Goal: Task Accomplishment & Management: Manage account settings

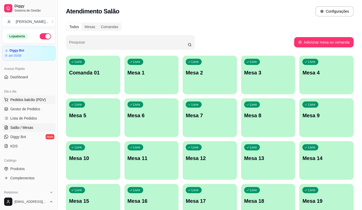
click at [25, 99] on span "Pedidos balcão (PDV)" at bounding box center [28, 99] width 36 height 5
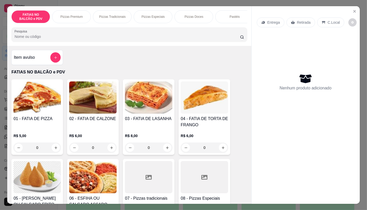
click at [155, 174] on div at bounding box center [148, 177] width 47 height 32
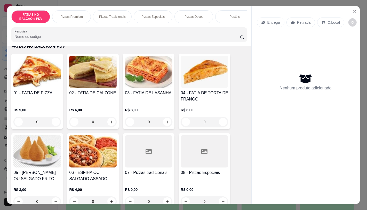
scroll to position [29, 0]
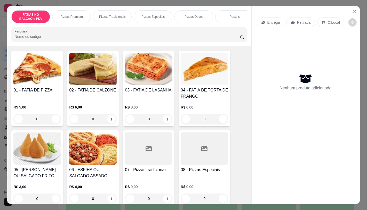
click at [214, 158] on div at bounding box center [204, 149] width 47 height 32
click at [153, 162] on div at bounding box center [148, 149] width 47 height 32
click at [352, 10] on icon "Close" at bounding box center [354, 11] width 4 height 4
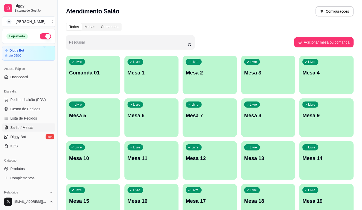
click at [38, 94] on div "Dia a dia" at bounding box center [28, 91] width 53 height 8
click at [39, 95] on div "Dia a dia" at bounding box center [28, 91] width 53 height 8
click at [44, 101] on span "Pedidos balcão (PDV)" at bounding box center [28, 99] width 36 height 5
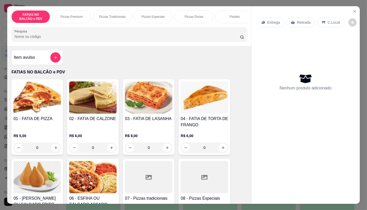
click at [54, 149] on icon "increase-product-quantity" at bounding box center [56, 148] width 4 height 4
click at [55, 150] on icon "increase-product-quantity" at bounding box center [56, 148] width 4 height 4
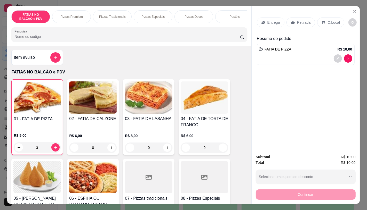
type input "2"
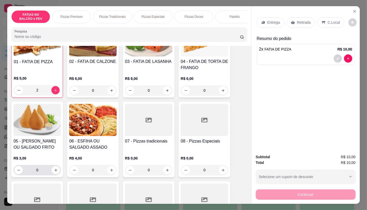
click at [43, 174] on input "0" at bounding box center [37, 170] width 29 height 10
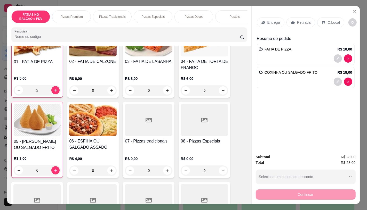
type input "6"
click at [301, 24] on div "Retirada" at bounding box center [300, 23] width 29 height 10
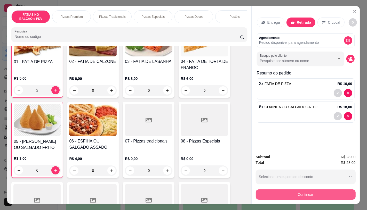
click at [295, 192] on button "Continuar" at bounding box center [306, 195] width 100 height 10
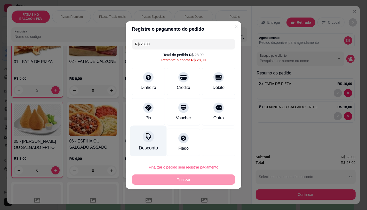
click at [152, 153] on div "Desconto" at bounding box center [148, 141] width 36 height 30
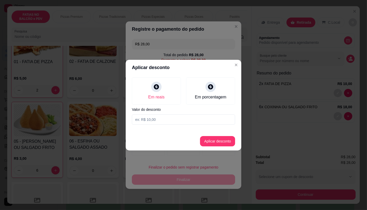
click at [161, 120] on input at bounding box center [183, 120] width 103 height 10
type input "28,00"
click at [229, 138] on button "Aplicar desconto" at bounding box center [217, 141] width 35 height 10
type input "R$ 0,00"
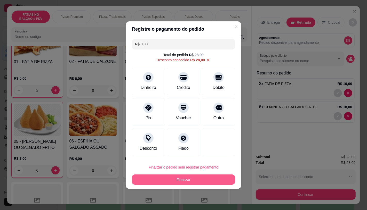
click at [199, 175] on button "Finalizar" at bounding box center [183, 180] width 103 height 10
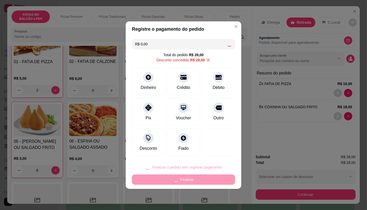
type input "0"
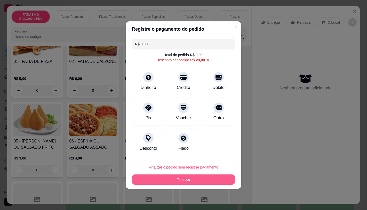
type input "-R$ 28,00"
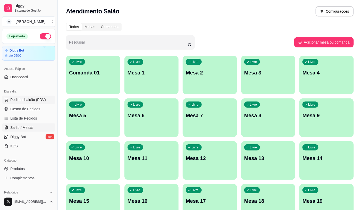
click at [30, 100] on span "Pedidos balcão (PDV)" at bounding box center [28, 99] width 36 height 5
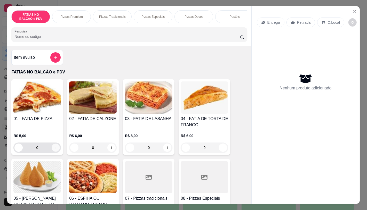
click at [55, 150] on icon "increase-product-quantity" at bounding box center [56, 148] width 4 height 4
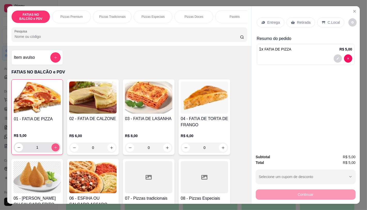
click at [55, 150] on icon "increase-product-quantity" at bounding box center [56, 148] width 4 height 4
type input "4"
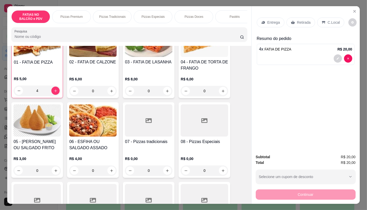
scroll to position [57, 0]
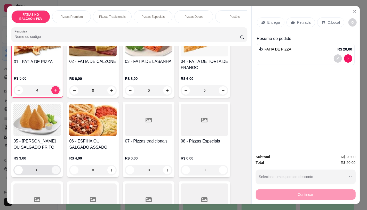
click at [55, 172] on icon "increase-product-quantity" at bounding box center [56, 170] width 4 height 4
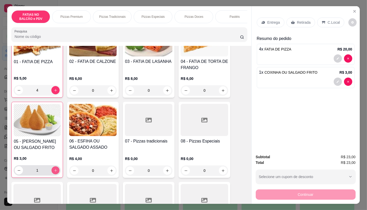
click at [55, 172] on icon "increase-product-quantity" at bounding box center [56, 171] width 4 height 4
click at [57, 173] on button "increase-product-quantity" at bounding box center [56, 171] width 8 height 8
click at [55, 173] on icon "increase-product-quantity" at bounding box center [56, 171] width 4 height 4
type input "4"
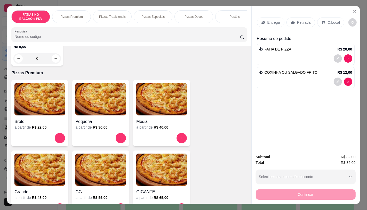
scroll to position [401, 0]
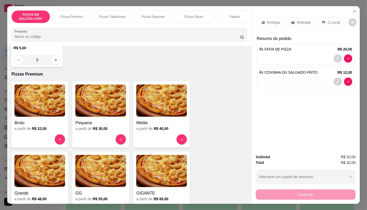
click at [123, 39] on input "Pesquisa" at bounding box center [126, 36] width 225 height 5
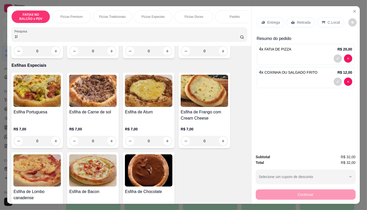
scroll to position [1978, 0]
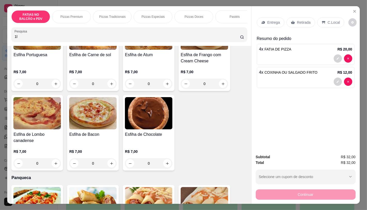
type input "1"
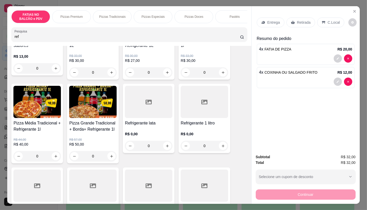
scroll to position [0, 0]
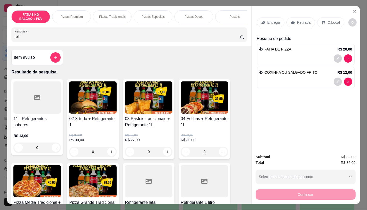
type input "ref"
click at [39, 117] on div "11 - Refrigerantes sabores R$ 13,00 0" at bounding box center [37, 117] width 52 height 76
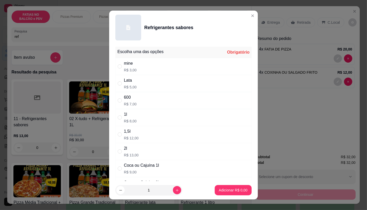
click at [145, 109] on div "1l R$ 8,00" at bounding box center [183, 117] width 136 height 17
radio input "true"
click at [222, 192] on p "Adicionar R$ 8,00" at bounding box center [233, 190] width 28 height 5
type input "1"
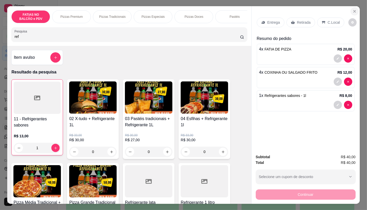
click at [350, 9] on button "Close" at bounding box center [354, 11] width 8 height 8
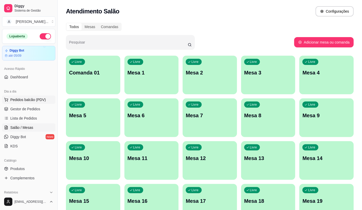
click at [32, 100] on span "Pedidos balcão (PDV)" at bounding box center [28, 99] width 36 height 5
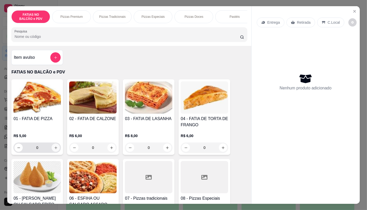
scroll to position [29, 0]
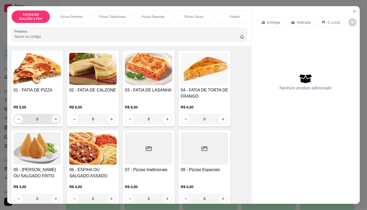
click at [54, 120] on icon "increase-product-quantity" at bounding box center [56, 119] width 4 height 4
type input "1"
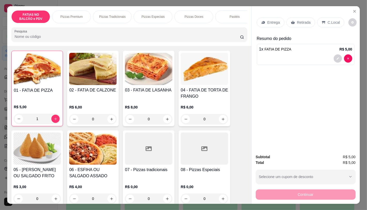
scroll to position [57, 0]
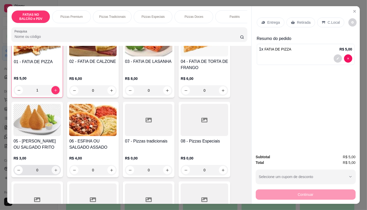
click at [55, 171] on icon "increase-product-quantity" at bounding box center [56, 170] width 4 height 4
click at [54, 170] on button "increase-product-quantity" at bounding box center [56, 170] width 8 height 8
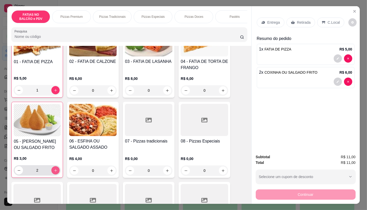
type input "2"
click at [304, 20] on p "Retirada" at bounding box center [304, 22] width 14 height 5
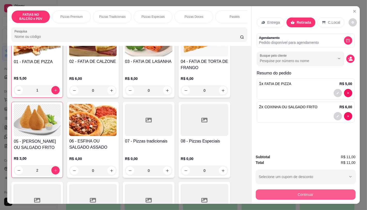
click at [305, 190] on button "Continuar" at bounding box center [306, 195] width 100 height 10
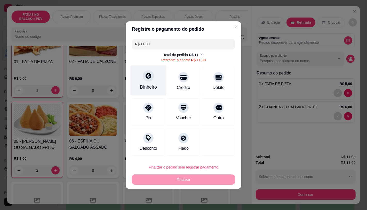
click at [150, 77] on icon at bounding box center [148, 76] width 6 height 6
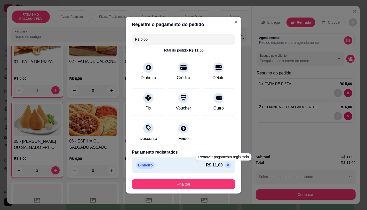
click at [226, 163] on icon at bounding box center [228, 165] width 4 height 4
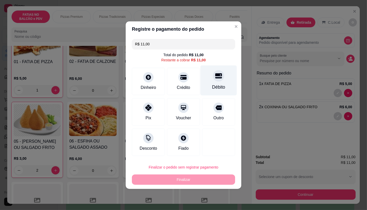
click at [217, 81] on div "Débito" at bounding box center [218, 80] width 36 height 30
type input "R$ 0,00"
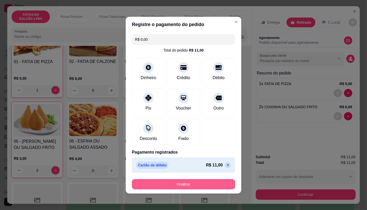
click at [203, 181] on button "Finalizar" at bounding box center [183, 184] width 103 height 10
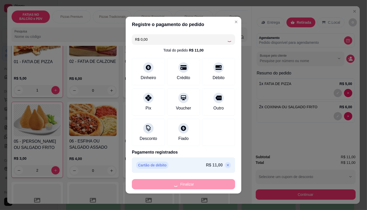
type input "0"
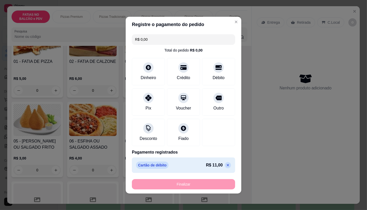
type input "-R$ 11,00"
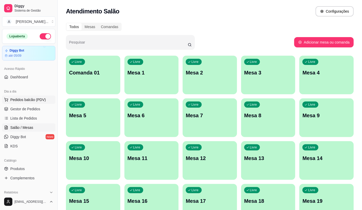
click at [22, 104] on button "Pedidos balcão (PDV)" at bounding box center [28, 100] width 53 height 8
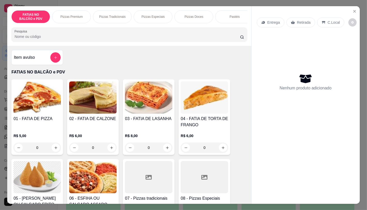
click at [36, 152] on input "0" at bounding box center [37, 148] width 29 height 10
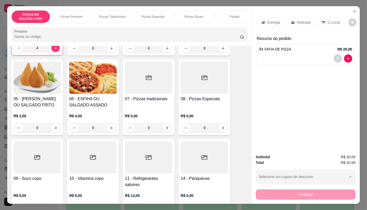
scroll to position [115, 0]
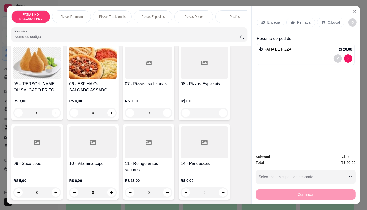
type input "4"
click at [41, 116] on input "0" at bounding box center [37, 113] width 29 height 10
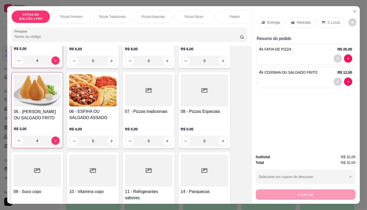
scroll to position [86, 0]
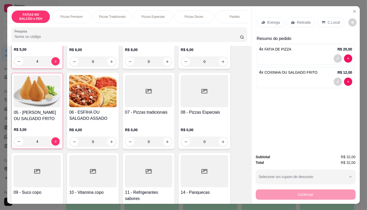
type input "4"
click at [155, 164] on div at bounding box center [148, 171] width 47 height 32
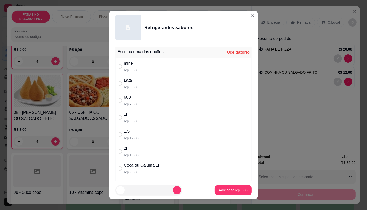
click at [139, 121] on div "1l R$ 8,00" at bounding box center [183, 117] width 136 height 17
radio input "true"
click at [227, 192] on p "Adicionar R$ 8,00" at bounding box center [233, 190] width 29 height 5
type input "1"
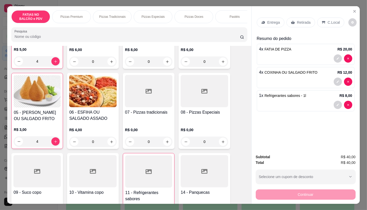
click at [307, 20] on p "Retirada" at bounding box center [304, 22] width 14 height 5
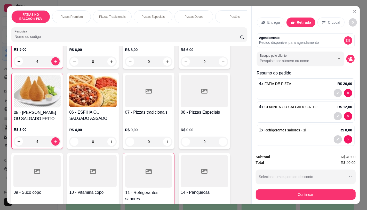
click at [314, 188] on div "Continuar" at bounding box center [306, 194] width 100 height 12
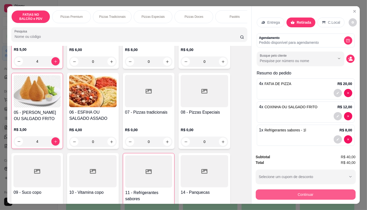
click at [315, 190] on button "Continuar" at bounding box center [306, 195] width 100 height 10
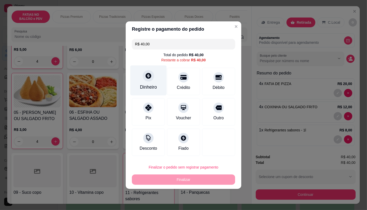
click at [151, 86] on div "Dinheiro" at bounding box center [148, 87] width 17 height 7
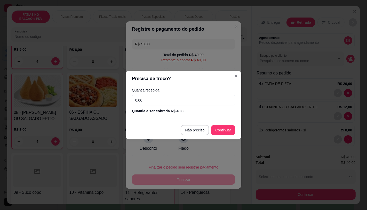
click at [205, 98] on input "0,00" at bounding box center [183, 100] width 103 height 10
type input "R$ 0,00"
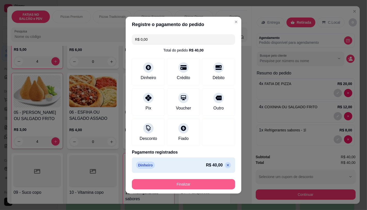
click at [219, 180] on button "Finalizar" at bounding box center [183, 184] width 103 height 10
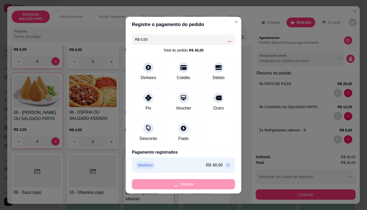
type input "0"
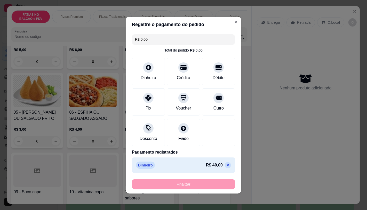
type input "-R$ 40,00"
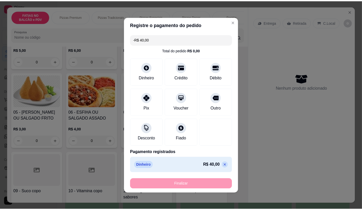
scroll to position [86, 0]
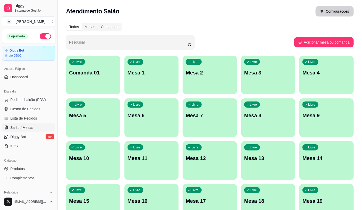
click at [338, 13] on button "Configurações" at bounding box center [335, 11] width 38 height 10
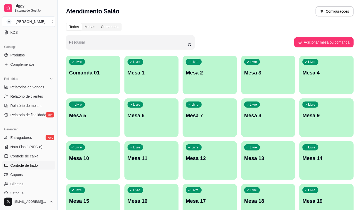
scroll to position [115, 0]
click at [27, 158] on link "Controle de caixa" at bounding box center [28, 155] width 53 height 8
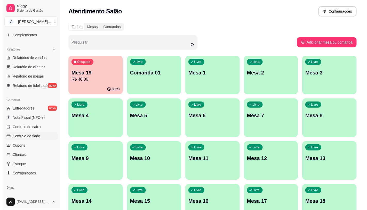
scroll to position [161, 0]
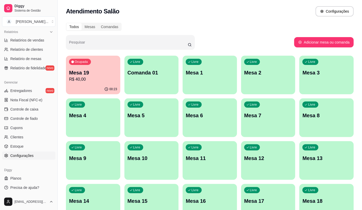
click at [30, 152] on link "Configurações" at bounding box center [28, 156] width 53 height 8
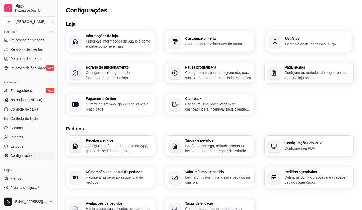
click at [301, 46] on div "Usuários Gerencie os usuários da sua loja" at bounding box center [309, 41] width 86 height 21
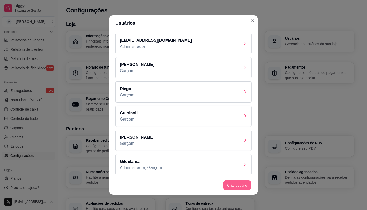
click at [232, 182] on button "Criar usuário" at bounding box center [237, 186] width 28 height 10
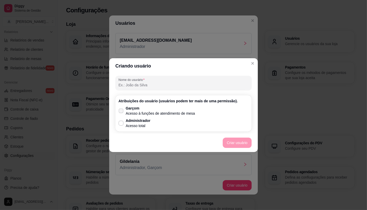
click at [132, 110] on p "Garçom" at bounding box center [160, 108] width 69 height 5
click at [122, 112] on input "Garçom Acesso à funções de atendimento de mesa" at bounding box center [119, 113] width 3 height 3
checkbox input "true"
click at [136, 87] on input "Nome do usurário" at bounding box center [183, 85] width 130 height 5
click at [158, 79] on div at bounding box center [183, 83] width 130 height 10
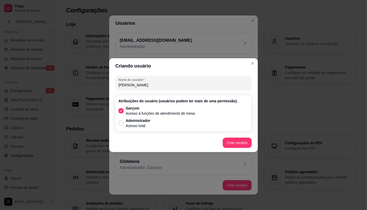
type input "[PERSON_NAME]"
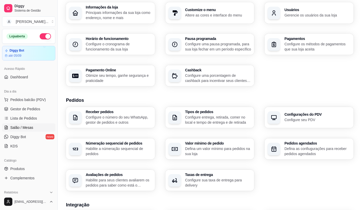
click at [34, 129] on link "Salão / Mesas" at bounding box center [28, 128] width 53 height 8
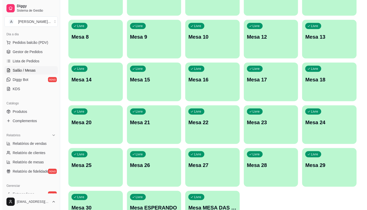
scroll to position [162, 0]
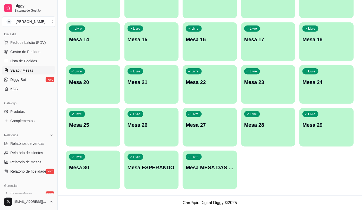
click at [213, 172] on div "Livre Mesa MESA DAS COMANDAS" at bounding box center [210, 167] width 54 height 33
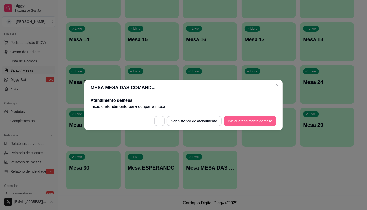
click at [258, 122] on button "Iniciar atendimento de mesa" at bounding box center [250, 121] width 53 height 10
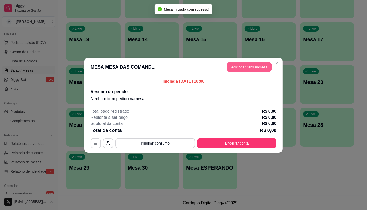
click at [247, 68] on button "Adicionar itens na mesa" at bounding box center [249, 67] width 44 height 10
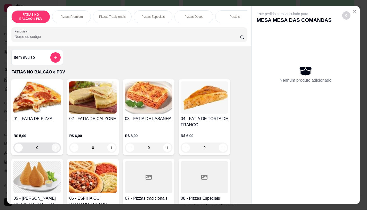
click at [54, 149] on icon "increase-product-quantity" at bounding box center [55, 148] width 3 height 3
type input "2"
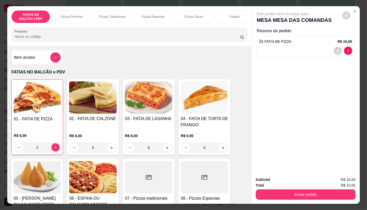
scroll to position [0, 537]
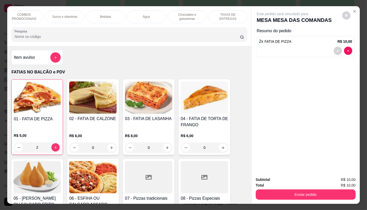
click at [209, 19] on div "TAXAS DE ENTREGAS" at bounding box center [227, 16] width 39 height 13
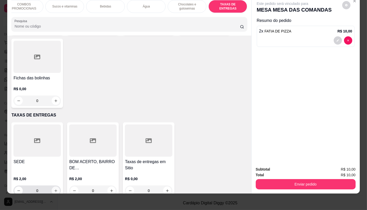
click at [55, 189] on icon "increase-product-quantity" at bounding box center [56, 191] width 4 height 4
type input "1"
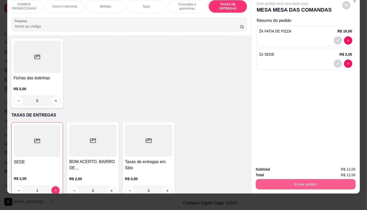
click at [298, 180] on button "Enviar pedido" at bounding box center [306, 184] width 100 height 10
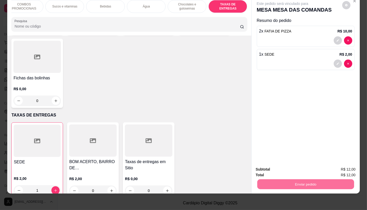
click at [293, 167] on button "Não registrar e enviar pedido" at bounding box center [288, 168] width 54 height 10
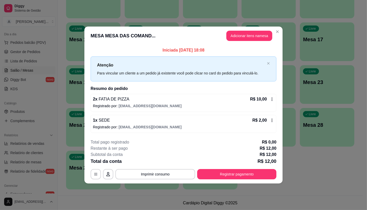
click at [222, 180] on footer "**********" at bounding box center [183, 159] width 198 height 48
click at [222, 176] on button "Registrar pagamento" at bounding box center [236, 174] width 79 height 10
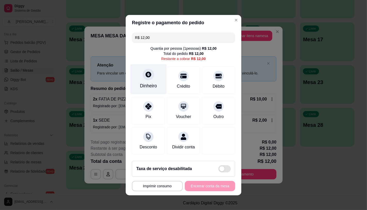
click at [143, 79] on div "Dinheiro" at bounding box center [148, 79] width 36 height 30
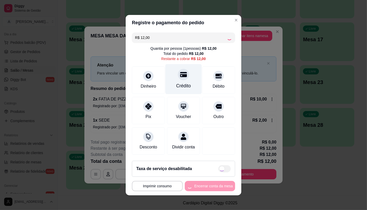
type input "R$ 0,00"
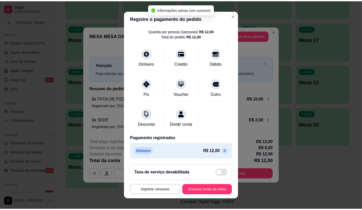
scroll to position [19, 0]
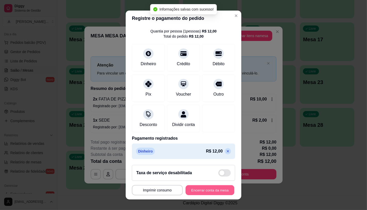
click at [205, 195] on button "Encerrar conta da mesa" at bounding box center [209, 190] width 49 height 10
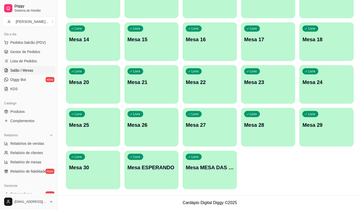
click at [231, 182] on div "Livre Mesa MESA DAS COMANDAS" at bounding box center [210, 167] width 54 height 33
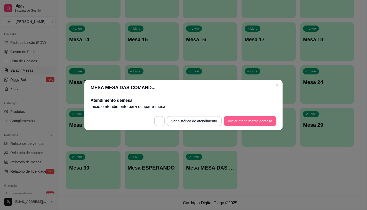
click at [244, 119] on button "Iniciar atendimento de mesa" at bounding box center [250, 121] width 53 height 10
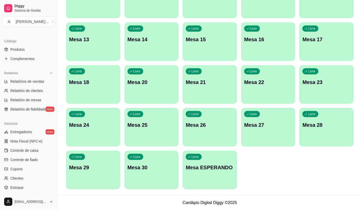
scroll to position [161, 0]
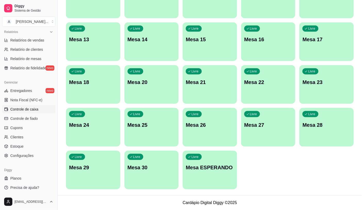
click at [39, 109] on link "Controle de caixa" at bounding box center [28, 109] width 53 height 8
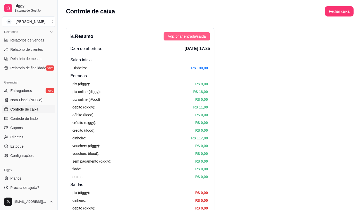
click at [183, 34] on span "Adicionar entrada/saída" at bounding box center [187, 37] width 38 height 6
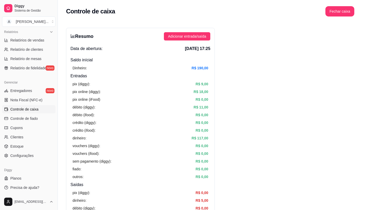
click at [198, 56] on label "Saída" at bounding box center [183, 54] width 43 height 20
click at [166, 47] on button "Saída" at bounding box center [164, 45] width 4 height 4
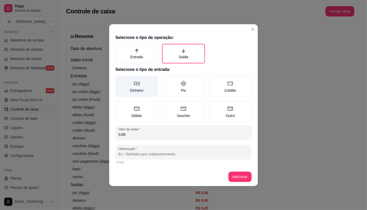
click at [137, 89] on label "Dinheiro" at bounding box center [136, 86] width 43 height 21
click at [119, 80] on button "Dinheiro" at bounding box center [117, 78] width 4 height 4
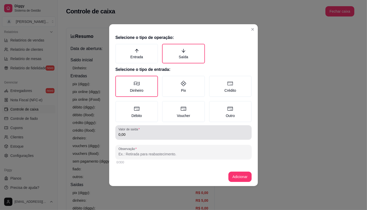
drag, startPoint x: 143, startPoint y: 125, endPoint x: 146, endPoint y: 127, distance: 3.5
click at [144, 125] on div "Valor de saída 0,00" at bounding box center [183, 132] width 136 height 14
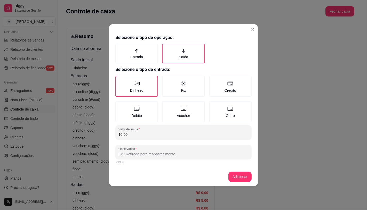
type input "10,00"
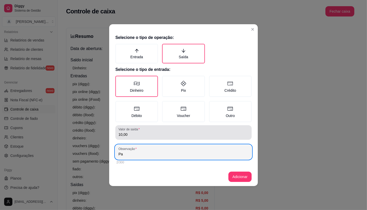
type input "P"
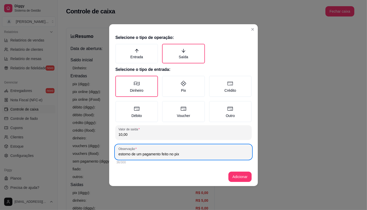
type input "estorno de um pagamento feito no pix"
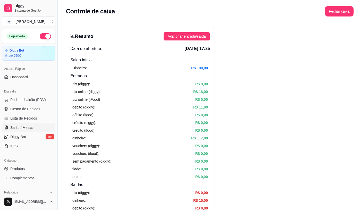
click at [31, 125] on link "Salão / Mesas" at bounding box center [28, 128] width 53 height 8
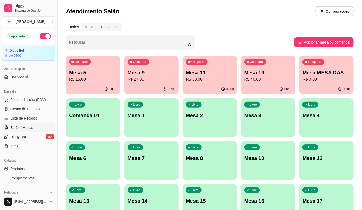
click at [87, 82] on p "R$ 15,00" at bounding box center [93, 79] width 48 height 6
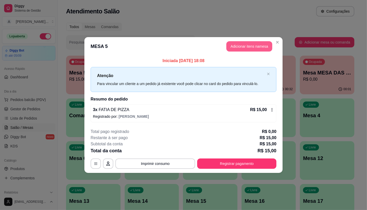
click at [237, 42] on button "Adicionar itens na mesa" at bounding box center [249, 46] width 46 height 10
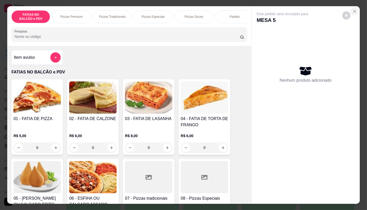
click at [353, 7] on button "Close" at bounding box center [354, 11] width 8 height 8
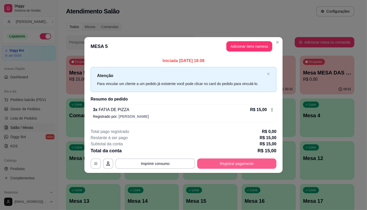
click at [261, 161] on button "Registrar pagamento" at bounding box center [236, 164] width 79 height 10
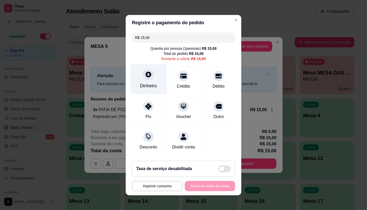
click at [145, 84] on div "Dinheiro" at bounding box center [148, 86] width 17 height 7
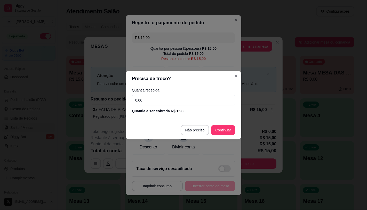
click at [221, 136] on footer "Não preciso Continuar" at bounding box center [184, 130] width 116 height 19
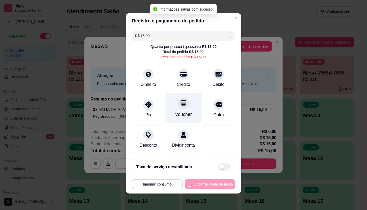
type input "R$ 0,00"
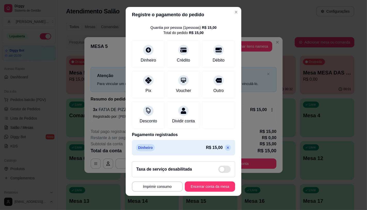
scroll to position [19, 0]
click at [207, 181] on footer "**********" at bounding box center [184, 176] width 116 height 39
click at [208, 184] on button "Encerrar conta da mesa" at bounding box center [210, 187] width 50 height 10
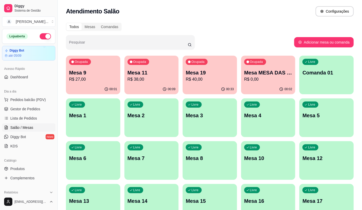
click at [40, 102] on span "Pedidos balcão (PDV)" at bounding box center [28, 99] width 36 height 5
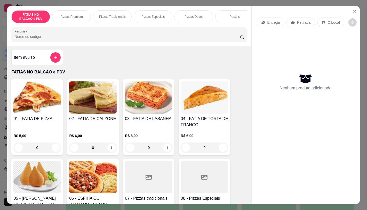
click at [59, 60] on div "Item avulso" at bounding box center [37, 57] width 52 height 15
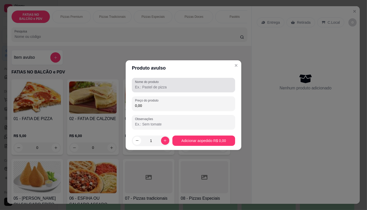
click at [161, 87] on input "Nome do produto" at bounding box center [183, 87] width 97 height 5
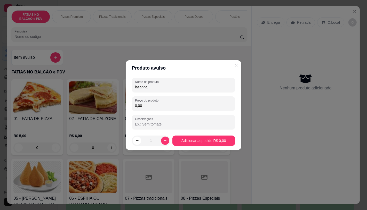
type input "lasanha"
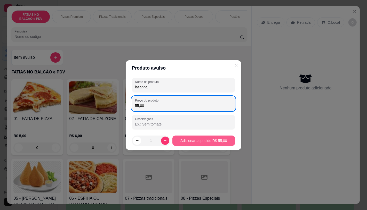
type input "55,00"
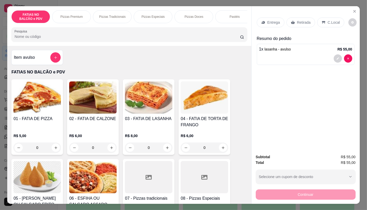
drag, startPoint x: 297, startPoint y: 16, endPoint x: 319, endPoint y: 78, distance: 65.4
click at [297, 18] on div "Retirada" at bounding box center [300, 23] width 29 height 10
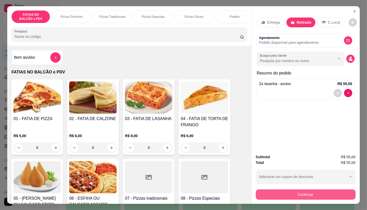
click at [304, 193] on button "Continuar" at bounding box center [306, 195] width 100 height 10
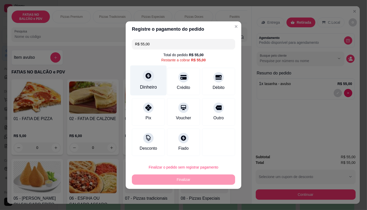
click at [149, 84] on div "Dinheiro" at bounding box center [148, 80] width 36 height 30
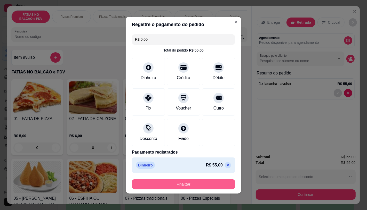
click at [201, 186] on button "Finalizar" at bounding box center [183, 184] width 103 height 10
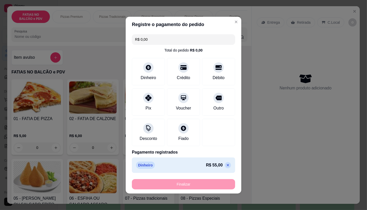
type input "-R$ 55,00"
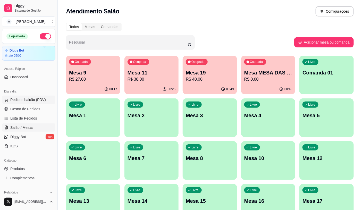
click at [27, 96] on button "Pedidos balcão (PDV)" at bounding box center [28, 100] width 53 height 8
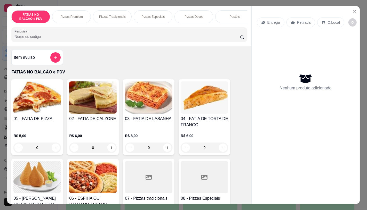
click at [48, 150] on input "0" at bounding box center [37, 148] width 29 height 10
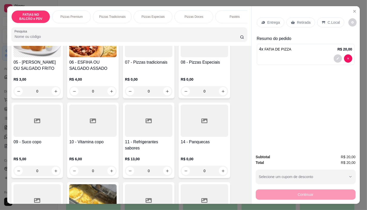
scroll to position [172, 0]
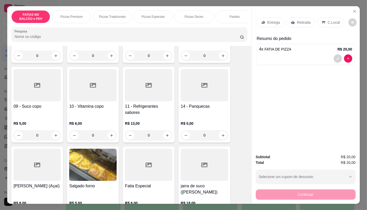
type input "4"
click at [52, 138] on div "0" at bounding box center [36, 135] width 47 height 10
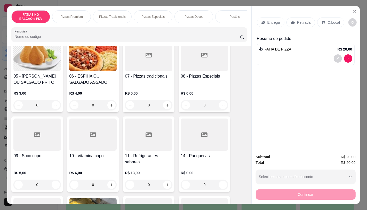
scroll to position [115, 0]
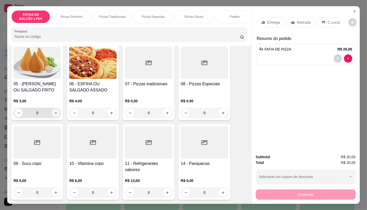
click at [54, 115] on icon "increase-product-quantity" at bounding box center [56, 113] width 4 height 4
type input "1"
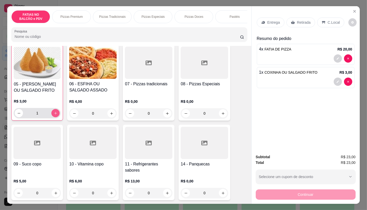
scroll to position [115, 0]
click at [297, 20] on p "Retirada" at bounding box center [304, 22] width 14 height 5
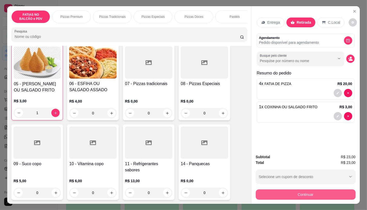
click at [302, 192] on button "Continuar" at bounding box center [306, 195] width 100 height 10
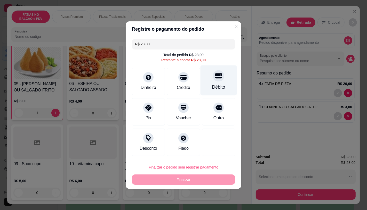
click at [214, 79] on div at bounding box center [218, 75] width 11 height 11
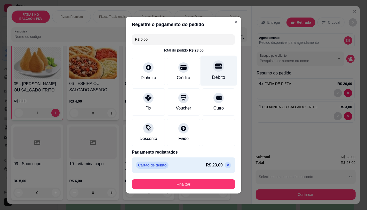
type input "R$ 0,00"
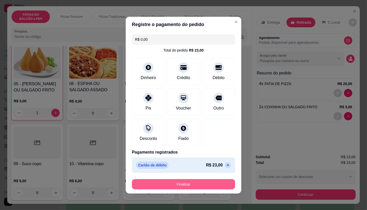
click at [200, 186] on button "Finalizar" at bounding box center [183, 184] width 103 height 10
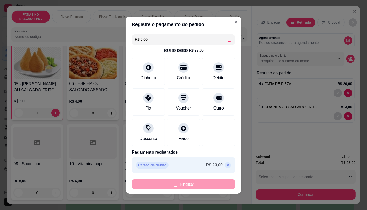
type input "0"
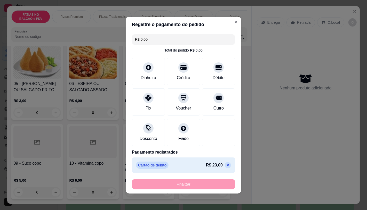
type input "-R$ 23,00"
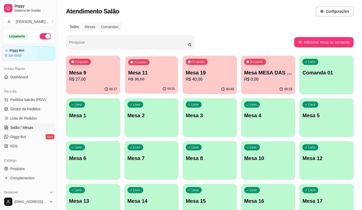
click at [143, 67] on div "Ocupada Mesa 11 R$ 38,00" at bounding box center [151, 70] width 53 height 28
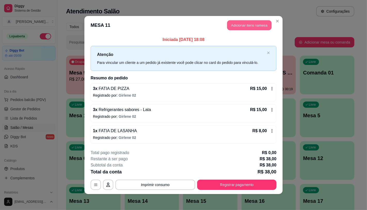
click at [241, 25] on button "Adicionar itens na mesa" at bounding box center [249, 25] width 44 height 10
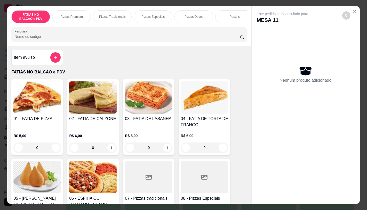
scroll to position [0, 537]
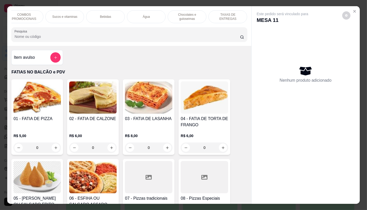
click at [241, 17] on div "TAXAS DE ENTREGAS" at bounding box center [227, 16] width 39 height 13
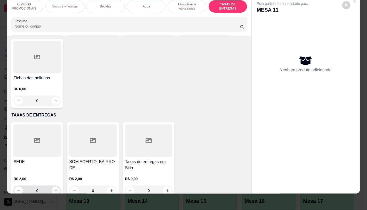
click at [55, 187] on button "increase-product-quantity" at bounding box center [56, 191] width 8 height 8
type input "1"
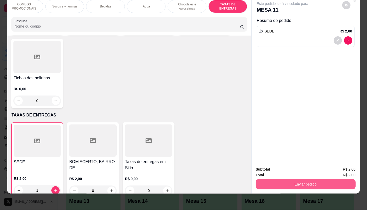
click at [283, 179] on button "Enviar pedido" at bounding box center [306, 184] width 100 height 10
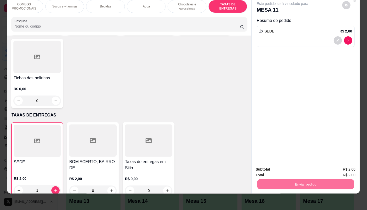
click at [290, 169] on button "Não registrar e enviar pedido" at bounding box center [288, 168] width 54 height 10
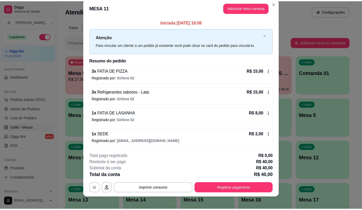
scroll to position [11, 0]
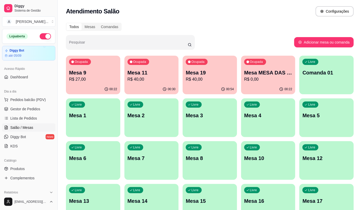
click at [216, 60] on div "Ocupada Mesa 19 R$ 40,00" at bounding box center [210, 70] width 54 height 29
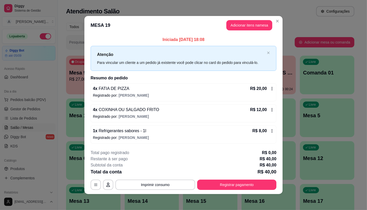
click at [159, 91] on div "4 x FATIA DE PIZZA R$ 20,00" at bounding box center [183, 89] width 181 height 6
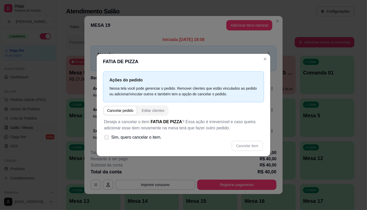
click at [144, 133] on label "Sim, quero cancelar o item." at bounding box center [133, 137] width 62 height 10
click at [107, 138] on input "Sim, quero cancelar o item." at bounding box center [105, 139] width 3 height 3
checkbox input "true"
click at [243, 149] on button "Cancelar item" at bounding box center [246, 146] width 31 height 10
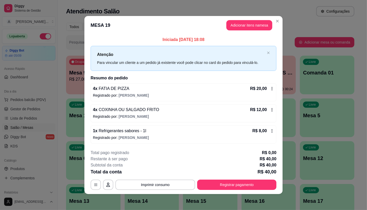
click at [151, 117] on p "Registrado por: [PERSON_NAME]" at bounding box center [183, 116] width 181 height 5
click at [141, 135] on span "Sim, quero cancelar o item." at bounding box center [136, 137] width 50 height 6
click at [107, 138] on input "Sim, quero cancelar o item." at bounding box center [105, 139] width 3 height 3
checkbox input "true"
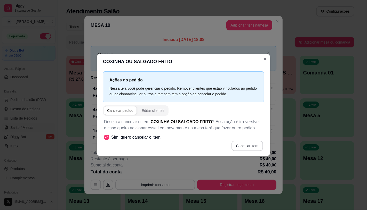
click at [261, 142] on button "Cancelar item" at bounding box center [246, 146] width 31 height 10
drag, startPoint x: 257, startPoint y: 145, endPoint x: 254, endPoint y: 145, distance: 3.6
click at [257, 145] on div "Cancelar item" at bounding box center [183, 146] width 159 height 10
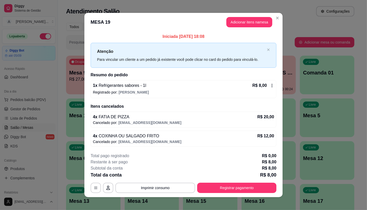
click at [119, 99] on div "Iniciada [DATE] 18:08 Atenção Para vincular um cliente a um pedido já existente…" at bounding box center [184, 90] width 186 height 113
click at [125, 98] on div "1 x Refrigerantes sabores - 1l R$ 8,00 Registrado por: [PERSON_NAME]" at bounding box center [184, 89] width 186 height 18
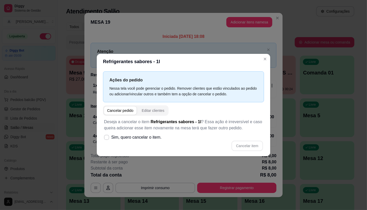
click at [147, 138] on span "Sim, quero cancelar o item." at bounding box center [136, 137] width 50 height 6
click at [107, 138] on input "Sim, quero cancelar o item." at bounding box center [105, 139] width 3 height 3
checkbox input "true"
click at [243, 144] on button "Cancelar item" at bounding box center [246, 146] width 31 height 10
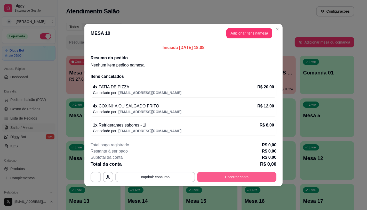
click at [239, 173] on button "Encerrar conta" at bounding box center [236, 177] width 79 height 10
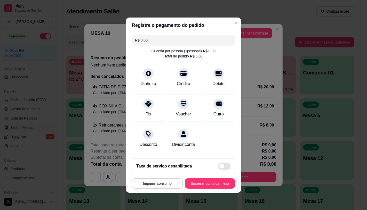
click at [210, 186] on button "Encerrar conta da mesa" at bounding box center [210, 184] width 50 height 10
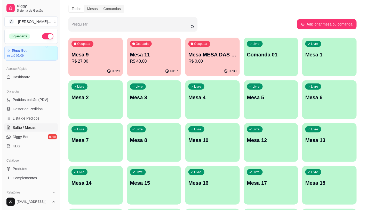
scroll to position [29, 0]
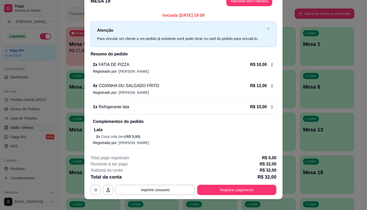
scroll to position [15, 0]
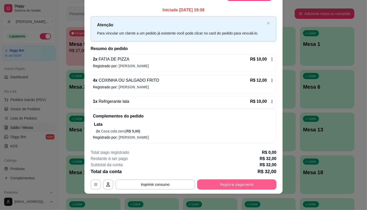
click at [228, 183] on button "Registrar pagamento" at bounding box center [236, 185] width 79 height 10
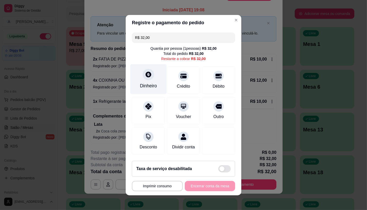
click at [146, 88] on div "Dinheiro" at bounding box center [148, 79] width 36 height 30
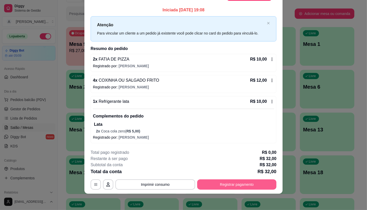
click at [248, 181] on button "Registrar pagamento" at bounding box center [236, 185] width 79 height 10
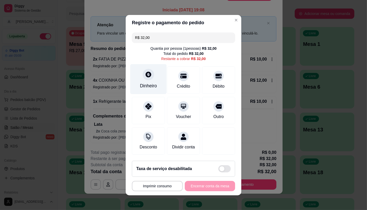
click at [139, 72] on div "Dinheiro" at bounding box center [148, 79] width 36 height 30
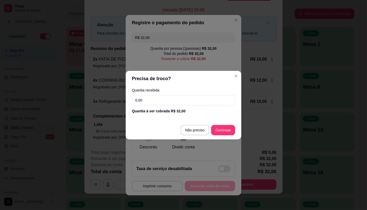
click at [155, 98] on input "0,00" at bounding box center [183, 100] width 103 height 10
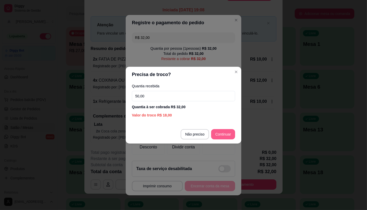
type input "50,00"
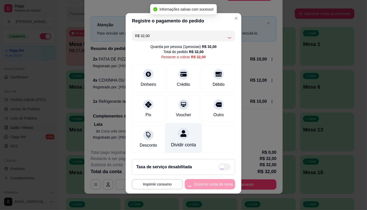
type input "R$ 0,00"
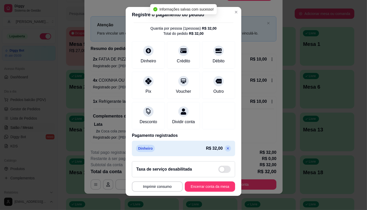
scroll to position [19, 0]
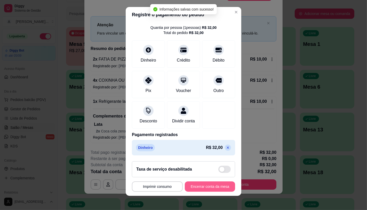
click at [215, 182] on button "Encerrar conta da mesa" at bounding box center [210, 187] width 50 height 10
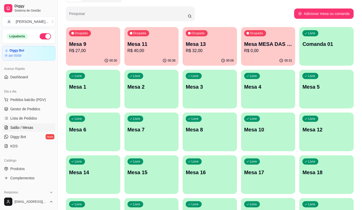
click at [83, 56] on div "00:30" at bounding box center [93, 61] width 54 height 10
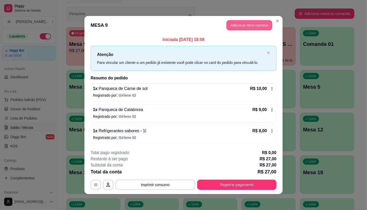
click at [243, 26] on button "Adicionar itens na mesa" at bounding box center [249, 25] width 46 height 10
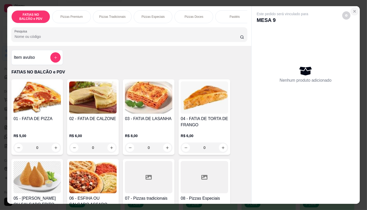
click at [350, 10] on button "Close" at bounding box center [354, 11] width 8 height 8
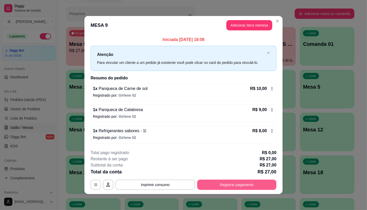
click at [252, 189] on button "Registrar pagamento" at bounding box center [236, 185] width 79 height 10
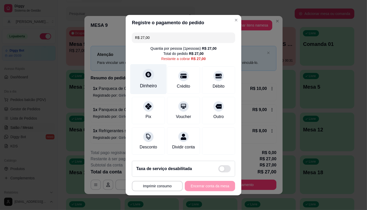
click at [143, 87] on div "Dinheiro" at bounding box center [148, 79] width 36 height 30
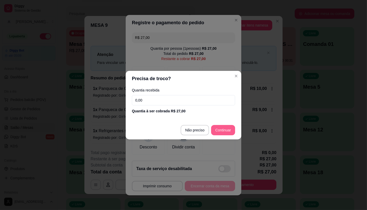
click at [235, 128] on footer "Não preciso Continuar" at bounding box center [184, 130] width 116 height 19
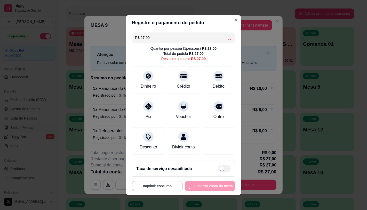
type input "R$ 0,00"
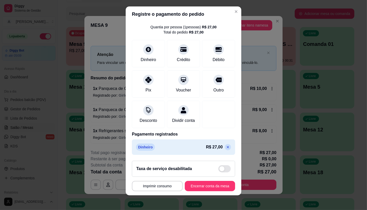
scroll to position [6, 0]
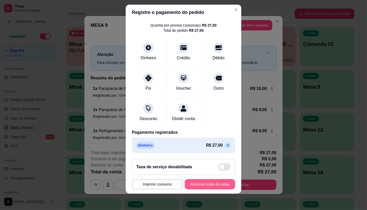
click at [209, 185] on button "Encerrar conta da mesa" at bounding box center [210, 184] width 50 height 10
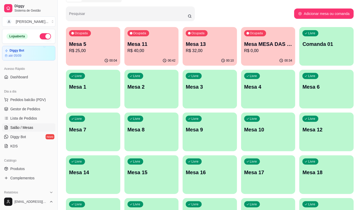
click at [155, 45] on p "Mesa 11" at bounding box center [152, 44] width 48 height 7
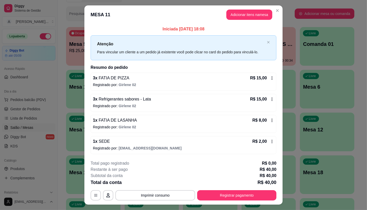
scroll to position [11, 0]
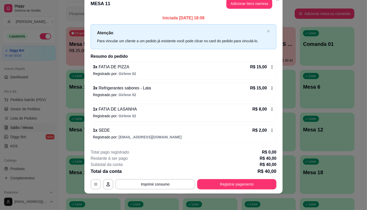
click at [176, 159] on div "Restante à ser pago R$ 40,00" at bounding box center [184, 159] width 186 height 6
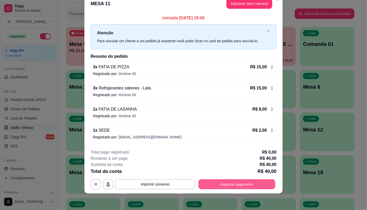
click at [261, 184] on button "Registrar pagamento" at bounding box center [236, 185] width 77 height 10
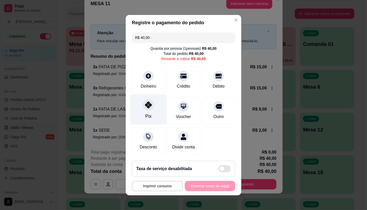
click at [140, 98] on div "Pix" at bounding box center [148, 109] width 36 height 30
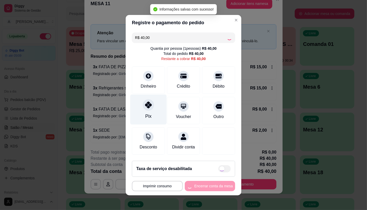
type input "R$ 0,00"
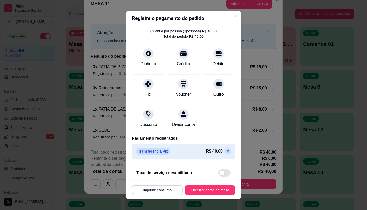
scroll to position [19, 0]
click at [214, 195] on button "Encerrar conta da mesa" at bounding box center [209, 190] width 49 height 10
click at [214, 191] on div "**********" at bounding box center [183, 190] width 103 height 10
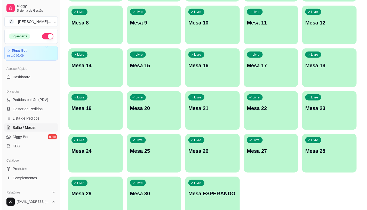
scroll to position [143, 0]
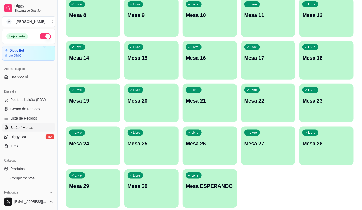
click at [218, 187] on p "Mesa ESPERANDO" at bounding box center [210, 186] width 48 height 7
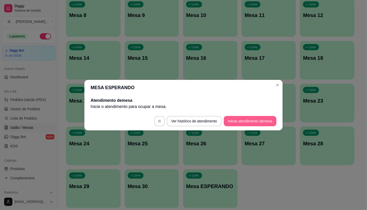
click at [259, 120] on button "Iniciar atendimento de mesa" at bounding box center [250, 121] width 53 height 10
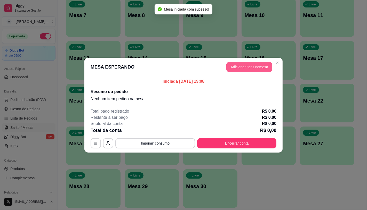
click at [233, 66] on button "Adicionar itens na mesa" at bounding box center [249, 67] width 46 height 10
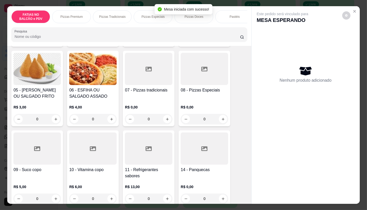
scroll to position [115, 0]
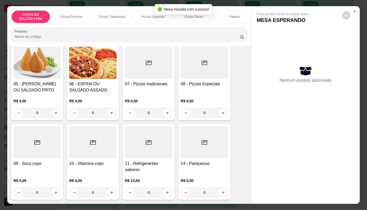
click at [200, 156] on div at bounding box center [204, 142] width 47 height 32
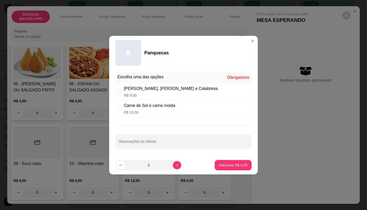
click at [164, 96] on p "R$ 9,00" at bounding box center [171, 95] width 95 height 5
radio input "true"
click at [233, 165] on p "Adicionar R$ 9,00" at bounding box center [233, 165] width 28 height 5
type input "1"
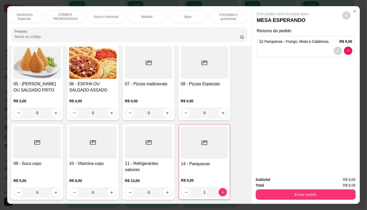
scroll to position [0, 501]
click at [229, 15] on p "Chocolates e guloseimas" at bounding box center [222, 17] width 30 height 8
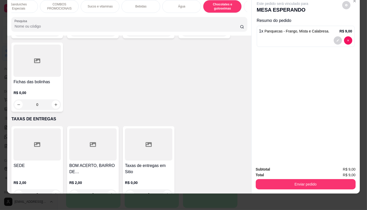
scroll to position [3450, 0]
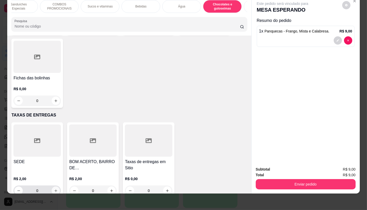
click at [54, 189] on icon "increase-product-quantity" at bounding box center [56, 191] width 4 height 4
type input "1"
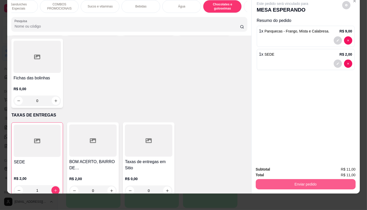
click at [292, 180] on button "Enviar pedido" at bounding box center [306, 184] width 100 height 10
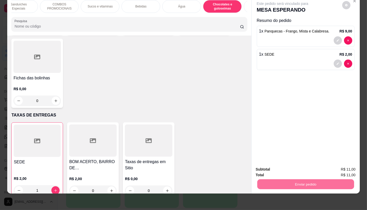
click at [284, 163] on button "Não registrar e enviar pedido" at bounding box center [288, 168] width 52 height 10
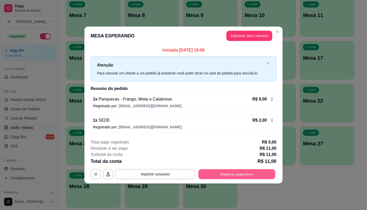
click at [247, 176] on button "Registrar pagamento" at bounding box center [236, 174] width 77 height 10
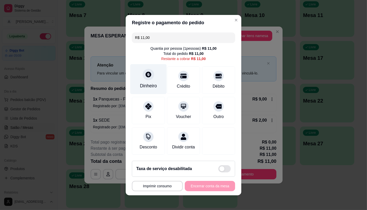
click at [151, 84] on div "Dinheiro" at bounding box center [148, 86] width 17 height 7
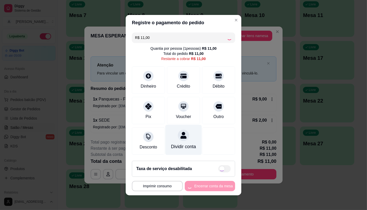
type input "R$ 0,00"
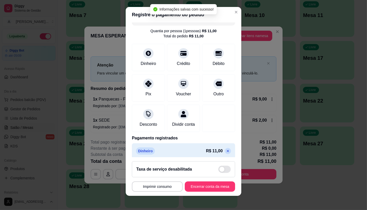
scroll to position [19, 0]
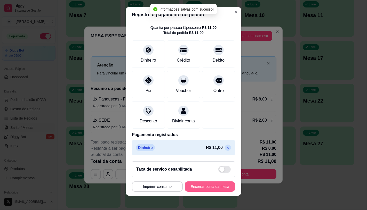
click at [205, 186] on button "Encerrar conta da mesa" at bounding box center [210, 187] width 50 height 10
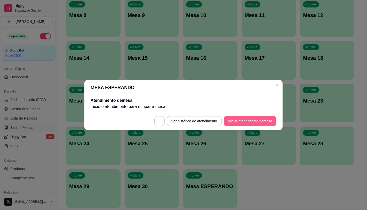
click at [246, 120] on button "Iniciar atendimento de mesa" at bounding box center [250, 121] width 53 height 10
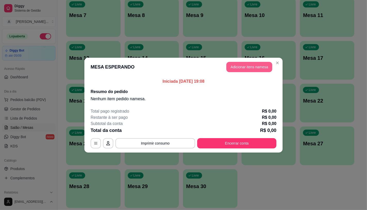
click at [243, 69] on button "Adicionar itens na mesa" at bounding box center [249, 67] width 46 height 10
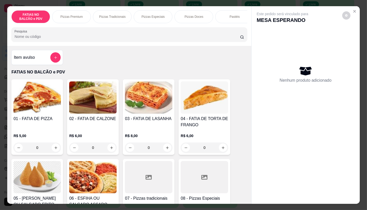
click at [156, 171] on div at bounding box center [148, 177] width 47 height 32
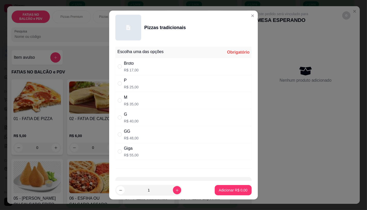
click at [139, 121] on div "G R$ 40,00" at bounding box center [183, 117] width 136 height 17
radio input "true"
click at [214, 187] on button "Adicionar R$ 40,00" at bounding box center [232, 190] width 39 height 10
type input "1"
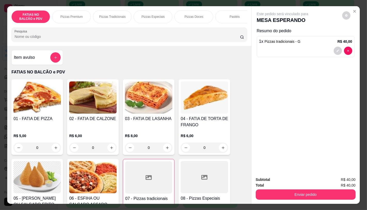
scroll to position [0, 537]
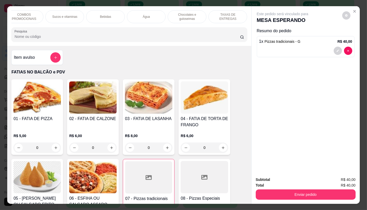
click at [220, 6] on div "FATIAS NO BALCÃO e PDV Pizzas Premium Pizzas Tradicionais Pizzas Especiais Pizz…" at bounding box center [129, 26] width 244 height 40
click at [221, 11] on div "TAXAS DE ENTREGAS" at bounding box center [227, 16] width 39 height 13
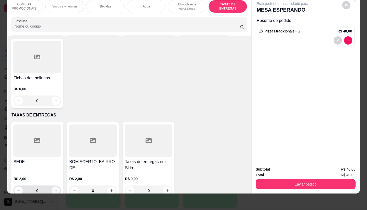
click at [54, 189] on icon "increase-product-quantity" at bounding box center [56, 191] width 4 height 4
type input "1"
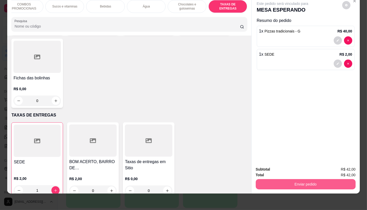
click at [298, 179] on button "Enviar pedido" at bounding box center [306, 184] width 100 height 10
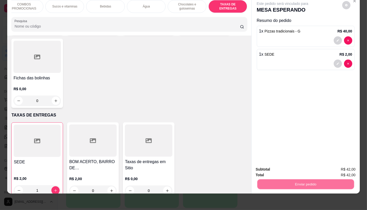
click at [297, 167] on button "Não registrar e enviar pedido" at bounding box center [288, 168] width 54 height 10
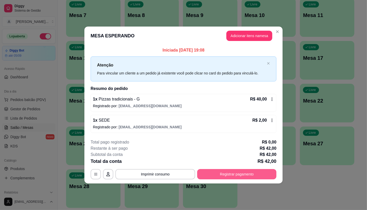
click at [252, 174] on button "Registrar pagamento" at bounding box center [236, 174] width 79 height 10
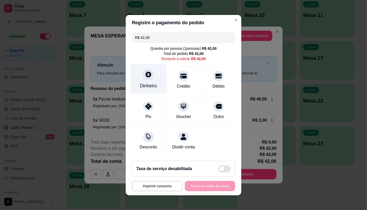
click at [148, 83] on div "Dinheiro" at bounding box center [148, 86] width 17 height 7
type input "R$ 0,00"
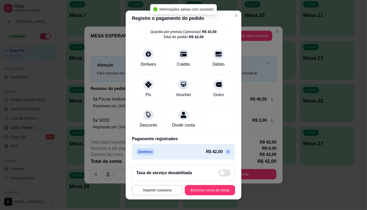
scroll to position [19, 0]
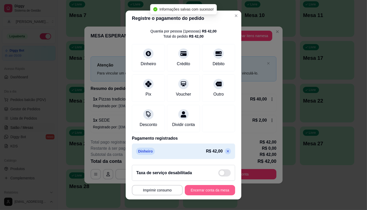
click at [196, 190] on button "Encerrar conta da mesa" at bounding box center [210, 190] width 50 height 10
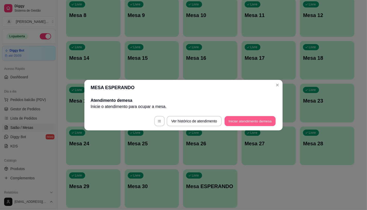
click at [231, 122] on button "Iniciar atendimento de mesa" at bounding box center [249, 121] width 51 height 10
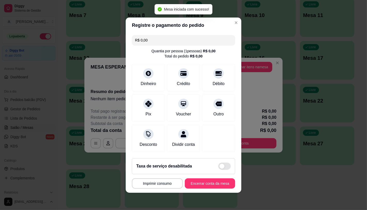
click at [246, 67] on button "Adicionar itens na mesa" at bounding box center [249, 67] width 46 height 10
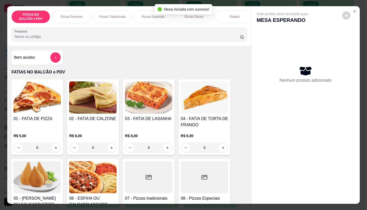
click at [153, 189] on div at bounding box center [148, 177] width 47 height 32
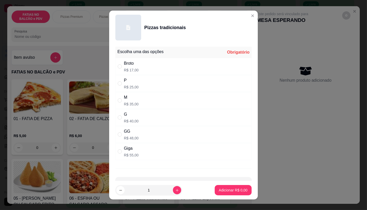
click at [159, 119] on div "G R$ 40,00" at bounding box center [183, 117] width 136 height 17
radio input "true"
click at [213, 194] on button "Adicionar R$ 40,00" at bounding box center [232, 190] width 39 height 10
type input "1"
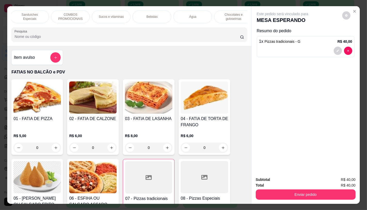
scroll to position [0, 491]
click at [225, 14] on p "Chocolates e guloseimas" at bounding box center [232, 17] width 30 height 8
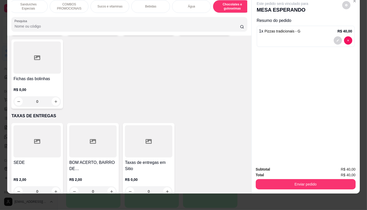
scroll to position [3450, 0]
click at [155, 159] on h4 "Taxas de entregas em Sitio" at bounding box center [148, 165] width 47 height 12
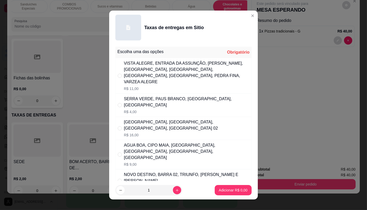
drag, startPoint x: 129, startPoint y: 163, endPoint x: 167, endPoint y: 171, distance: 38.8
click at [129, 172] on div "NOVO DESTINO, BARRA 02, TRIUNFO, [PERSON_NAME] E [PERSON_NAME]" at bounding box center [186, 178] width 125 height 12
radio input "true"
click at [230, 190] on p "Adicionar R$ 7,00" at bounding box center [233, 190] width 29 height 5
type input "1"
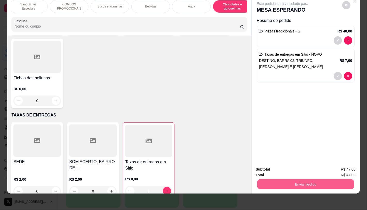
click at [294, 179] on button "Enviar pedido" at bounding box center [305, 184] width 97 height 10
click at [288, 168] on button "Não registrar e enviar pedido" at bounding box center [288, 168] width 52 height 10
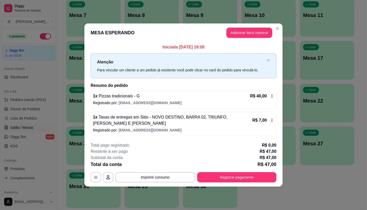
click at [251, 170] on div "**********" at bounding box center [184, 162] width 186 height 40
click at [251, 178] on button "Registrar pagamento" at bounding box center [236, 177] width 79 height 10
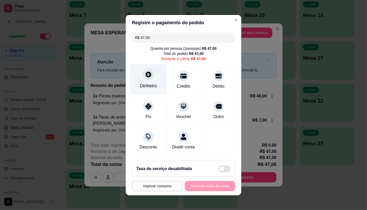
click at [153, 76] on div "Dinheiro" at bounding box center [148, 79] width 36 height 30
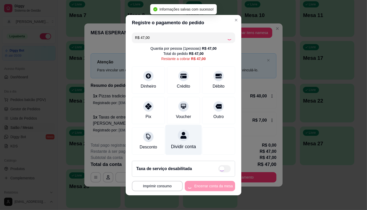
type input "R$ 0,00"
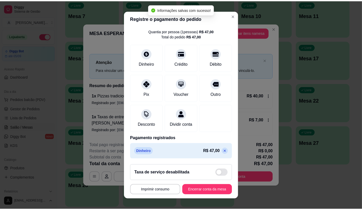
scroll to position [19, 0]
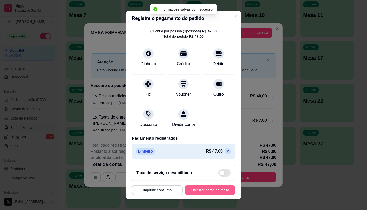
click at [199, 192] on button "Encerrar conta da mesa" at bounding box center [210, 190] width 50 height 10
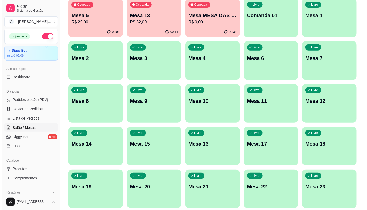
scroll to position [0, 0]
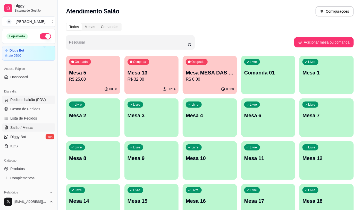
click at [36, 101] on span "Pedidos balcão (PDV)" at bounding box center [28, 99] width 36 height 5
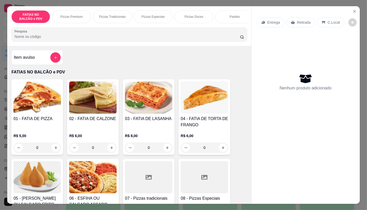
click at [222, 171] on div at bounding box center [204, 177] width 47 height 32
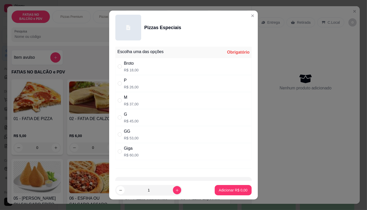
click at [133, 103] on p "R$ 37,00" at bounding box center [131, 104] width 15 height 5
radio input "true"
click at [217, 192] on p "Adicionar R$ 37,00" at bounding box center [232, 190] width 30 height 5
type input "1"
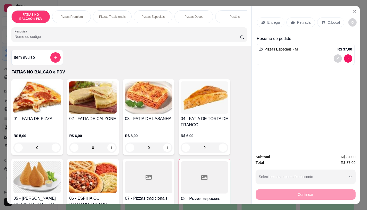
click at [290, 18] on div "Retirada" at bounding box center [300, 23] width 29 height 10
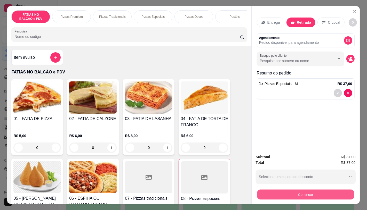
click at [333, 196] on button "Continuar" at bounding box center [305, 195] width 97 height 10
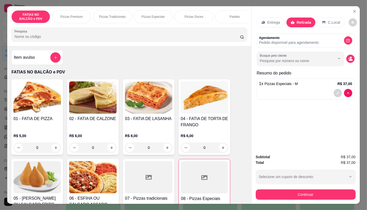
click at [158, 111] on div "Pix" at bounding box center [148, 111] width 36 height 30
type input "R$ 0,00"
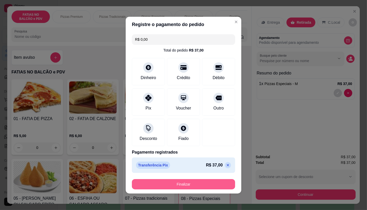
click at [194, 183] on button "Finalizar" at bounding box center [183, 184] width 103 height 10
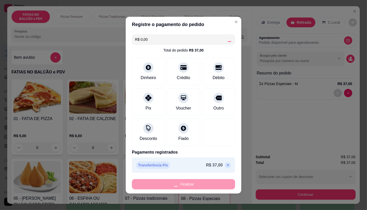
type input "0"
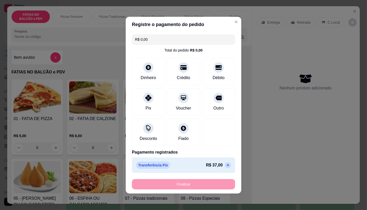
type input "-R$ 37,00"
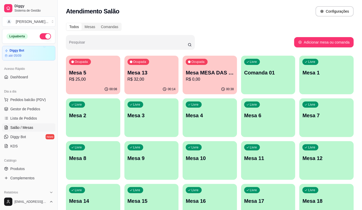
click at [28, 104] on ul "Pedidos balcão (PDV) Gestor de Pedidos Lista de Pedidos Salão / Mesas Diggy Bot…" at bounding box center [28, 123] width 53 height 55
click at [28, 102] on button "Pedidos balcão (PDV)" at bounding box center [28, 100] width 53 height 8
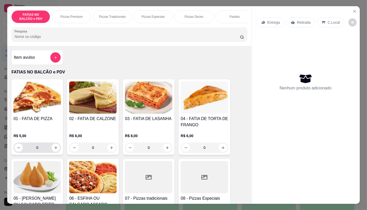
click at [41, 147] on input "0" at bounding box center [37, 148] width 29 height 10
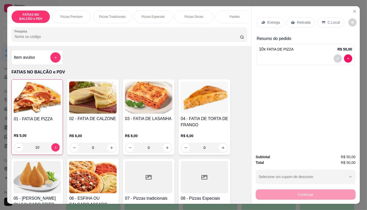
type input "10"
click at [297, 20] on p "Retirada" at bounding box center [304, 22] width 14 height 5
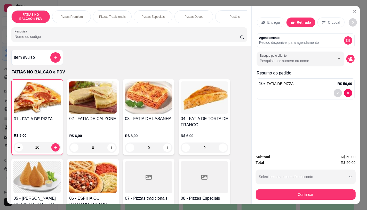
click at [285, 190] on button "Continuar" at bounding box center [306, 195] width 100 height 10
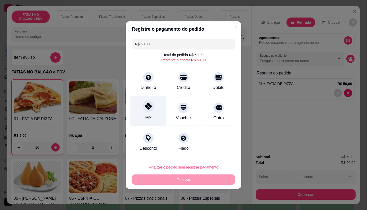
click at [144, 112] on div "Pix" at bounding box center [148, 111] width 36 height 30
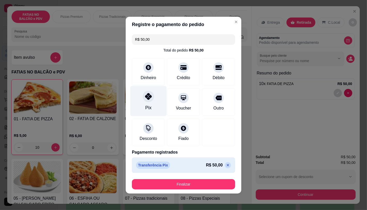
type input "R$ 0,00"
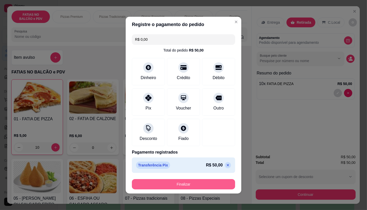
click at [199, 185] on button "Finalizar" at bounding box center [183, 184] width 103 height 10
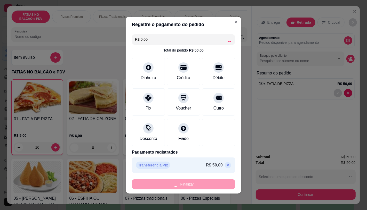
type input "0"
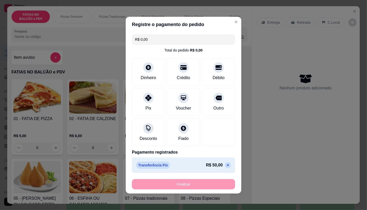
type input "-R$ 50,00"
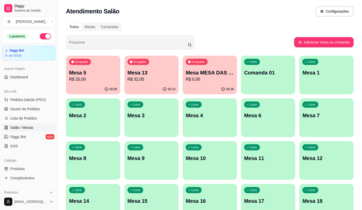
click at [97, 75] on p "Mesa 5" at bounding box center [93, 72] width 48 height 7
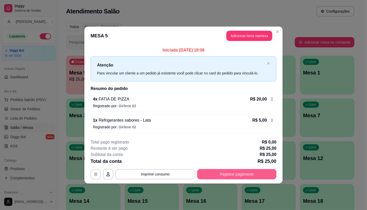
click at [248, 169] on button "Registrar pagamento" at bounding box center [236, 174] width 79 height 10
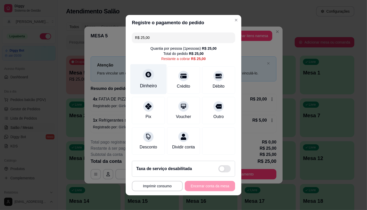
click at [145, 74] on icon at bounding box center [148, 75] width 6 height 6
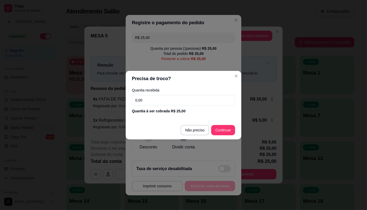
click at [220, 137] on footer "Não preciso Continuar" at bounding box center [184, 130] width 116 height 19
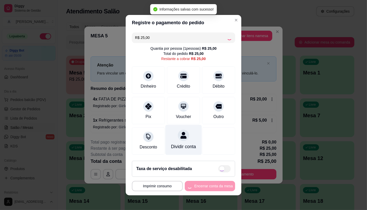
type input "R$ 0,00"
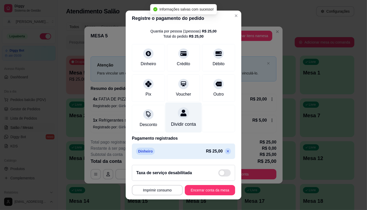
scroll to position [19, 0]
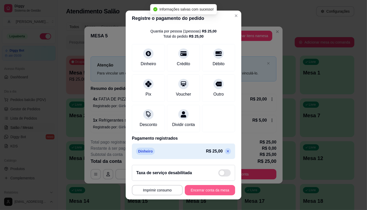
click at [216, 189] on button "Encerrar conta da mesa" at bounding box center [210, 190] width 50 height 10
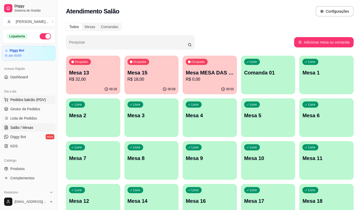
click at [31, 98] on span "Pedidos balcão (PDV)" at bounding box center [28, 99] width 36 height 5
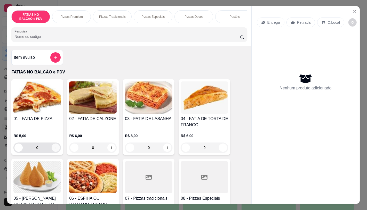
click at [54, 149] on icon "increase-product-quantity" at bounding box center [55, 148] width 3 height 3
click at [54, 150] on icon "increase-product-quantity" at bounding box center [56, 148] width 4 height 4
type input "2"
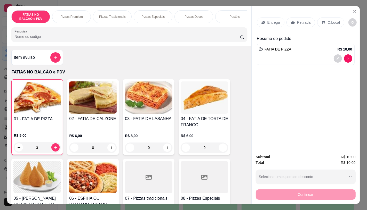
click at [297, 21] on p "Retirada" at bounding box center [304, 22] width 14 height 5
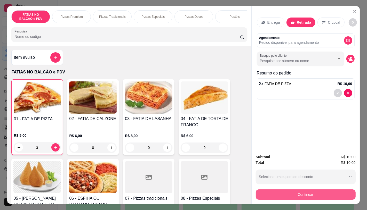
click at [331, 194] on button "Continuar" at bounding box center [306, 195] width 100 height 10
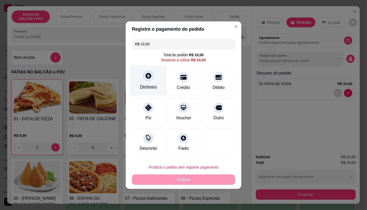
click at [145, 89] on div "Dinheiro" at bounding box center [148, 87] width 17 height 7
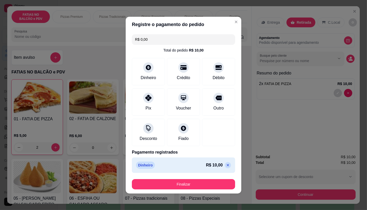
type input "R$ 0,00"
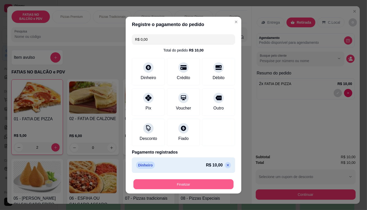
click at [216, 182] on button "Finalizar" at bounding box center [183, 184] width 100 height 10
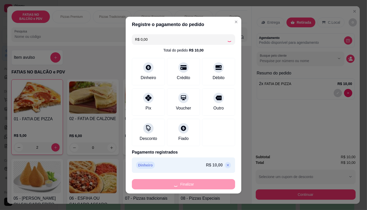
type input "0"
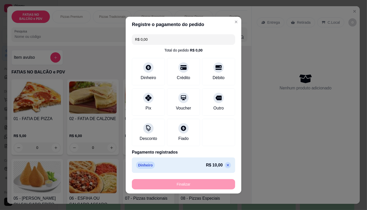
type input "-R$ 10,00"
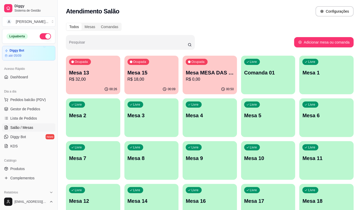
click at [140, 77] on p "R$ 18,00" at bounding box center [152, 79] width 48 height 6
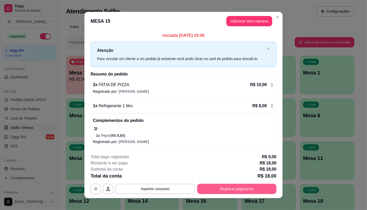
click at [270, 186] on button "Registrar pagamento" at bounding box center [236, 189] width 79 height 10
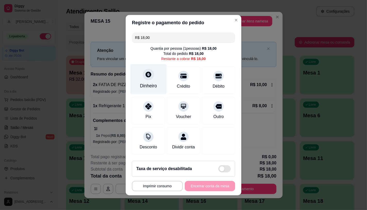
click at [150, 83] on div "Dinheiro" at bounding box center [148, 86] width 17 height 7
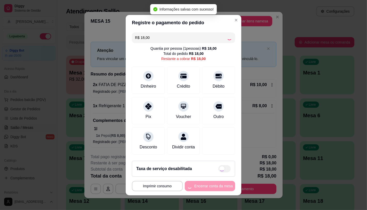
type input "R$ 0,00"
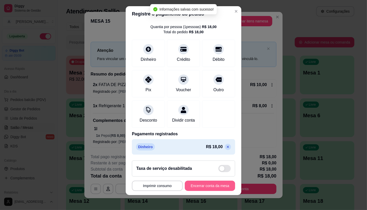
scroll to position [19, 0]
click at [203, 190] on button "Encerrar conta da mesa" at bounding box center [210, 186] width 50 height 10
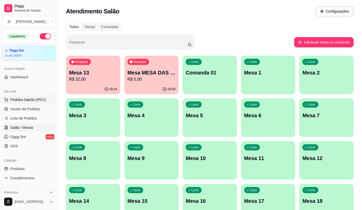
click at [25, 98] on span "Pedidos balcão (PDV)" at bounding box center [28, 99] width 36 height 5
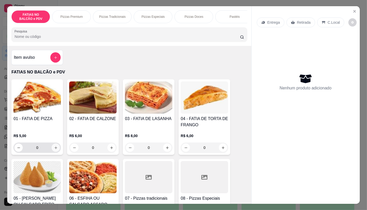
click at [56, 150] on button "increase-product-quantity" at bounding box center [56, 148] width 8 height 8
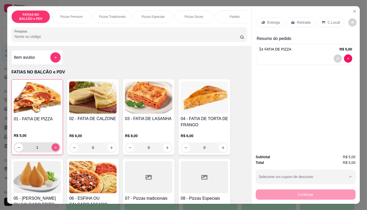
click at [56, 150] on button "increase-product-quantity" at bounding box center [56, 148] width 8 height 8
type input "2"
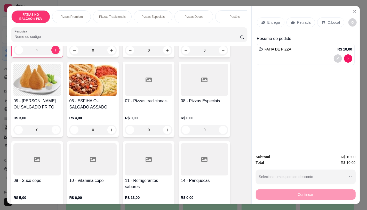
scroll to position [115, 0]
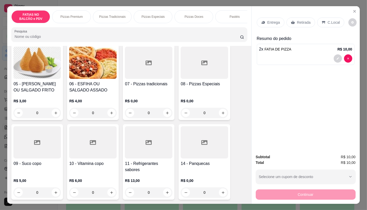
click at [48, 148] on div at bounding box center [36, 142] width 47 height 32
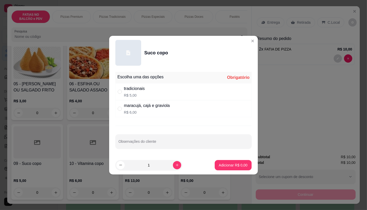
click at [131, 91] on div "tradicionais" at bounding box center [134, 89] width 21 height 6
radio input "true"
click at [224, 160] on div "Adicionar R$ 5,00" at bounding box center [233, 165] width 37 height 10
click at [215, 163] on button "Adicionar R$ 5,00" at bounding box center [233, 165] width 36 height 10
type input "1"
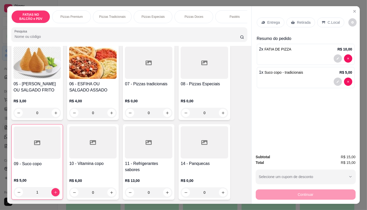
click at [298, 20] on p "Retirada" at bounding box center [304, 22] width 14 height 5
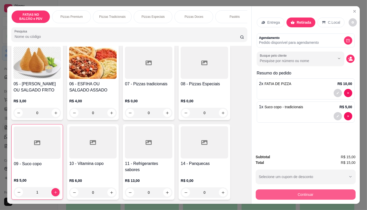
click at [316, 194] on button "Continuar" at bounding box center [306, 195] width 100 height 10
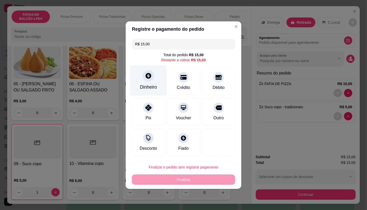
click at [145, 78] on icon at bounding box center [148, 75] width 7 height 7
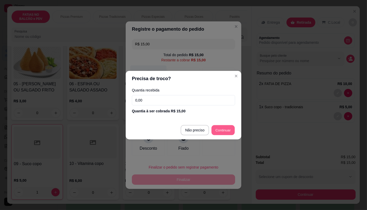
type input "R$ 0,00"
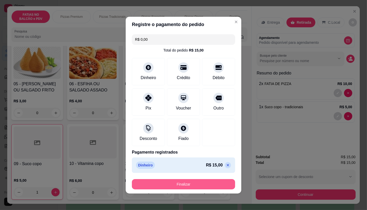
click at [190, 181] on button "Finalizar" at bounding box center [183, 184] width 103 height 10
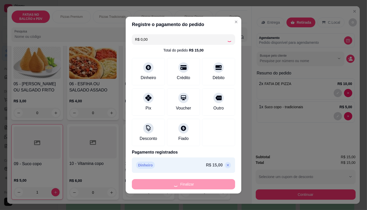
type input "0"
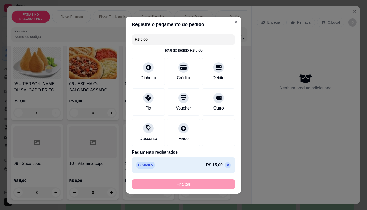
type input "-R$ 15,00"
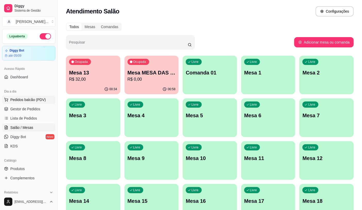
click at [30, 99] on span "Pedidos balcão (PDV)" at bounding box center [28, 99] width 36 height 5
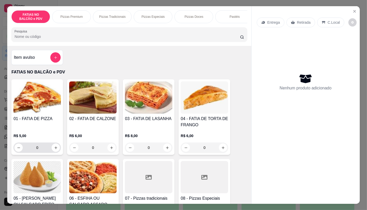
click at [44, 149] on input "0" at bounding box center [37, 148] width 29 height 10
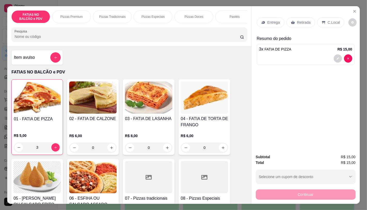
type input "3"
drag, startPoint x: 298, startPoint y: 21, endPoint x: 298, endPoint y: 27, distance: 5.2
click at [297, 20] on p "Retirada" at bounding box center [304, 22] width 14 height 5
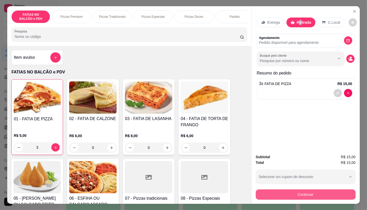
click at [298, 194] on button "Continuar" at bounding box center [306, 195] width 100 height 10
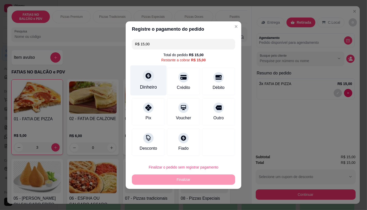
click at [145, 86] on div "Dinheiro" at bounding box center [148, 87] width 17 height 7
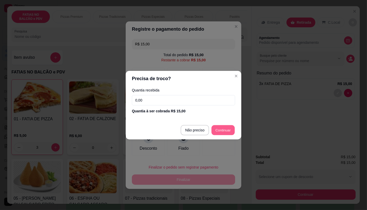
type input "R$ 0,00"
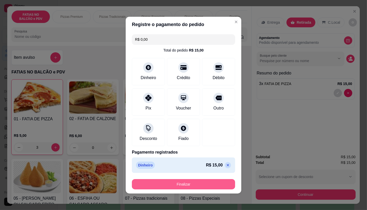
click at [187, 181] on button "Finalizar" at bounding box center [183, 184] width 103 height 10
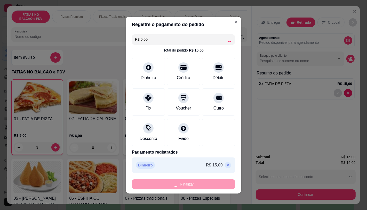
type input "0"
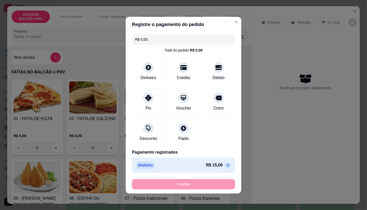
type input "-R$ 15,00"
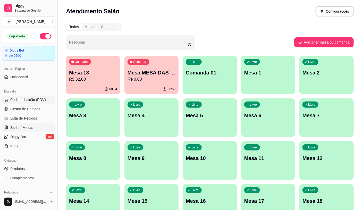
click at [34, 101] on span "Pedidos balcão (PDV)" at bounding box center [28, 99] width 36 height 5
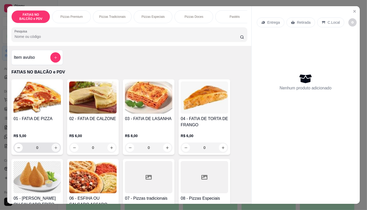
click at [54, 149] on icon "increase-product-quantity" at bounding box center [56, 148] width 4 height 4
type input "1"
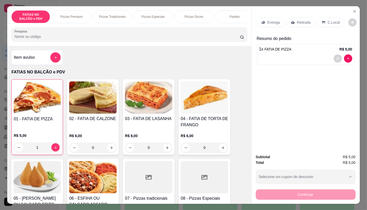
scroll to position [86, 0]
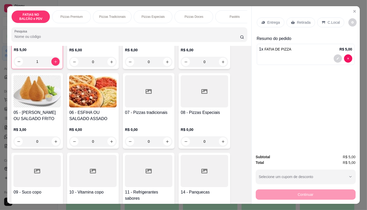
click at [125, 167] on div at bounding box center [148, 171] width 47 height 32
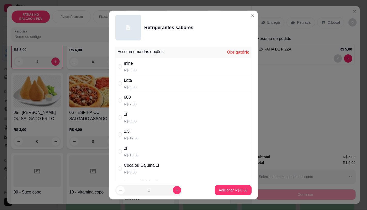
click at [131, 87] on p "R$ 5,00" at bounding box center [130, 87] width 13 height 5
radio input "true"
click at [134, 70] on div "mine R$ 3,00" at bounding box center [183, 66] width 136 height 17
radio input "true"
radio input "false"
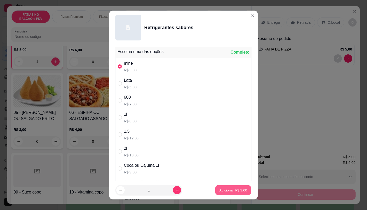
click at [215, 187] on button "Adicionar R$ 3,00" at bounding box center [233, 190] width 36 height 10
type input "1"
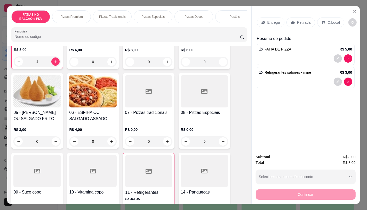
click at [302, 20] on p "Retirada" at bounding box center [304, 22] width 14 height 5
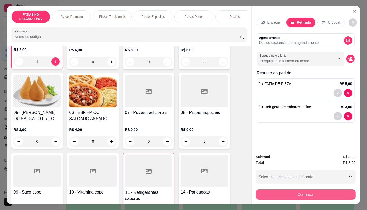
click at [310, 191] on button "Continuar" at bounding box center [306, 195] width 100 height 10
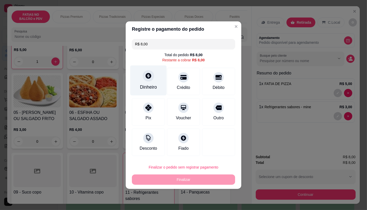
click at [135, 82] on div "Dinheiro" at bounding box center [148, 80] width 36 height 30
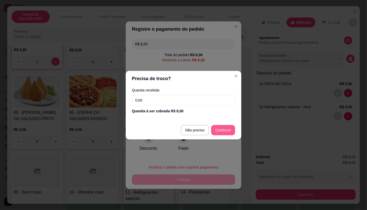
type input "R$ 0,00"
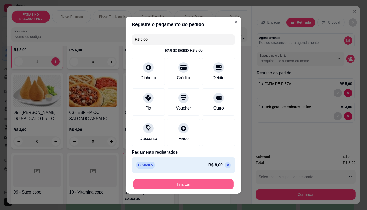
click at [177, 187] on button "Finalizar" at bounding box center [183, 184] width 100 height 10
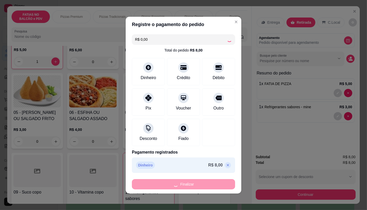
type input "0"
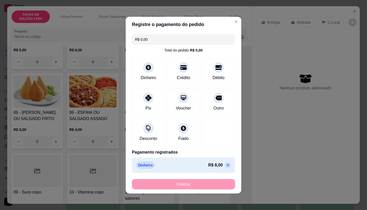
type input "-R$ 8,00"
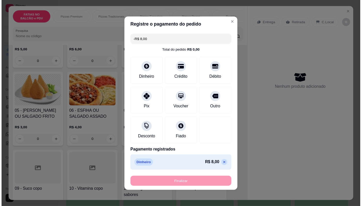
scroll to position [86, 0]
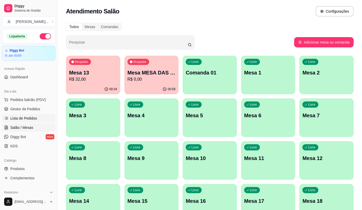
click at [32, 115] on link "Lista de Pedidos" at bounding box center [28, 118] width 53 height 8
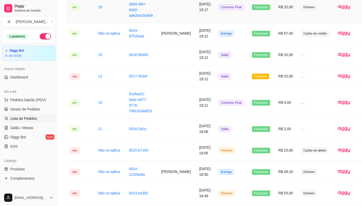
scroll to position [573, 0]
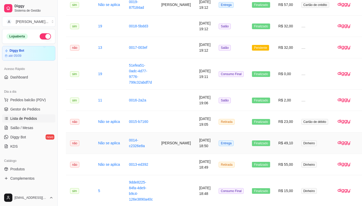
click at [143, 142] on td "0014-c2326e8a" at bounding box center [141, 142] width 32 height 21
click at [37, 127] on link "Salão / Mesas" at bounding box center [28, 128] width 53 height 8
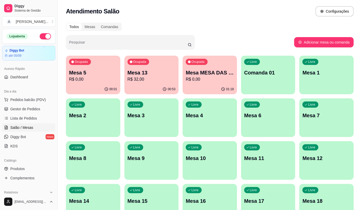
click at [143, 71] on p "Mesa 13" at bounding box center [152, 72] width 48 height 7
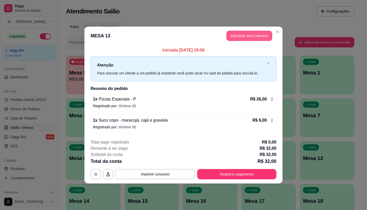
click at [262, 33] on button "Adicionar itens na mesa" at bounding box center [249, 36] width 46 height 10
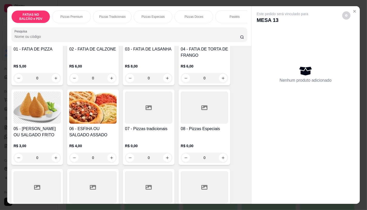
scroll to position [86, 0]
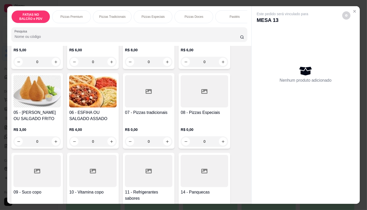
click at [150, 175] on div at bounding box center [148, 171] width 47 height 32
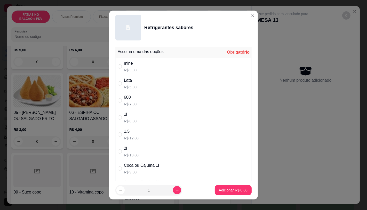
click at [143, 77] on div "Lata R$ 5,00" at bounding box center [183, 83] width 136 height 17
radio input "true"
click at [233, 184] on footer "1 Adicionar R$ 5,00" at bounding box center [183, 190] width 149 height 19
click at [240, 190] on p "Adicionar R$ 5,00" at bounding box center [233, 190] width 29 height 5
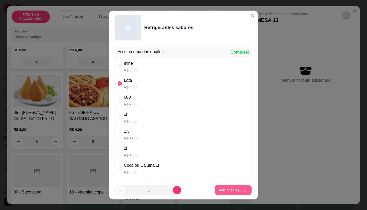
type input "1"
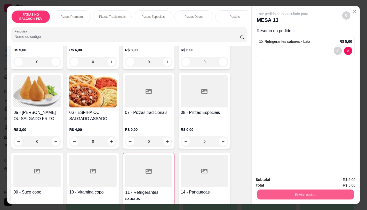
click at [291, 193] on button "Enviar pedido" at bounding box center [305, 195] width 97 height 10
click at [291, 184] on button "Não registrar e enviar pedido" at bounding box center [288, 180] width 54 height 10
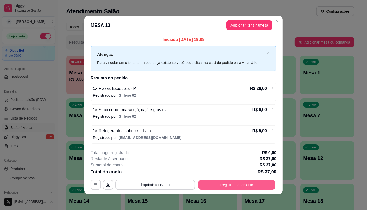
click at [232, 180] on div "**********" at bounding box center [184, 185] width 186 height 10
click at [215, 184] on button "Registrar pagamento" at bounding box center [236, 185] width 79 height 10
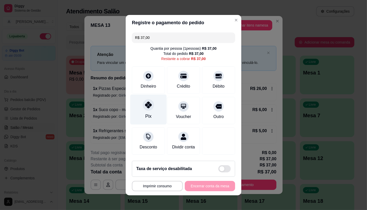
click at [151, 114] on div "Pix" at bounding box center [148, 109] width 36 height 30
type input "R$ 0,00"
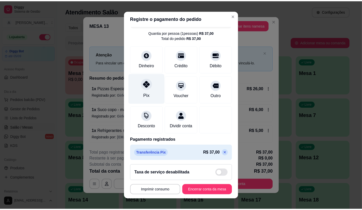
scroll to position [19, 0]
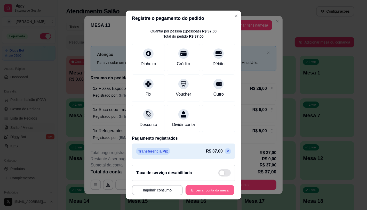
click at [213, 193] on button "Encerrar conta da mesa" at bounding box center [209, 190] width 49 height 10
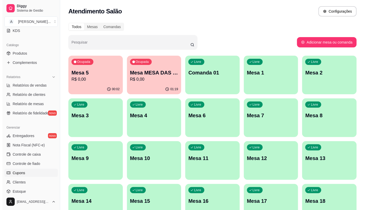
scroll to position [143, 0]
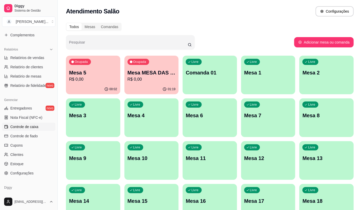
click at [35, 131] on link "Controle de caixa" at bounding box center [28, 127] width 53 height 8
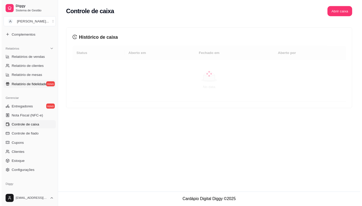
scroll to position [29, 0]
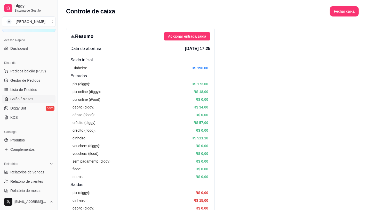
click at [26, 100] on span "Salão / Mesas" at bounding box center [21, 98] width 23 height 5
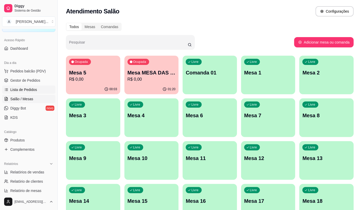
click at [28, 88] on span "Lista de Pedidos" at bounding box center [23, 89] width 27 height 5
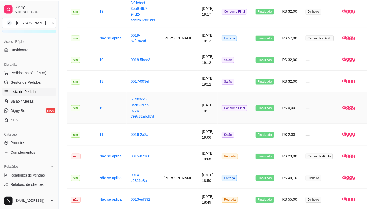
scroll to position [604, 0]
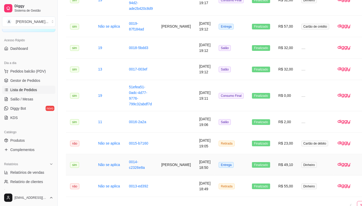
click at [168, 160] on td "[PERSON_NAME]" at bounding box center [176, 164] width 38 height 21
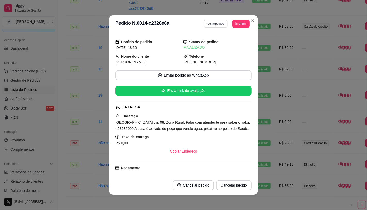
click at [207, 23] on button "Editar pedido" at bounding box center [216, 24] width 24 height 8
select select "6897a8c943a4bd2125b488d1"
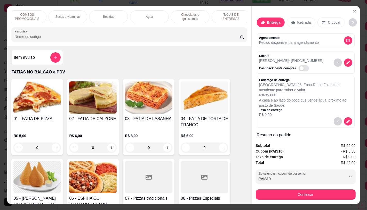
scroll to position [0, 537]
click at [234, 17] on div "TAXAS DE ENTREGAS" at bounding box center [227, 16] width 39 height 13
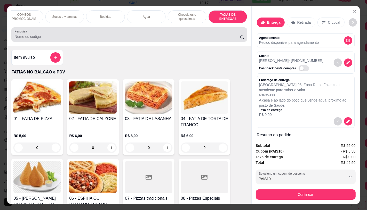
scroll to position [12, 0]
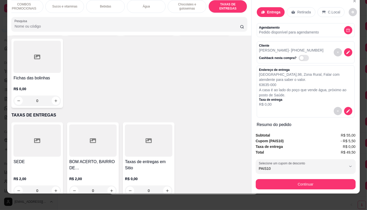
click at [151, 127] on div at bounding box center [148, 141] width 47 height 32
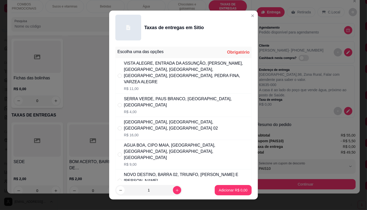
click at [150, 185] on p "R$ 7,00" at bounding box center [186, 187] width 125 height 5
radio input "true"
click at [223, 189] on p "Adicionar R$ 7,00" at bounding box center [233, 190] width 29 height 5
type input "1"
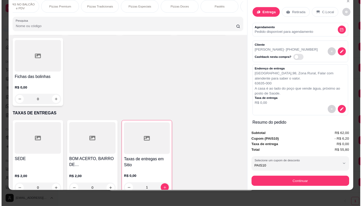
scroll to position [0, 0]
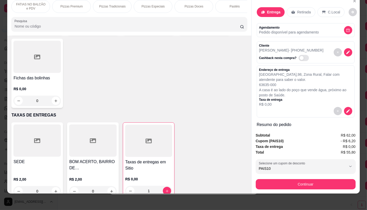
click at [308, 7] on div "Retirada" at bounding box center [301, 12] width 29 height 10
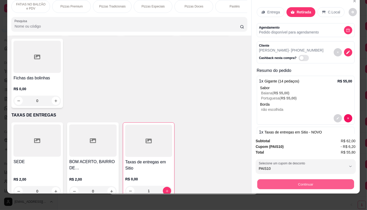
click at [293, 179] on button "Continuar" at bounding box center [305, 184] width 97 height 10
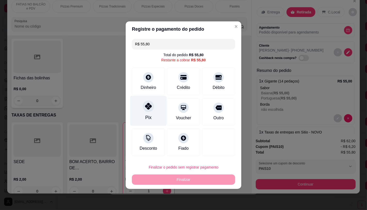
click at [140, 112] on div "Pix" at bounding box center [148, 111] width 36 height 30
type input "R$ 0,00"
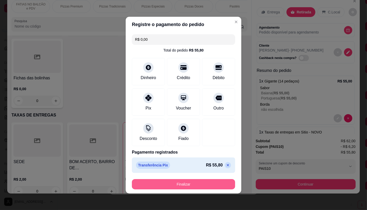
click at [205, 182] on button "Finalizar" at bounding box center [183, 184] width 103 height 10
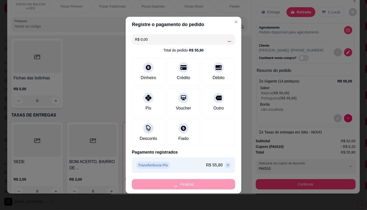
type input "0"
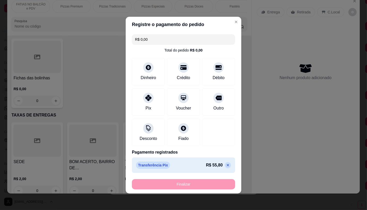
type input "-R$ 55,80"
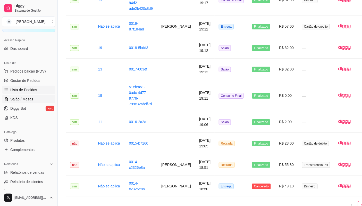
click at [24, 99] on span "Salão / Mesas" at bounding box center [21, 98] width 23 height 5
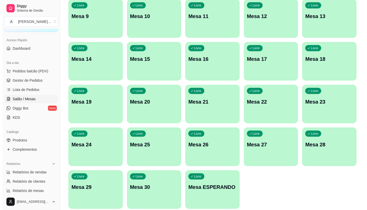
scroll to position [143, 0]
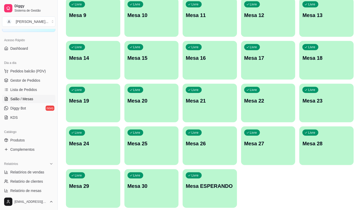
click at [218, 189] on p "Mesa ESPERANDO" at bounding box center [210, 186] width 48 height 7
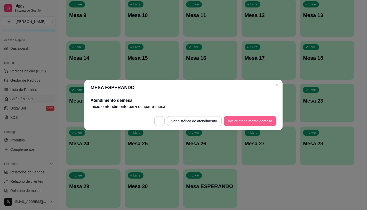
click at [256, 123] on button "Iniciar atendimento de mesa" at bounding box center [250, 121] width 53 height 10
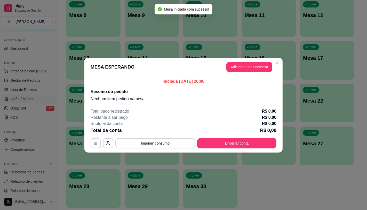
click at [244, 75] on header "MESA ESPERANDO Adicionar itens na mesa" at bounding box center [183, 67] width 198 height 19
click at [242, 68] on button "Adicionar itens na mesa" at bounding box center [249, 67] width 44 height 10
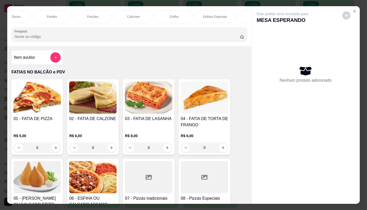
scroll to position [0, 247]
click at [190, 15] on p "Panqueca" at bounding box center [192, 17] width 14 height 4
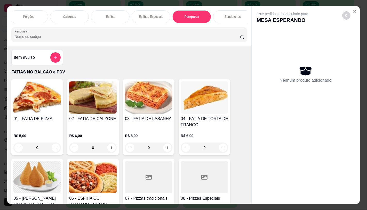
scroll to position [12, 0]
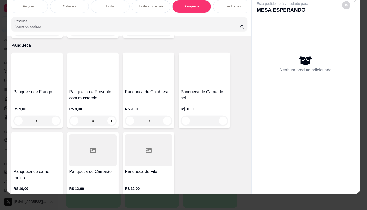
click at [48, 101] on div "R$ 9,00 0" at bounding box center [36, 113] width 47 height 25
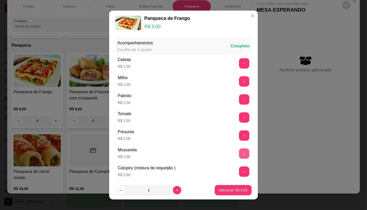
click at [239, 154] on button "+" at bounding box center [244, 154] width 10 height 10
click at [175, 190] on icon "increase-product-quantity" at bounding box center [177, 191] width 4 height 4
type input "2"
click at [237, 191] on p "Adicionar R$ 23,00" at bounding box center [232, 190] width 30 height 5
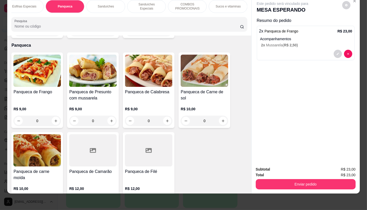
scroll to position [0, 401]
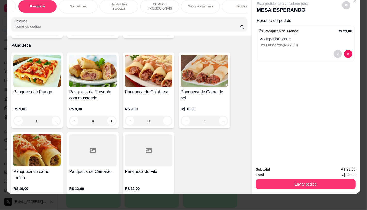
drag, startPoint x: 164, startPoint y: 14, endPoint x: 227, endPoint y: 14, distance: 62.9
click at [174, 14] on div "FATIAS NO BALCÃO e PDV Pizzas Premium Pizzas Tradicionais Pizzas Especiais Pizz…" at bounding box center [129, 16] width 244 height 40
click at [236, 4] on p "Bebidas" at bounding box center [241, 6] width 11 height 4
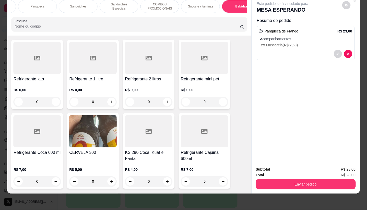
scroll to position [2984, 0]
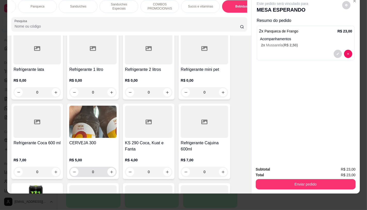
click at [109, 168] on button "increase-product-quantity" at bounding box center [111, 172] width 8 height 8
type input "2"
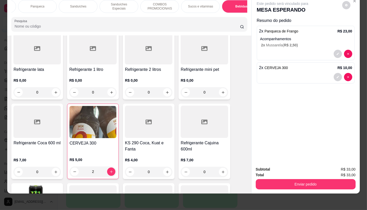
scroll to position [0, 537]
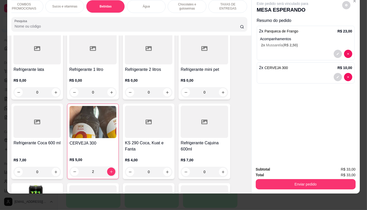
click at [228, 5] on div "TAXAS DE ENTREGAS" at bounding box center [227, 6] width 39 height 13
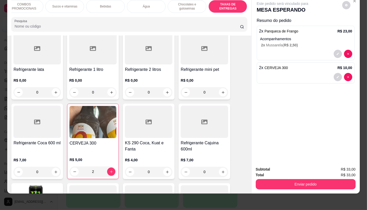
scroll to position [3450, 0]
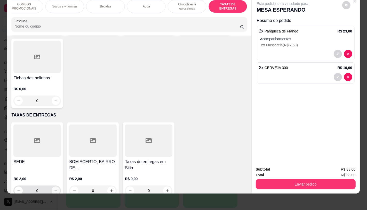
click at [58, 186] on div "0" at bounding box center [36, 191] width 47 height 10
click at [57, 187] on button "increase-product-quantity" at bounding box center [56, 191] width 8 height 8
type input "1"
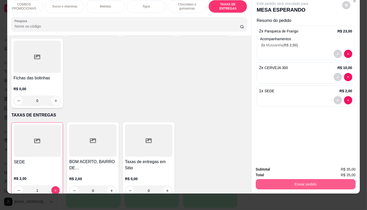
click at [311, 179] on button "Enviar pedido" at bounding box center [306, 184] width 100 height 10
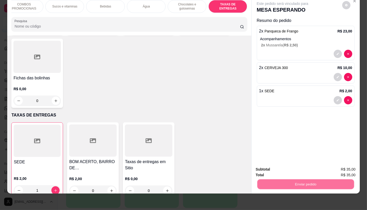
click at [297, 168] on button "Não registrar e enviar pedido" at bounding box center [288, 168] width 52 height 10
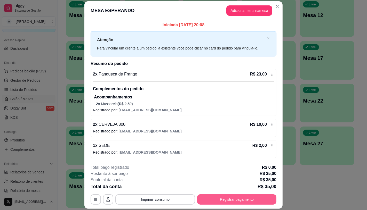
click at [268, 193] on div "**********" at bounding box center [184, 185] width 186 height 40
click at [267, 199] on button "Registrar pagamento" at bounding box center [236, 200] width 77 height 10
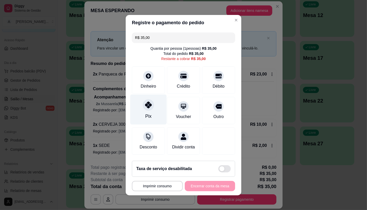
click at [150, 96] on div "Pix" at bounding box center [148, 109] width 36 height 30
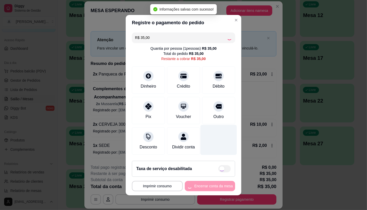
type input "R$ 0,00"
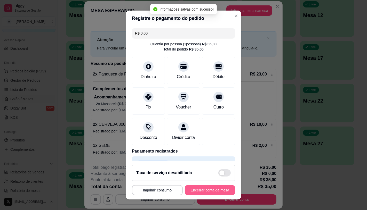
click at [203, 187] on button "Encerrar conta da mesa" at bounding box center [210, 190] width 50 height 10
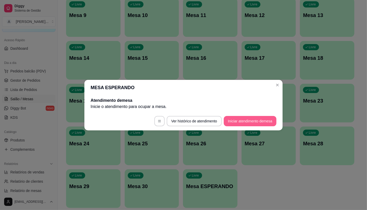
click at [256, 117] on button "Iniciar atendimento de mesa" at bounding box center [250, 121] width 53 height 10
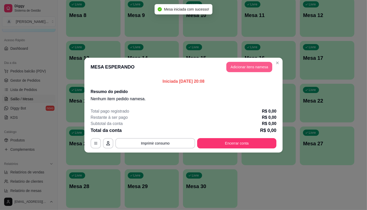
click at [248, 66] on button "Adicionar itens na mesa" at bounding box center [249, 67] width 46 height 10
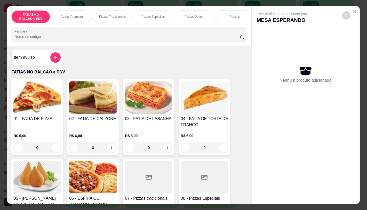
click at [156, 10] on div "Pizzas Especiais" at bounding box center [153, 16] width 39 height 13
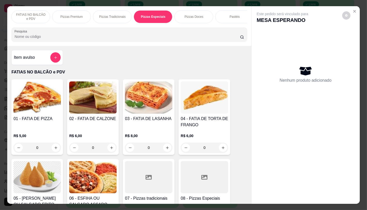
scroll to position [12, 0]
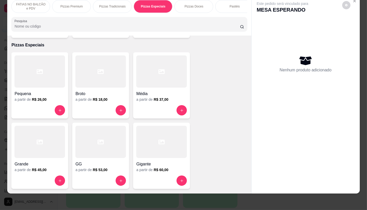
click at [18, 161] on h4 "Grande" at bounding box center [39, 164] width 51 height 6
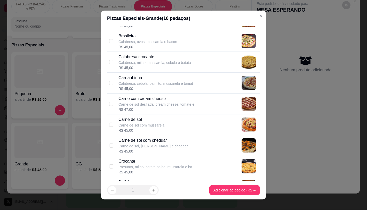
scroll to position [200, 0]
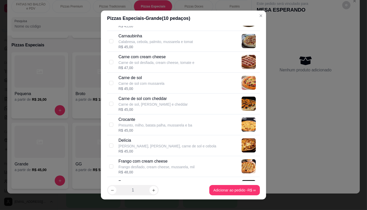
click at [141, 166] on p "Frango desfiado, cream cheese, mussarela, mil" at bounding box center [156, 167] width 76 height 5
checkbox input "true"
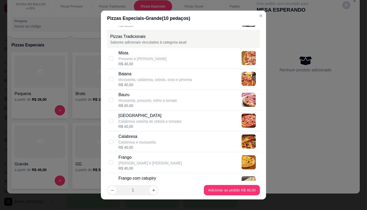
scroll to position [487, 0]
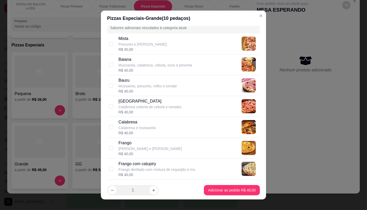
click at [134, 123] on div "Calabresa" at bounding box center [136, 122] width 37 height 6
checkbox input "true"
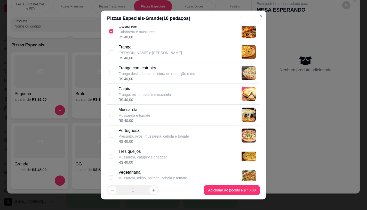
scroll to position [602, 0]
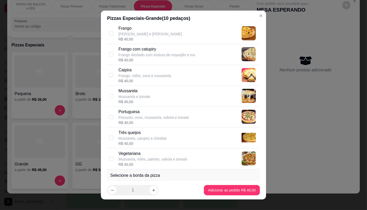
click at [135, 119] on div "Presunto, ovos, mussarela, cebola e tomate" at bounding box center [153, 117] width 70 height 5
checkbox input "true"
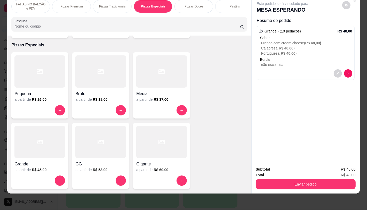
click at [25, 6] on div "FATIAS NO BALCÃO e PDV" at bounding box center [30, 6] width 39 height 13
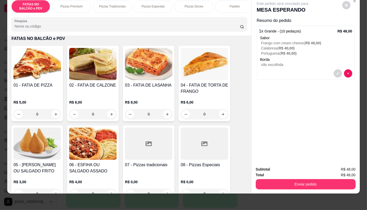
scroll to position [109, 0]
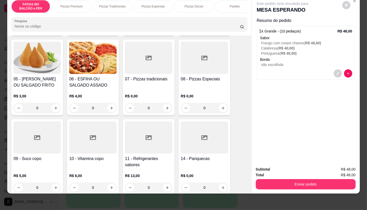
click at [146, 145] on div at bounding box center [148, 138] width 47 height 32
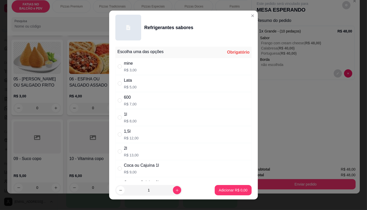
click at [136, 119] on div "1l R$ 8,00" at bounding box center [183, 117] width 136 height 17
radio input "true"
click at [219, 187] on button "Adicionar R$ 8,00" at bounding box center [233, 190] width 36 height 10
type input "1"
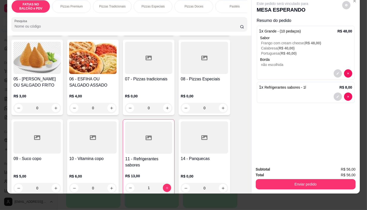
scroll to position [0, 537]
click at [228, 4] on p "TAXAS DE ENTREGAS" at bounding box center [228, 6] width 30 height 8
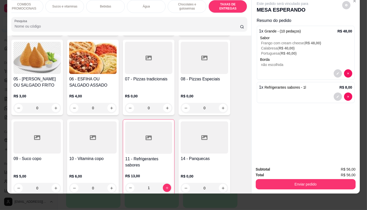
scroll to position [3450, 0]
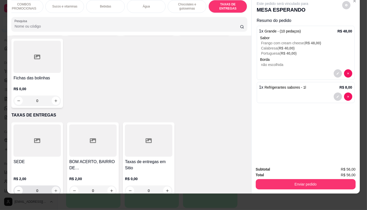
click at [54, 189] on icon "increase-product-quantity" at bounding box center [56, 191] width 4 height 4
type input "1"
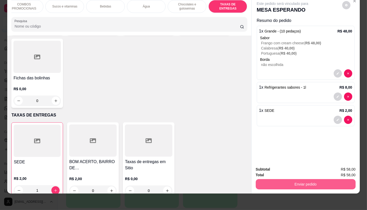
click at [304, 183] on button "Enviar pedido" at bounding box center [306, 184] width 100 height 10
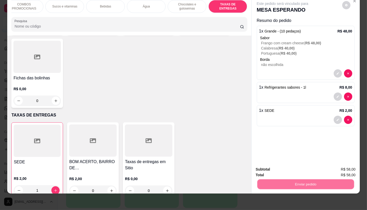
click at [277, 165] on button "Não registrar e enviar pedido" at bounding box center [288, 168] width 52 height 10
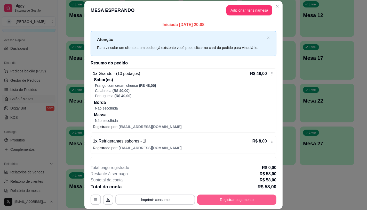
click at [262, 198] on button "Registrar pagamento" at bounding box center [236, 200] width 79 height 10
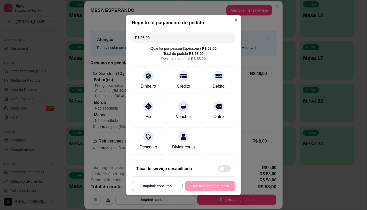
click at [166, 40] on div "R$ 58,00 Quantia por pessoa ( 1 pessoas) R$ 58,00 Total do pedido R$ 58,00 Rest…" at bounding box center [184, 93] width 116 height 126
click at [166, 37] on input "R$ 58,00" at bounding box center [183, 38] width 97 height 10
click at [140, 123] on div "R$ 50,00 Quantia por pessoa ( 1 pessoas) R$ 58,00 Total do pedido R$ 58,00 Rest…" at bounding box center [184, 93] width 116 height 126
click at [140, 119] on div "Pix" at bounding box center [148, 109] width 36 height 30
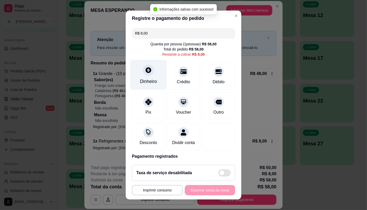
click at [141, 84] on div "Dinheiro" at bounding box center [148, 81] width 17 height 7
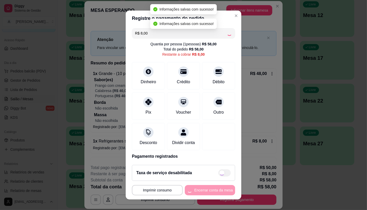
type input "R$ 0,00"
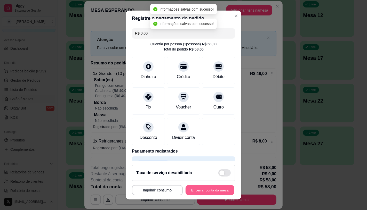
click at [210, 188] on button "Encerrar conta da mesa" at bounding box center [209, 190] width 49 height 10
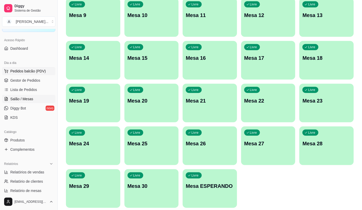
click at [20, 71] on span "Pedidos balcão (PDV)" at bounding box center [28, 71] width 36 height 5
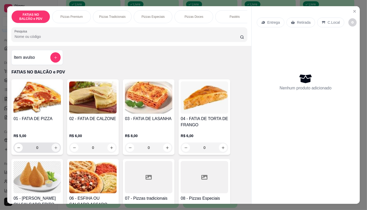
click at [54, 150] on icon "increase-product-quantity" at bounding box center [56, 148] width 4 height 4
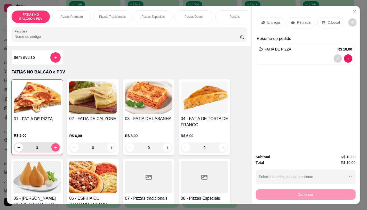
click at [54, 147] on button "increase-product-quantity" at bounding box center [55, 147] width 8 height 8
type input "4"
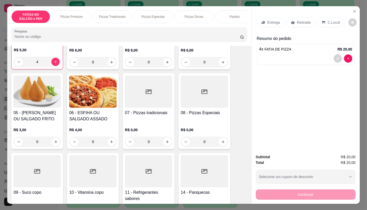
scroll to position [86, 0]
click at [147, 160] on div at bounding box center [148, 171] width 47 height 32
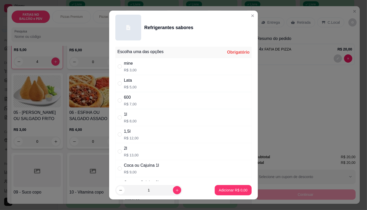
click at [140, 84] on div "Lata R$ 5,00" at bounding box center [183, 83] width 136 height 17
radio input "true"
click at [236, 189] on p "Adicionar R$ 5,00" at bounding box center [233, 190] width 29 height 5
type input "1"
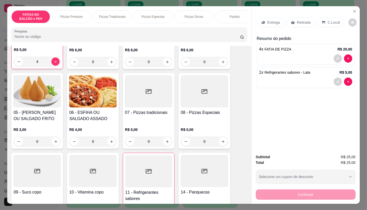
click at [287, 18] on div "Retirada" at bounding box center [300, 23] width 29 height 10
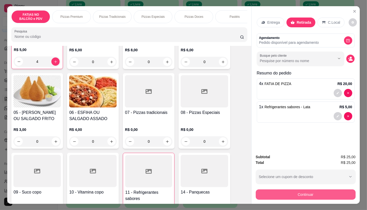
click at [344, 190] on button "Continuar" at bounding box center [306, 195] width 100 height 10
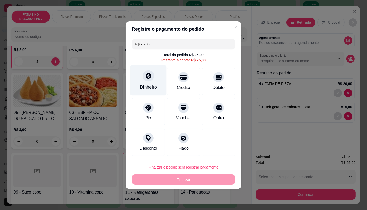
click at [149, 82] on div "Dinheiro" at bounding box center [148, 80] width 36 height 30
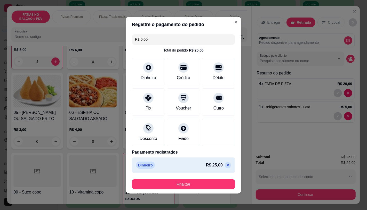
type input "R$ 0,00"
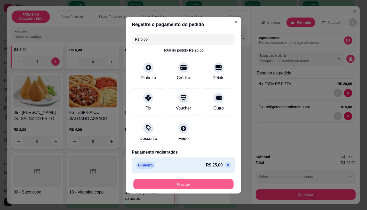
click at [206, 182] on button "Finalizar" at bounding box center [183, 184] width 100 height 10
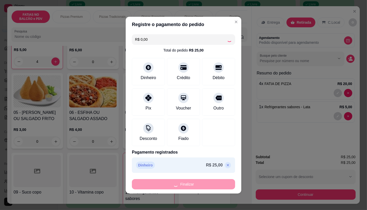
type input "0"
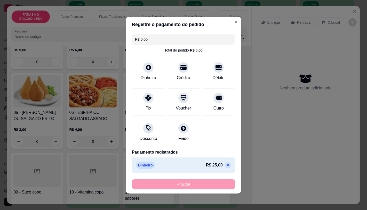
type input "-R$ 25,00"
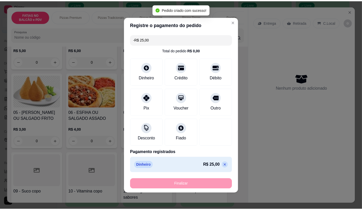
scroll to position [86, 0]
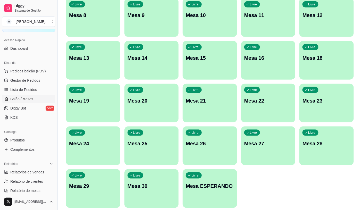
click at [39, 65] on div "Dia a dia" at bounding box center [28, 63] width 53 height 8
click at [37, 72] on span "Pedidos balcão (PDV)" at bounding box center [28, 71] width 36 height 5
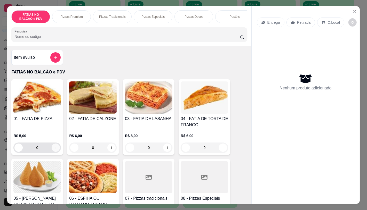
click at [56, 150] on button "increase-product-quantity" at bounding box center [56, 148] width 8 height 8
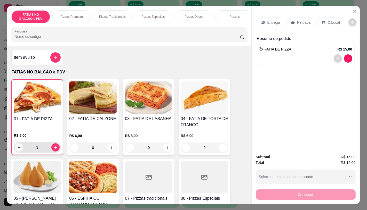
click at [15, 150] on button "decrease-product-quantity" at bounding box center [19, 147] width 8 height 8
type input "2"
click at [300, 18] on div "Retirada" at bounding box center [300, 23] width 29 height 10
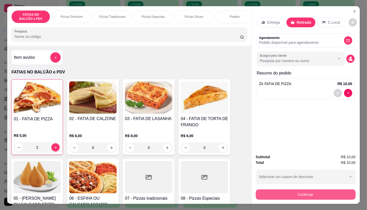
click at [294, 190] on button "Continuar" at bounding box center [306, 195] width 100 height 10
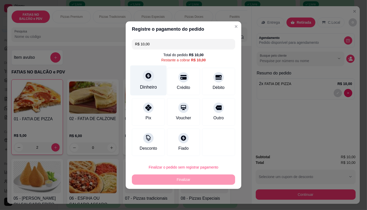
click at [144, 81] on div "Dinheiro" at bounding box center [148, 80] width 36 height 30
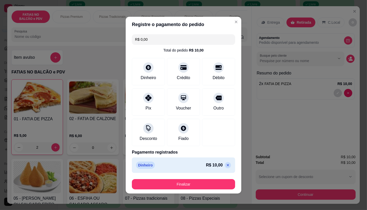
type input "R$ 0,00"
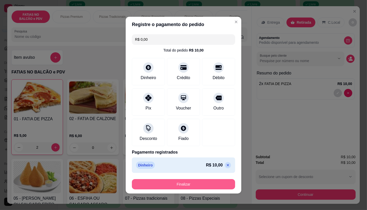
click at [188, 184] on button "Finalizar" at bounding box center [183, 184] width 103 height 10
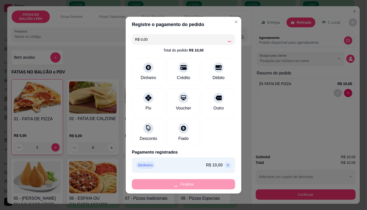
type input "0"
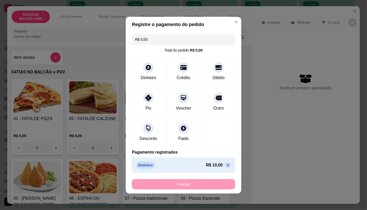
type input "-R$ 10,00"
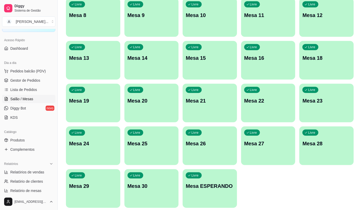
click at [28, 66] on div "Dia a dia" at bounding box center [28, 63] width 53 height 8
click at [31, 68] on button "Pedidos balcão (PDV)" at bounding box center [28, 71] width 53 height 8
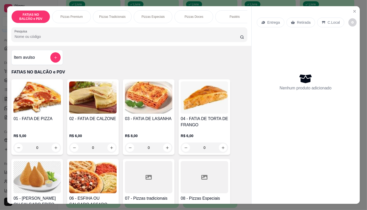
click at [56, 148] on button "increase-product-quantity" at bounding box center [56, 148] width 8 height 8
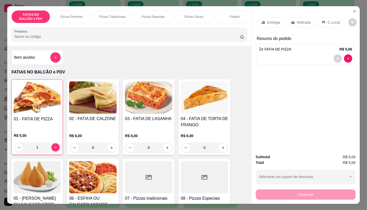
type input "1"
click at [306, 20] on p "Retirada" at bounding box center [304, 22] width 14 height 5
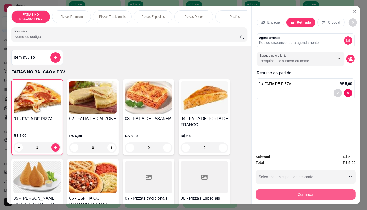
click at [321, 191] on button "Continuar" at bounding box center [306, 195] width 100 height 10
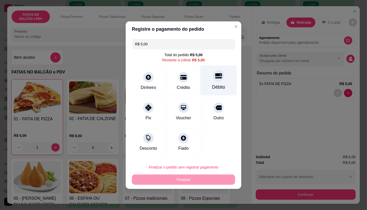
click at [219, 89] on div "Débito" at bounding box center [218, 87] width 13 height 7
type input "R$ 0,00"
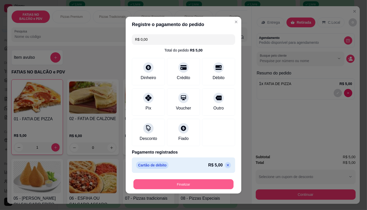
click at [182, 180] on button "Finalizar" at bounding box center [183, 184] width 100 height 10
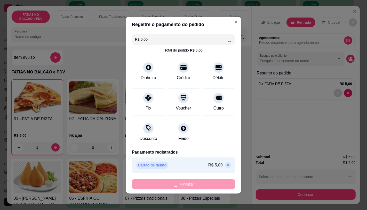
type input "0"
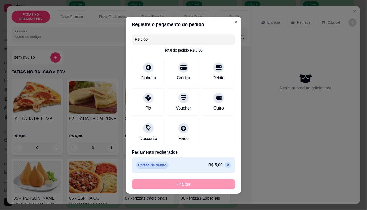
type input "-R$ 5,00"
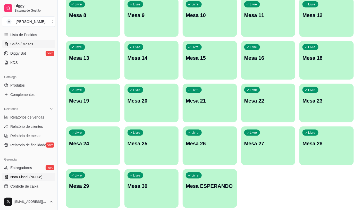
scroll to position [86, 0]
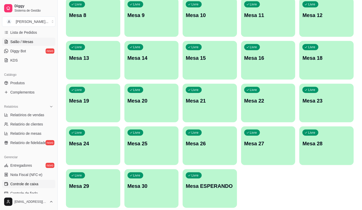
click at [38, 182] on span "Controle de caixa" at bounding box center [24, 184] width 28 height 5
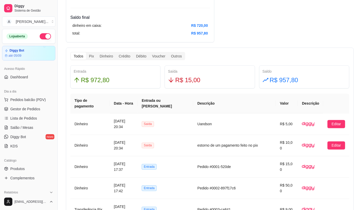
click at [18, 123] on ul "Pedidos balcão (PDV) Gestor de Pedidos Lista de Pedidos Salão / Mesas Diggy Bot…" at bounding box center [28, 123] width 53 height 55
click at [20, 125] on span "Salão / Mesas" at bounding box center [21, 127] width 23 height 5
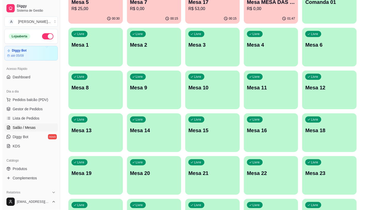
scroll to position [115, 0]
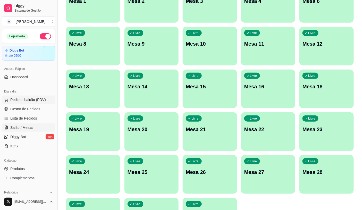
click at [45, 100] on button "Pedidos balcão (PDV)" at bounding box center [28, 100] width 53 height 8
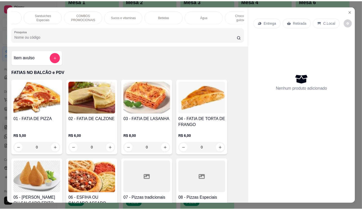
scroll to position [0, 537]
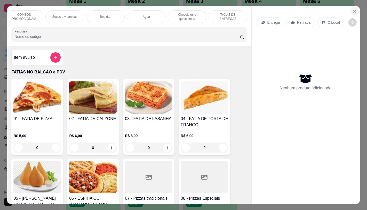
click at [350, 8] on button "Close" at bounding box center [354, 11] width 8 height 8
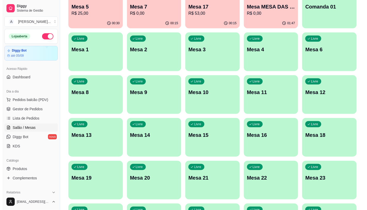
scroll to position [86, 0]
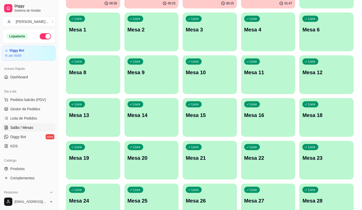
click at [90, 151] on div "Livre Mesa 19" at bounding box center [93, 157] width 54 height 33
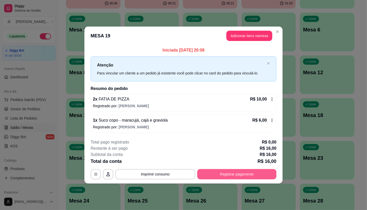
click at [233, 173] on button "Registrar pagamento" at bounding box center [236, 174] width 79 height 10
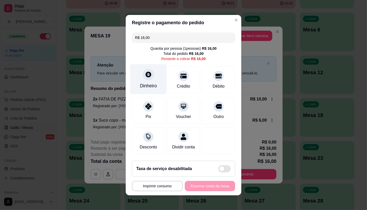
click at [144, 85] on div "Dinheiro" at bounding box center [148, 86] width 17 height 7
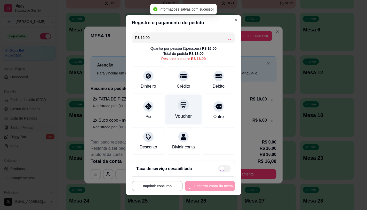
type input "R$ 0,00"
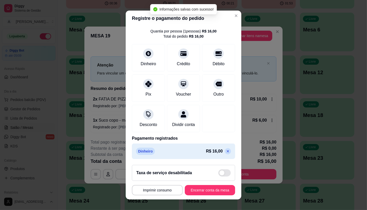
scroll to position [19, 0]
click at [210, 190] on button "Encerrar conta da mesa" at bounding box center [210, 190] width 50 height 10
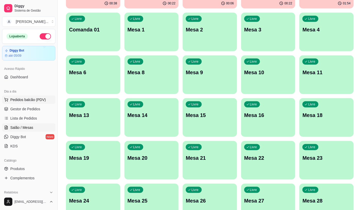
click at [25, 103] on button "Pedidos balcão (PDV)" at bounding box center [28, 100] width 53 height 8
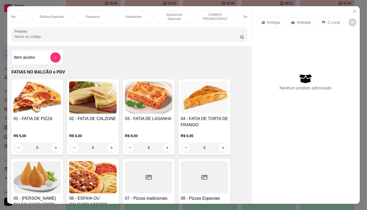
scroll to position [0, 367]
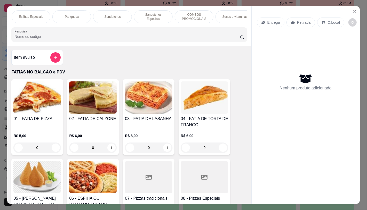
click at [115, 19] on div "Sanduíches" at bounding box center [112, 16] width 39 height 13
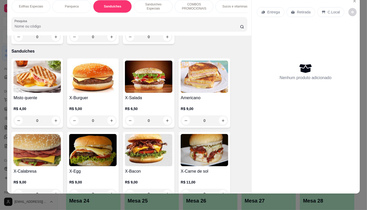
scroll to position [2200, 0]
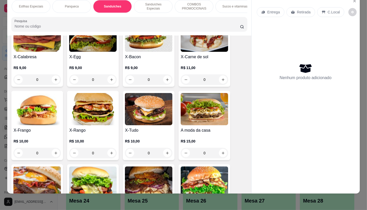
click at [45, 54] on h4 "X-Calabresa" at bounding box center [36, 57] width 47 height 6
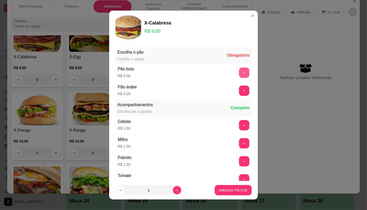
click at [239, 73] on button "+" at bounding box center [244, 73] width 10 height 10
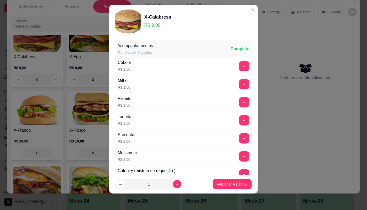
scroll to position [55, 0]
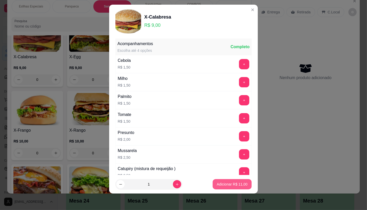
click at [241, 186] on button "Adicionar R$ 11,00" at bounding box center [232, 184] width 39 height 10
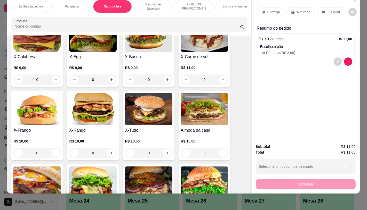
click at [343, 61] on div at bounding box center [343, 62] width 19 height 8
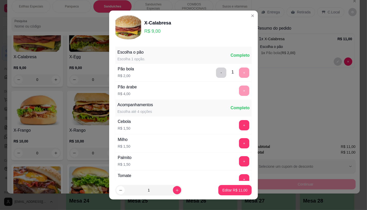
click at [336, 61] on icon "decrease-product-quantity" at bounding box center [337, 62] width 2 height 2
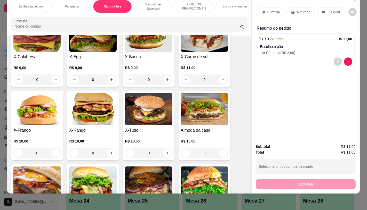
click at [352, 59] on div "1 x X-Calabresa R$ 11,00 Escolha o pão 1 x Pão bola ( R$ 2,00 )" at bounding box center [306, 51] width 98 height 35
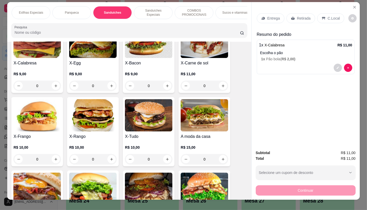
scroll to position [0, 0]
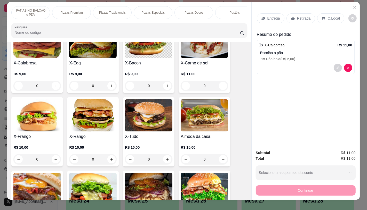
click at [28, 14] on p "FATIAS NO BALCÃO e PDV" at bounding box center [31, 13] width 30 height 8
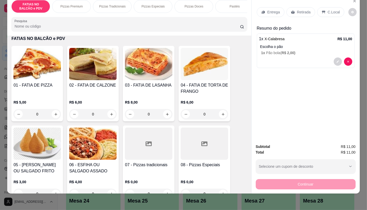
click at [40, 109] on div "R$ 5,00 0" at bounding box center [36, 110] width 47 height 20
click at [40, 114] on input "0" at bounding box center [37, 114] width 29 height 10
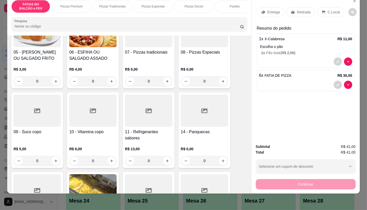
scroll to position [166, 0]
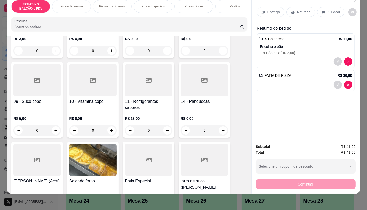
type input "6"
click at [138, 132] on div "0" at bounding box center [148, 130] width 47 height 10
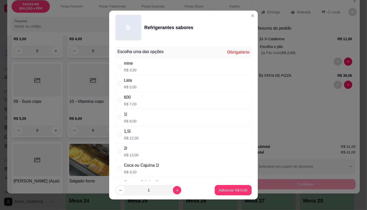
click at [134, 73] on div "mine R$ 3,00" at bounding box center [183, 66] width 136 height 17
radio input "true"
click at [175, 189] on icon "increase-product-quantity" at bounding box center [177, 191] width 4 height 4
type input "2"
click at [223, 193] on button "Adicionar R$ 6,00" at bounding box center [233, 190] width 37 height 10
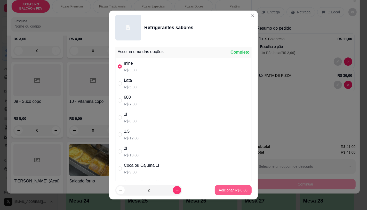
type input "2"
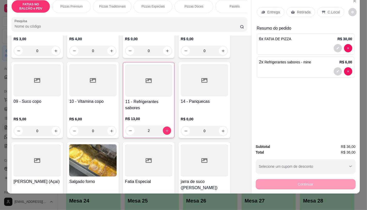
scroll to position [0, 537]
click at [236, 3] on p "TAXAS DE ENTREGAS" at bounding box center [228, 6] width 30 height 8
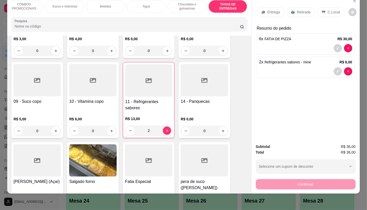
scroll to position [3450, 0]
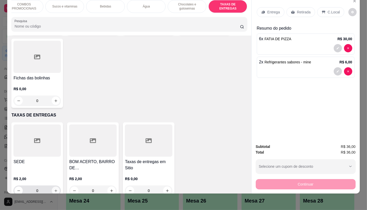
click at [54, 189] on icon "increase-product-quantity" at bounding box center [56, 191] width 4 height 4
type input "1"
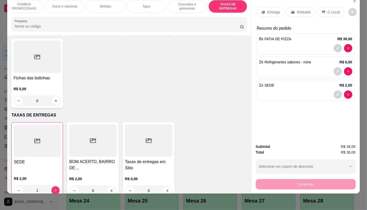
click at [301, 11] on div "Retirada" at bounding box center [300, 12] width 29 height 10
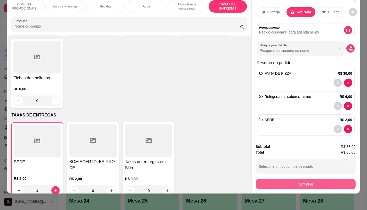
click at [330, 180] on button "Continuar" at bounding box center [306, 184] width 100 height 10
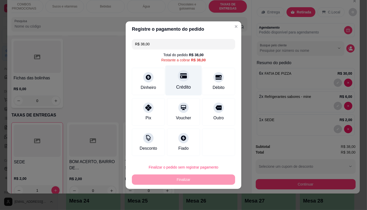
click at [185, 80] on div "Crédito" at bounding box center [183, 80] width 36 height 30
type input "R$ 0,00"
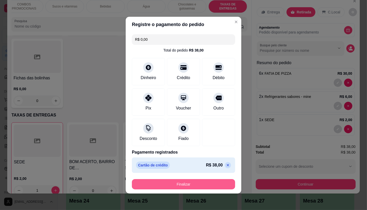
click at [216, 182] on button "Finalizar" at bounding box center [183, 184] width 103 height 10
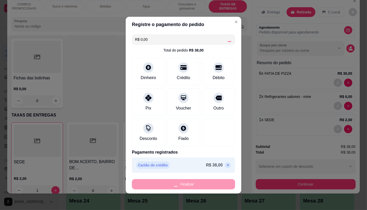
type input "0"
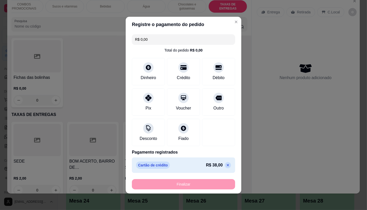
type input "-R$ 38,00"
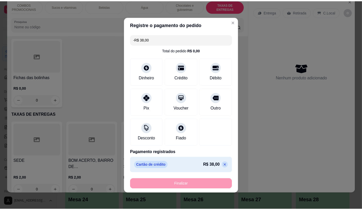
scroll to position [3450, 0]
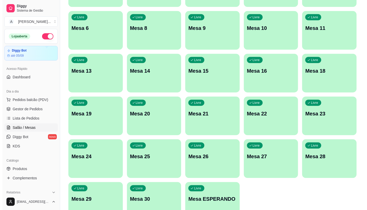
scroll to position [143, 0]
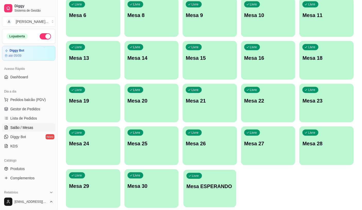
click at [225, 189] on p "Mesa ESPERANDO" at bounding box center [210, 186] width 47 height 7
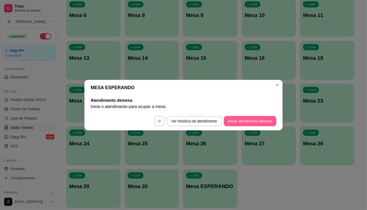
click at [246, 116] on button "Iniciar atendimento de mesa" at bounding box center [250, 121] width 53 height 10
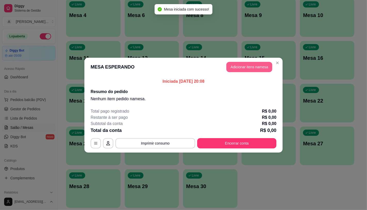
click at [240, 66] on button "Adicionar itens na mesa" at bounding box center [249, 67] width 46 height 10
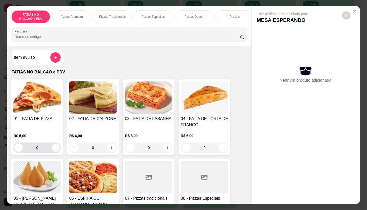
click at [54, 150] on icon "increase-product-quantity" at bounding box center [56, 148] width 4 height 4
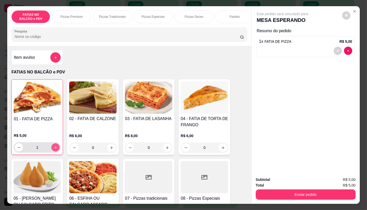
click at [54, 150] on icon "increase-product-quantity" at bounding box center [56, 148] width 4 height 4
type input "3"
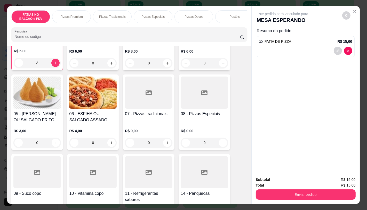
scroll to position [86, 0]
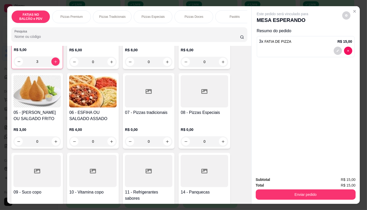
click at [145, 168] on div at bounding box center [148, 171] width 47 height 32
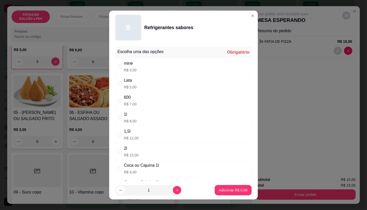
click at [131, 71] on p "R$ 3,00" at bounding box center [130, 70] width 13 height 5
radio input "true"
click at [231, 189] on p "Adicionar R$ 3,00" at bounding box center [233, 190] width 29 height 5
type input "1"
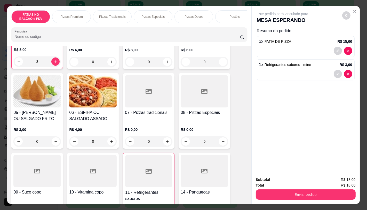
scroll to position [0, 537]
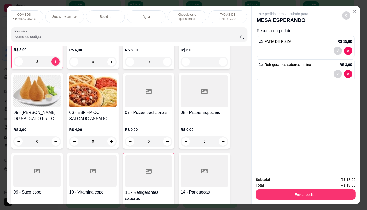
click at [228, 15] on p "TAXAS DE ENTREGAS" at bounding box center [228, 17] width 30 height 8
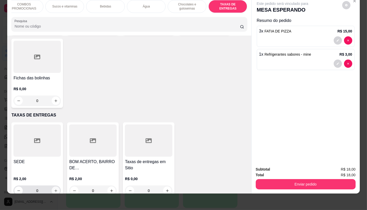
click at [54, 189] on icon "increase-product-quantity" at bounding box center [56, 191] width 4 height 4
type input "1"
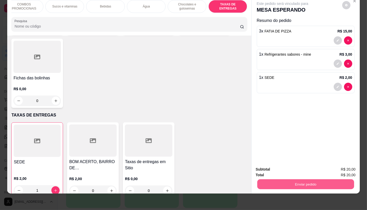
click at [333, 179] on button "Enviar pedido" at bounding box center [305, 184] width 97 height 10
click at [295, 168] on button "Não registrar e enviar pedido" at bounding box center [288, 168] width 54 height 10
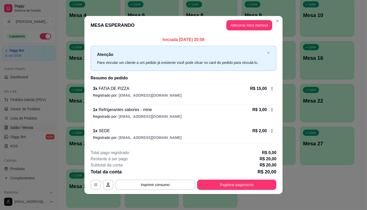
click at [277, 187] on footer "**********" at bounding box center [183, 170] width 198 height 48
click at [270, 184] on button "Registrar pagamento" at bounding box center [236, 185] width 79 height 10
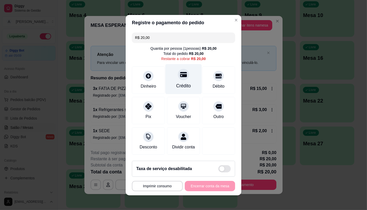
click at [179, 79] on div "Crédito" at bounding box center [183, 79] width 36 height 30
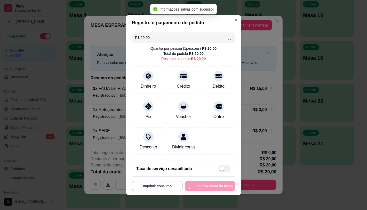
type input "R$ 0,00"
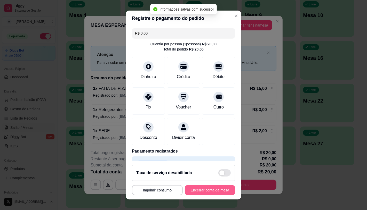
click at [221, 188] on button "Encerrar conta da mesa" at bounding box center [210, 190] width 50 height 10
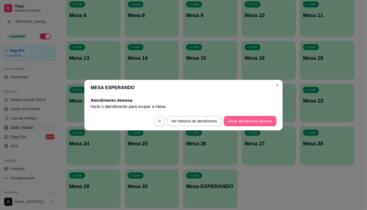
click at [255, 121] on button "Iniciar atendimento de mesa" at bounding box center [250, 121] width 53 height 10
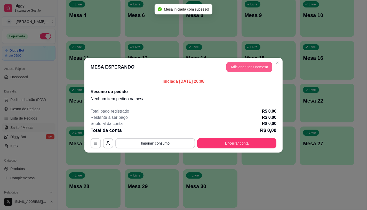
click at [242, 67] on button "Adicionar itens na mesa" at bounding box center [249, 67] width 46 height 10
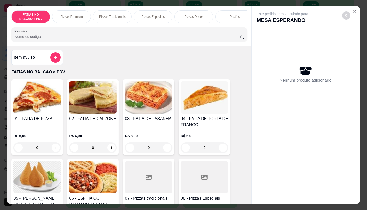
scroll to position [29, 0]
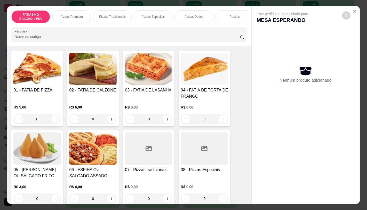
click at [148, 155] on div at bounding box center [148, 149] width 47 height 32
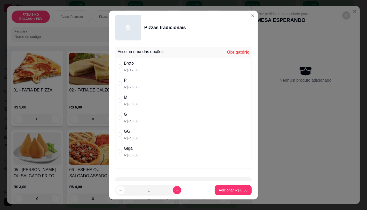
click at [133, 100] on div "M" at bounding box center [131, 97] width 15 height 6
radio input "true"
click at [228, 190] on p "Adicionar R$ 35,00" at bounding box center [232, 190] width 30 height 5
type input "1"
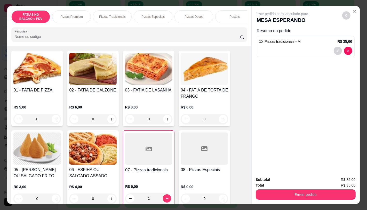
click at [192, 168] on div "08 - Pizzas Especiais R$ 0,00 0" at bounding box center [205, 169] width 52 height 76
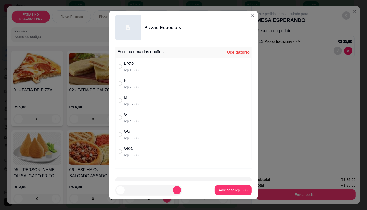
click at [151, 84] on div "P R$ 26,00" at bounding box center [183, 83] width 136 height 17
radio input "true"
click at [237, 191] on p "Adicionar R$ 26,00" at bounding box center [232, 190] width 31 height 5
type input "1"
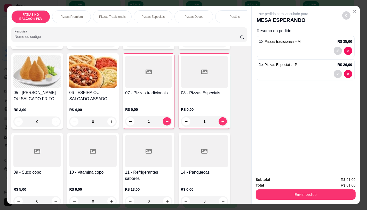
scroll to position [115, 0]
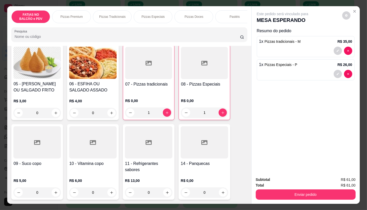
click at [101, 85] on h4 "06 - ESFIHA OU SALGADO ASSADO" at bounding box center [92, 87] width 47 height 12
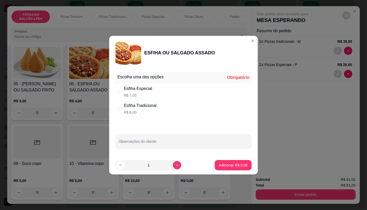
drag, startPoint x: 141, startPoint y: 84, endPoint x: 152, endPoint y: 89, distance: 12.5
click at [142, 85] on div "Esfiha Especial R$ 7,00" at bounding box center [183, 91] width 136 height 17
radio input "true"
click at [236, 163] on button "Adicionar R$ 7,00" at bounding box center [233, 165] width 37 height 10
type input "1"
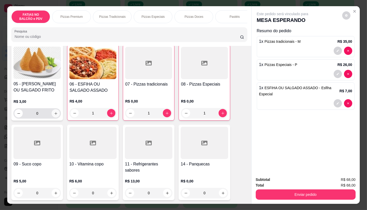
click at [55, 116] on icon "increase-product-quantity" at bounding box center [56, 114] width 4 height 4
click at [55, 117] on button "increase-product-quantity" at bounding box center [56, 113] width 8 height 8
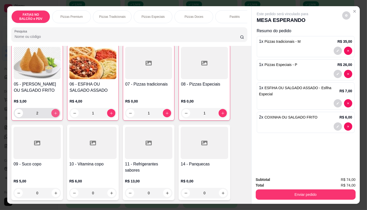
click at [55, 117] on button "increase-product-quantity" at bounding box center [55, 113] width 8 height 8
type input "3"
click at [53, 159] on div at bounding box center [36, 143] width 47 height 32
click at [137, 103] on div "maracujá, cajá e graviola" at bounding box center [147, 106] width 46 height 6
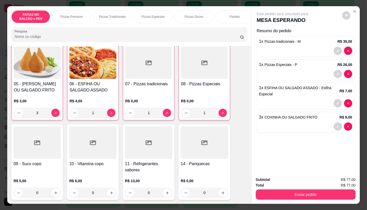
radio input "true"
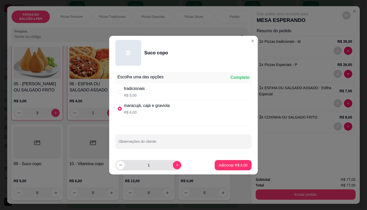
click at [177, 166] on div "1" at bounding box center [148, 165] width 65 height 10
click at [175, 165] on icon "increase-product-quantity" at bounding box center [177, 165] width 4 height 4
type input "3"
click at [225, 163] on p "Adicionar R$ 18,00" at bounding box center [232, 165] width 31 height 5
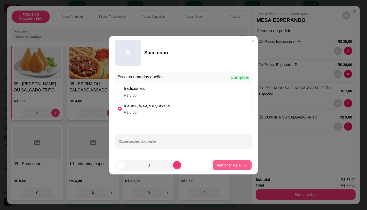
type input "3"
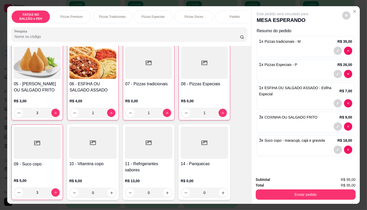
click at [150, 142] on div at bounding box center [148, 143] width 47 height 32
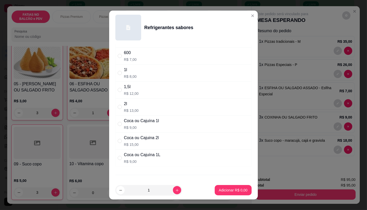
scroll to position [57, 0]
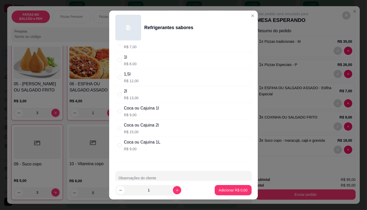
click at [168, 131] on div "Coca ou Cajuina 2l R$ 15,00" at bounding box center [183, 128] width 136 height 17
radio input "true"
click at [223, 191] on p "Adicionar R$ 15,00" at bounding box center [232, 190] width 30 height 5
type input "1"
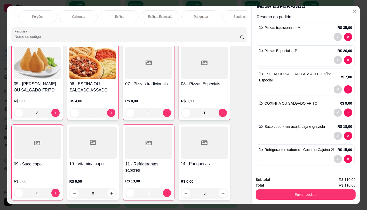
scroll to position [0, 537]
click at [223, 10] on div "TAXAS DE ENTREGAS" at bounding box center [227, 16] width 39 height 13
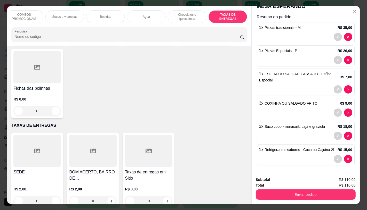
scroll to position [12, 0]
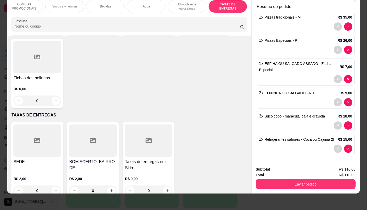
click at [147, 159] on h4 "Taxas de entregas em Sitio" at bounding box center [148, 165] width 47 height 12
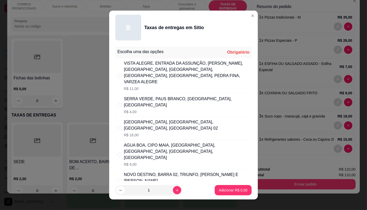
click at [168, 109] on p "R$ 4,00" at bounding box center [186, 111] width 125 height 5
radio input "true"
click at [238, 190] on p "Adicionar R$ 4,00" at bounding box center [233, 190] width 29 height 5
type input "1"
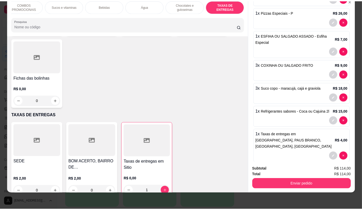
scroll to position [50, 0]
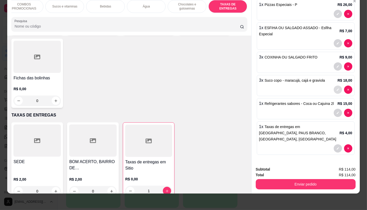
click at [336, 88] on icon "decrease-product-quantity" at bounding box center [337, 89] width 3 height 3
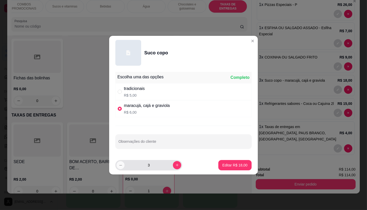
click at [124, 164] on div "3" at bounding box center [148, 165] width 65 height 10
click at [124, 164] on button "decrease-product-quantity" at bounding box center [120, 165] width 8 height 8
type input "1"
click at [143, 93] on p "R$ 5,00" at bounding box center [134, 95] width 21 height 5
radio input "true"
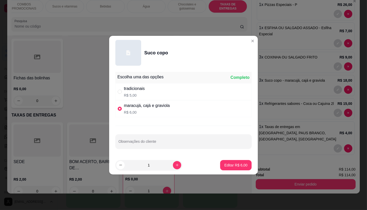
radio input "false"
click at [175, 165] on icon "increase-product-quantity" at bounding box center [177, 165] width 4 height 4
type input "3"
click at [233, 167] on p "Editar R$ 15,00" at bounding box center [234, 165] width 25 height 5
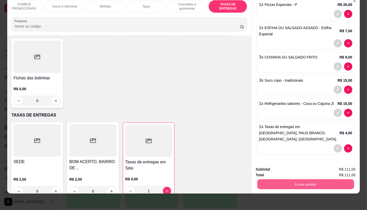
click at [312, 179] on button "Enviar pedido" at bounding box center [305, 184] width 97 height 10
click at [297, 166] on button "Não registrar e enviar pedido" at bounding box center [288, 168] width 52 height 10
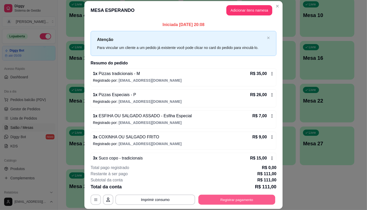
click at [263, 195] on button "Registrar pagamento" at bounding box center [236, 200] width 77 height 10
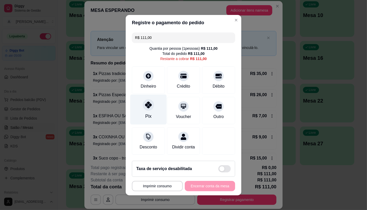
click at [145, 104] on icon at bounding box center [148, 105] width 7 height 7
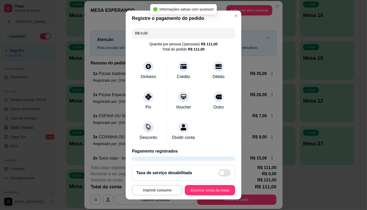
type input "R$ 0,00"
click at [212, 190] on button "Encerrar conta da mesa" at bounding box center [210, 190] width 50 height 10
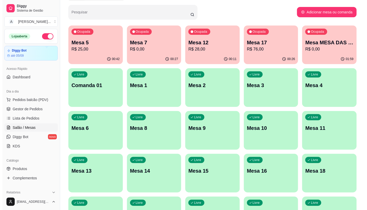
scroll to position [29, 0]
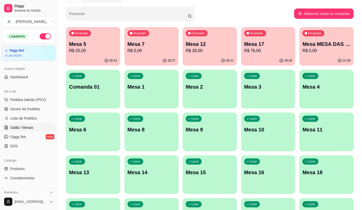
click at [101, 39] on div "Ocupada Mesa 5 R$ 25,00" at bounding box center [93, 41] width 54 height 29
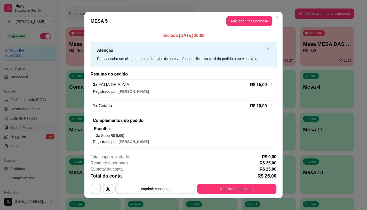
scroll to position [4, 0]
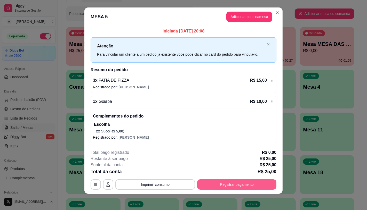
click at [221, 185] on button "Registrar pagamento" at bounding box center [236, 185] width 79 height 10
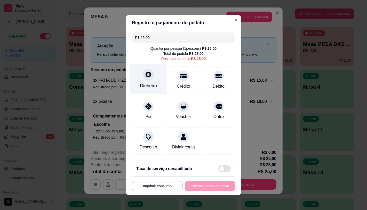
click at [150, 76] on div "Dinheiro" at bounding box center [148, 79] width 36 height 30
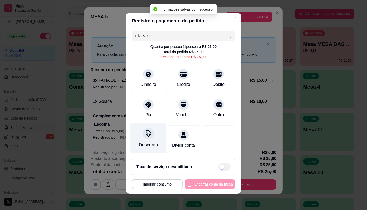
type input "R$ 0,00"
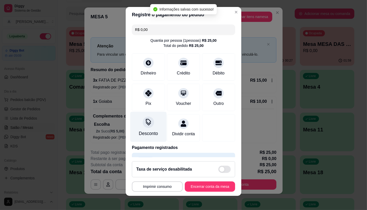
scroll to position [19, 0]
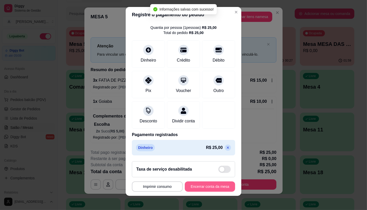
click at [200, 183] on button "Encerrar conta da mesa" at bounding box center [210, 187] width 50 height 10
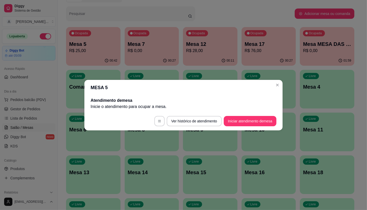
scroll to position [0, 0]
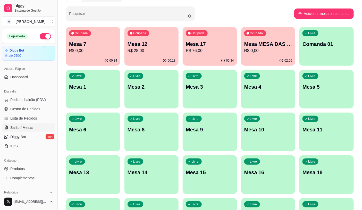
click at [156, 54] on div "Ocupada Mesa 12 R$ 28,00" at bounding box center [152, 41] width 54 height 29
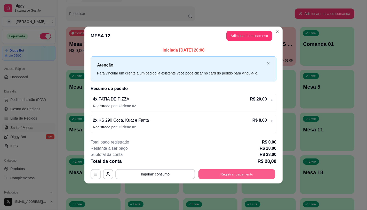
click at [224, 176] on button "Registrar pagamento" at bounding box center [236, 174] width 77 height 10
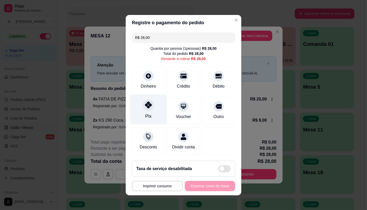
click at [159, 101] on div "Pix" at bounding box center [148, 109] width 36 height 30
type input "R$ 0,00"
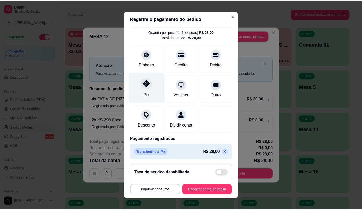
scroll to position [19, 0]
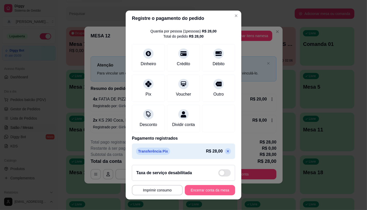
click at [207, 194] on button "Encerrar conta da mesa" at bounding box center [210, 190] width 50 height 10
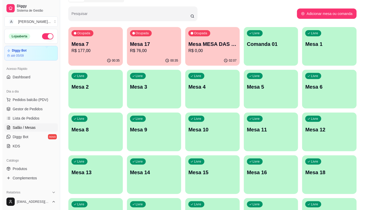
scroll to position [143, 0]
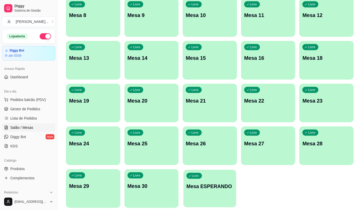
click at [228, 189] on p "Mesa ESPERANDO" at bounding box center [210, 186] width 47 height 7
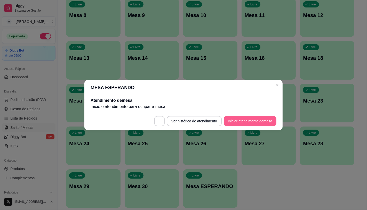
click at [257, 122] on button "Iniciar atendimento de mesa" at bounding box center [250, 121] width 53 height 10
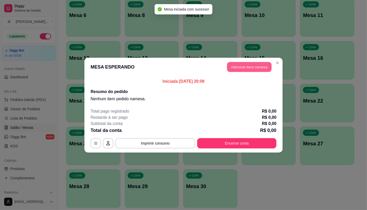
click at [250, 63] on button "Adicionar itens na mesa" at bounding box center [249, 67] width 44 height 10
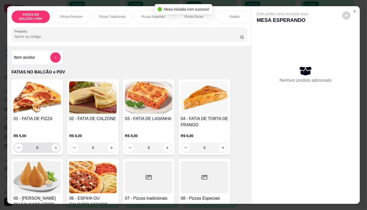
click at [54, 148] on icon "increase-product-quantity" at bounding box center [56, 148] width 4 height 4
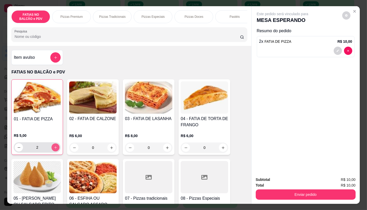
click at [54, 148] on icon "increase-product-quantity" at bounding box center [56, 148] width 4 height 4
click at [15, 150] on button "decrease-product-quantity" at bounding box center [19, 147] width 8 height 8
type input "3"
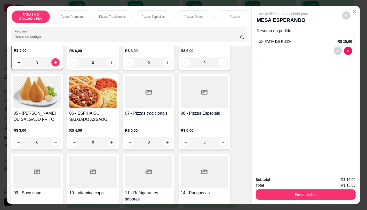
scroll to position [86, 0]
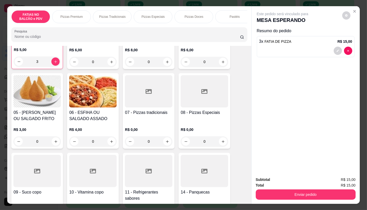
click at [151, 156] on div "11 - Refrigerantes sabores R$ 13,00 0" at bounding box center [149, 191] width 52 height 76
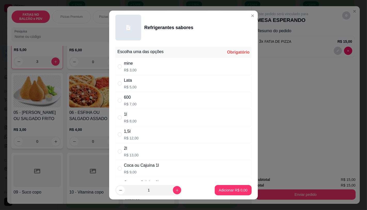
click at [130, 75] on div "Lata R$ 5,00" at bounding box center [183, 83] width 136 height 17
radio input "true"
click at [173, 188] on button "increase-product-quantity" at bounding box center [177, 190] width 8 height 8
type input "2"
click at [217, 187] on button "Adicionar R$ 10,00" at bounding box center [232, 190] width 38 height 10
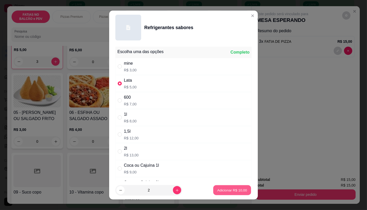
type input "2"
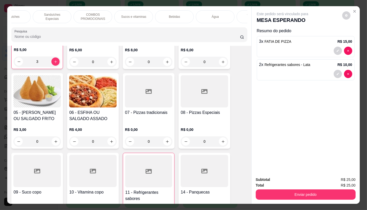
scroll to position [0, 523]
click at [226, 18] on div "TAXAS DE ENTREGAS" at bounding box center [241, 16] width 39 height 13
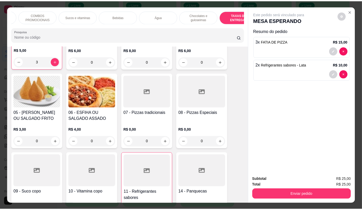
scroll to position [12, 0]
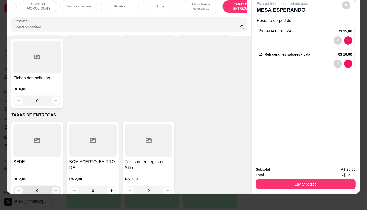
click at [52, 187] on button "increase-product-quantity" at bounding box center [56, 191] width 8 height 8
type input "1"
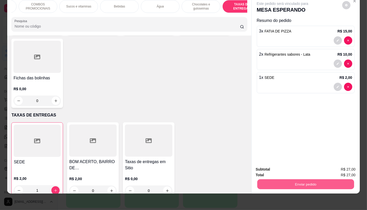
click at [302, 179] on button "Enviar pedido" at bounding box center [305, 184] width 97 height 10
click at [298, 165] on button "Não registrar e enviar pedido" at bounding box center [288, 168] width 52 height 10
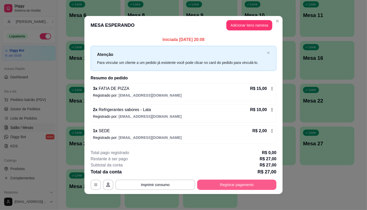
click at [241, 186] on button "Registrar pagamento" at bounding box center [236, 185] width 79 height 10
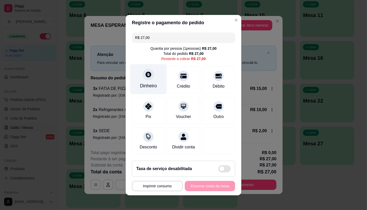
click at [149, 89] on div "Dinheiro" at bounding box center [148, 79] width 36 height 30
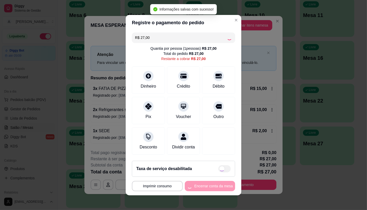
type input "R$ 0,00"
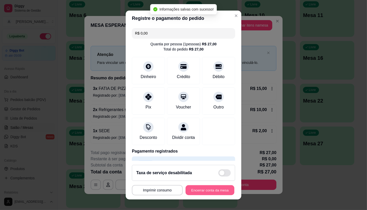
click at [196, 188] on button "Encerrar conta da mesa" at bounding box center [209, 190] width 49 height 10
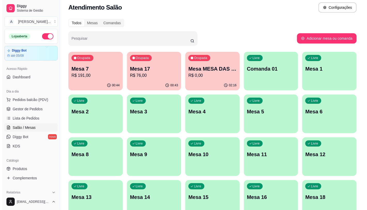
scroll to position [0, 0]
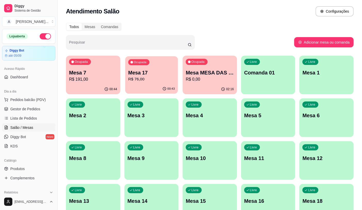
click at [154, 67] on div "Ocupada Mesa 17 R$ 76,00" at bounding box center [151, 70] width 53 height 28
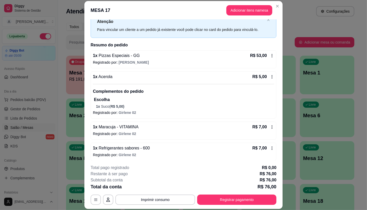
scroll to position [29, 0]
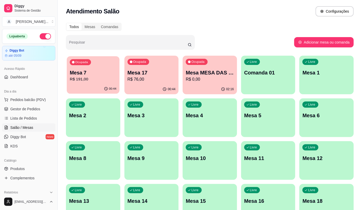
click at [82, 78] on p "R$ 191,00" at bounding box center [93, 79] width 47 height 6
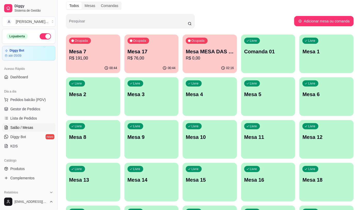
scroll to position [86, 0]
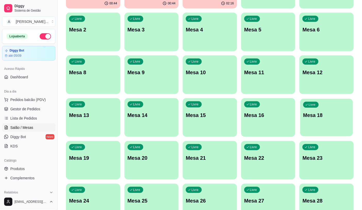
click at [345, 112] on p "Mesa 18" at bounding box center [327, 115] width 47 height 7
click at [330, 117] on p "Mesa 18" at bounding box center [327, 115] width 48 height 7
click at [39, 106] on link "Gestor de Pedidos" at bounding box center [28, 109] width 53 height 8
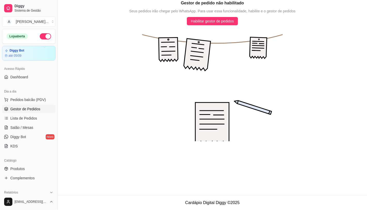
click at [39, 105] on link "Gestor de Pedidos" at bounding box center [28, 109] width 53 height 8
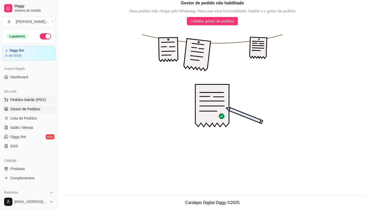
click at [38, 99] on span "Pedidos balcão (PDV)" at bounding box center [28, 99] width 36 height 5
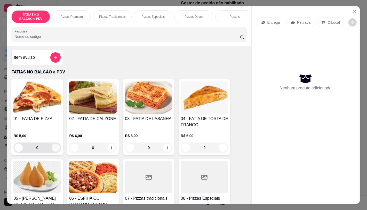
click at [53, 152] on button "increase-product-quantity" at bounding box center [56, 148] width 8 height 8
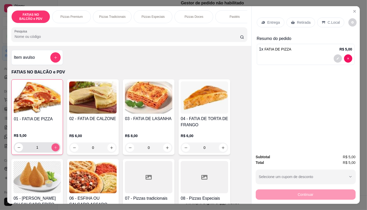
click at [53, 152] on button "increase-product-quantity" at bounding box center [56, 148] width 8 height 8
type input "2"
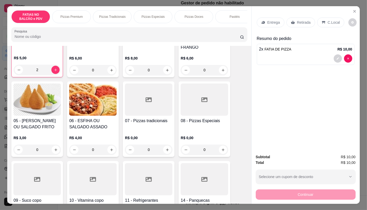
scroll to position [86, 0]
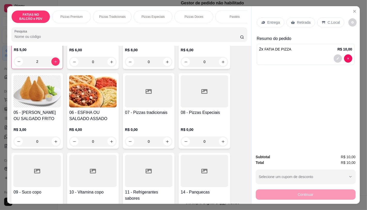
click at [98, 175] on div at bounding box center [92, 171] width 47 height 32
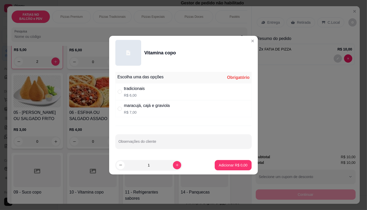
click at [139, 94] on p "R$ 6,00" at bounding box center [134, 95] width 21 height 5
radio input "true"
click at [245, 164] on button "Adicionar R$ 6,00" at bounding box center [233, 165] width 36 height 10
type input "1"
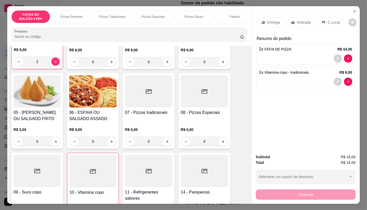
click at [298, 25] on div "Retirada" at bounding box center [300, 23] width 29 height 10
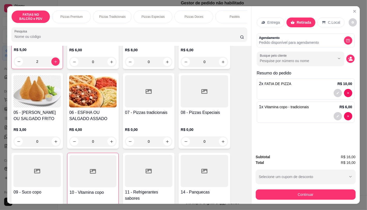
click at [331, 188] on div "Continuar" at bounding box center [306, 194] width 100 height 12
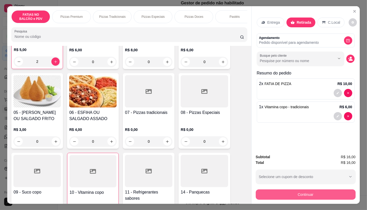
click at [331, 190] on button "Continuar" at bounding box center [306, 195] width 100 height 10
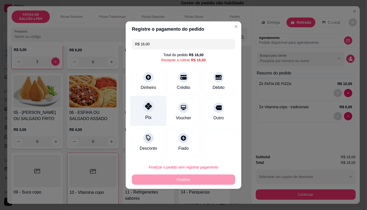
click at [140, 113] on div "Pix" at bounding box center [148, 111] width 36 height 30
type input "R$ 0,00"
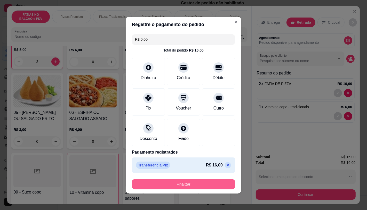
click at [182, 185] on button "Finalizar" at bounding box center [183, 184] width 103 height 10
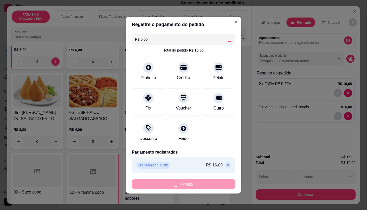
type input "0"
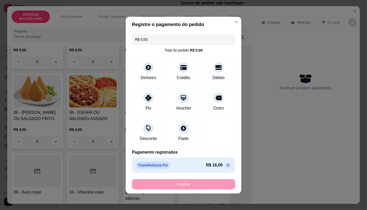
type input "-R$ 16,00"
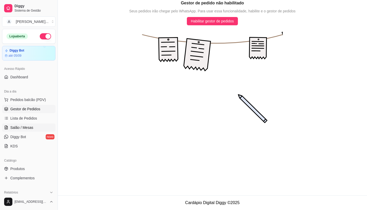
click at [22, 125] on link "Salão / Mesas" at bounding box center [28, 128] width 53 height 8
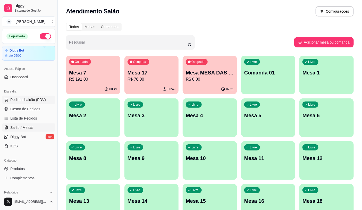
click at [34, 103] on button "Pedidos balcão (PDV)" at bounding box center [28, 100] width 53 height 8
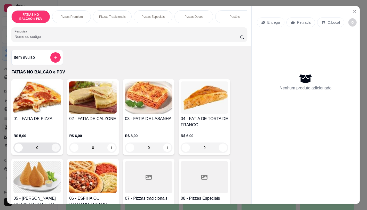
click at [54, 150] on icon "increase-product-quantity" at bounding box center [56, 148] width 4 height 4
click at [54, 149] on icon "increase-product-quantity" at bounding box center [55, 148] width 3 height 3
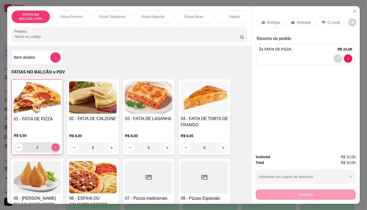
click at [54, 149] on icon "increase-product-quantity" at bounding box center [55, 147] width 3 height 3
type input "3"
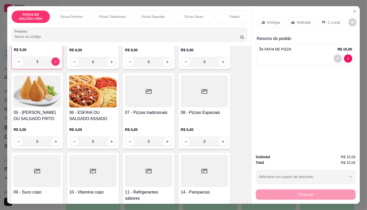
click at [142, 165] on div at bounding box center [148, 171] width 47 height 32
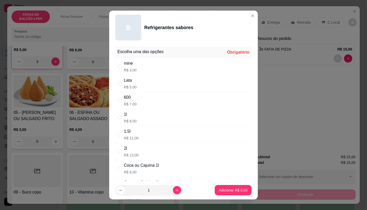
click at [131, 84] on div "Lata R$ 5,00" at bounding box center [130, 83] width 13 height 12
radio input "true"
click at [228, 185] on button "Adicionar R$ 5,00" at bounding box center [233, 190] width 36 height 10
type input "1"
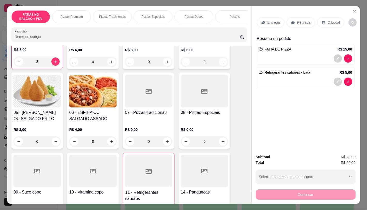
click at [303, 21] on p "Retirada" at bounding box center [304, 22] width 14 height 5
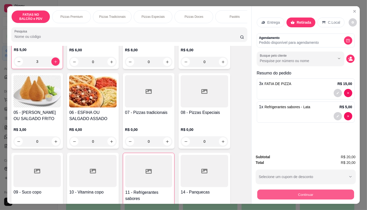
click at [285, 190] on button "Continuar" at bounding box center [305, 195] width 97 height 10
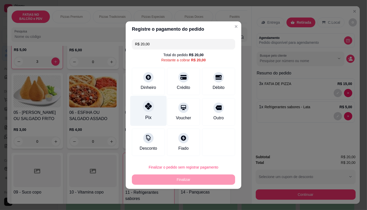
click at [150, 104] on icon at bounding box center [148, 106] width 7 height 7
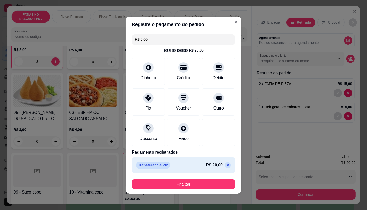
click at [226, 166] on icon at bounding box center [228, 165] width 4 height 4
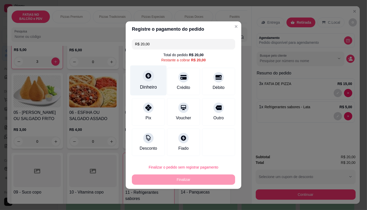
click at [151, 88] on div "Dinheiro" at bounding box center [148, 87] width 17 height 7
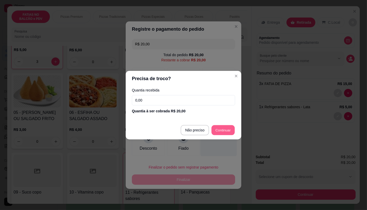
type input "R$ 0,00"
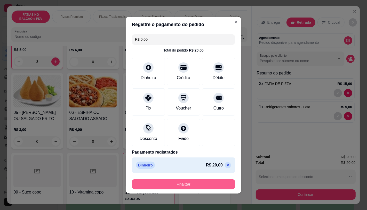
click at [202, 181] on button "Finalizar" at bounding box center [183, 184] width 103 height 10
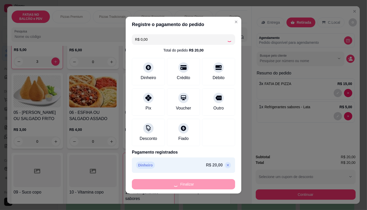
type input "0"
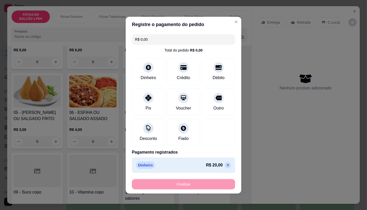
type input "-R$ 20,00"
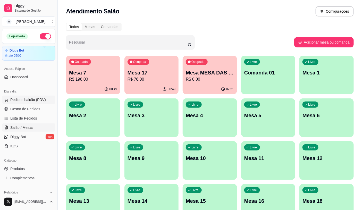
click at [26, 101] on span "Pedidos balcão (PDV)" at bounding box center [28, 99] width 36 height 5
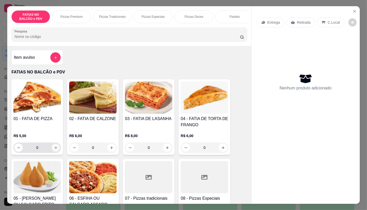
click at [52, 152] on button "increase-product-quantity" at bounding box center [56, 148] width 8 height 8
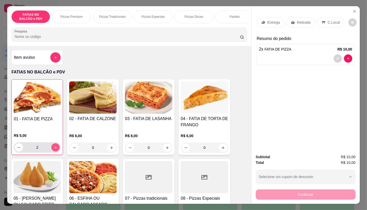
type input "2"
click at [301, 24] on div "Retirada" at bounding box center [300, 23] width 29 height 10
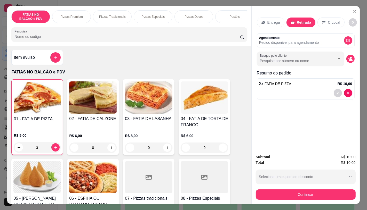
click at [339, 184] on div "Subtotal R$ 10,00 Total R$ 10,00 Selecione um cupom de desconto PAIS10 Selecion…" at bounding box center [306, 177] width 100 height 46
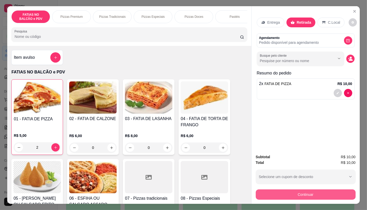
click at [339, 192] on button "Continuar" at bounding box center [306, 195] width 100 height 10
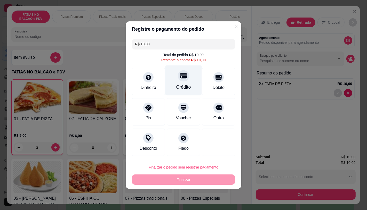
click at [168, 80] on div "Crédito" at bounding box center [183, 80] width 36 height 30
type input "R$ 0,00"
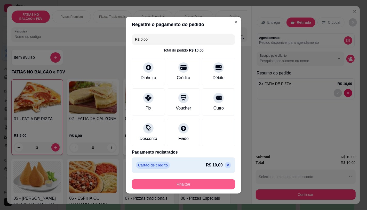
click at [218, 182] on button "Finalizar" at bounding box center [183, 184] width 103 height 10
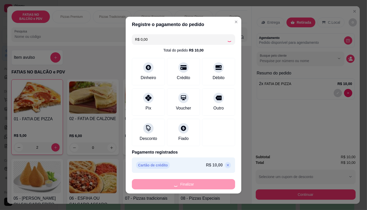
type input "0"
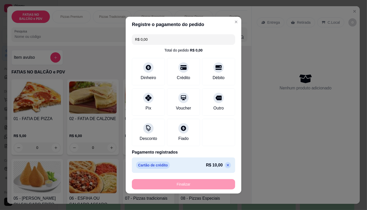
type input "-R$ 10,00"
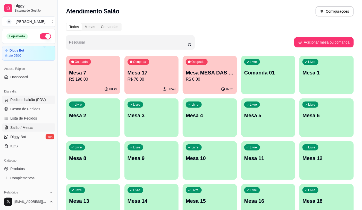
click at [29, 101] on span "Pedidos balcão (PDV)" at bounding box center [28, 99] width 36 height 5
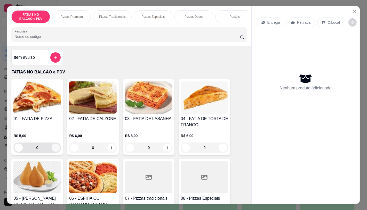
click at [55, 149] on icon "increase-product-quantity" at bounding box center [56, 148] width 4 height 4
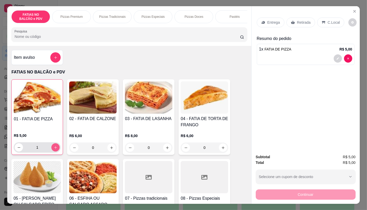
click at [55, 149] on button "increase-product-quantity" at bounding box center [55, 147] width 8 height 8
click at [55, 149] on button "increase-product-quantity" at bounding box center [56, 148] width 8 height 8
click at [55, 149] on icon "increase-product-quantity" at bounding box center [56, 148] width 4 height 4
type input "4"
click at [297, 21] on p "Retirada" at bounding box center [304, 22] width 14 height 5
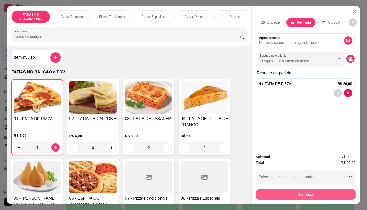
click at [302, 196] on button "Continuar" at bounding box center [306, 195] width 100 height 10
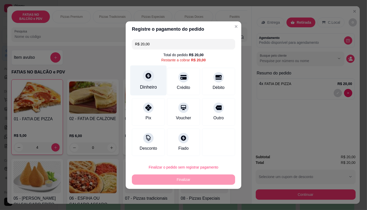
click at [149, 88] on div "Dinheiro" at bounding box center [148, 87] width 17 height 7
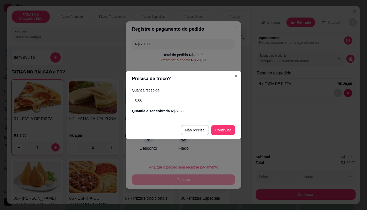
click at [224, 136] on footer "Não preciso Continuar" at bounding box center [184, 130] width 116 height 19
type input "R$ 0,00"
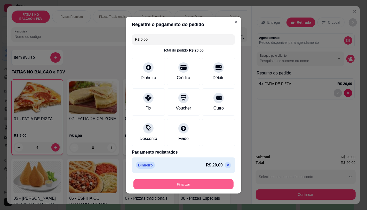
click at [197, 180] on button "Finalizar" at bounding box center [183, 184] width 100 height 10
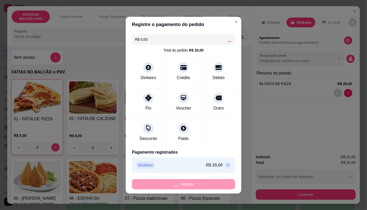
type input "0"
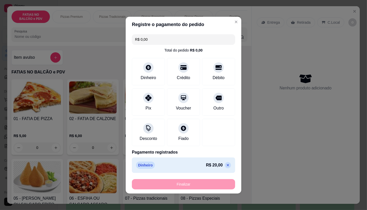
type input "-R$ 20,00"
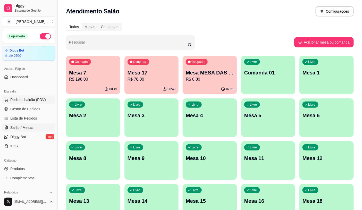
click at [48, 100] on button "Pedidos balcão (PDV)" at bounding box center [28, 100] width 53 height 8
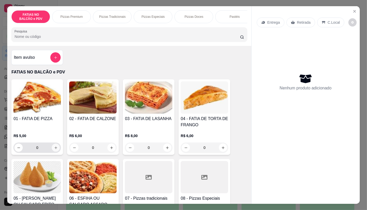
click at [55, 152] on button "increase-product-quantity" at bounding box center [56, 148] width 8 height 8
click at [55, 153] on div "0" at bounding box center [36, 148] width 45 height 10
type input "1"
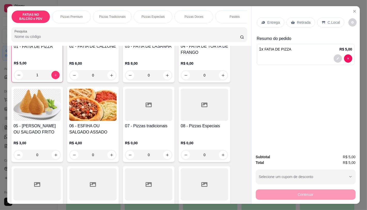
scroll to position [86, 0]
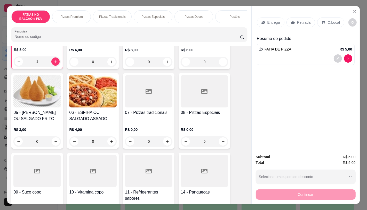
click at [143, 179] on div at bounding box center [148, 171] width 47 height 32
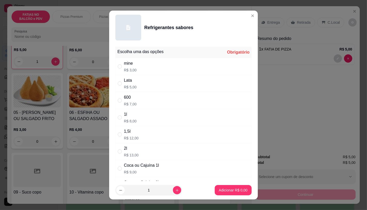
click at [130, 63] on div "mine" at bounding box center [130, 63] width 13 height 6
radio input "true"
click at [226, 188] on p "Adicionar R$ 3,00" at bounding box center [233, 190] width 29 height 5
type input "1"
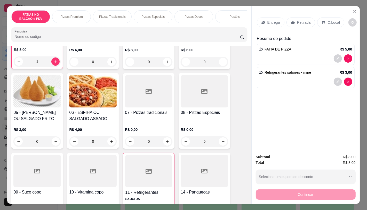
click at [288, 23] on div "Retirada" at bounding box center [300, 23] width 29 height 10
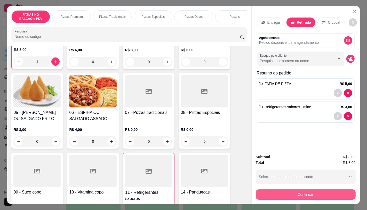
click at [342, 193] on button "Continuar" at bounding box center [306, 195] width 100 height 10
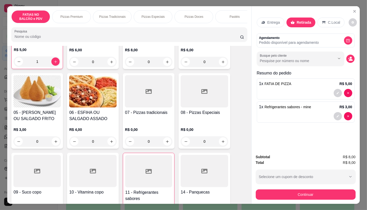
click at [135, 83] on div "Dinheiro" at bounding box center [148, 80] width 36 height 30
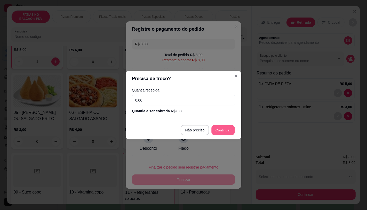
type input "R$ 0,00"
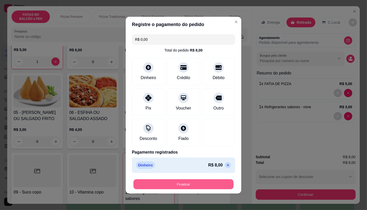
click at [187, 185] on button "Finalizar" at bounding box center [183, 184] width 100 height 10
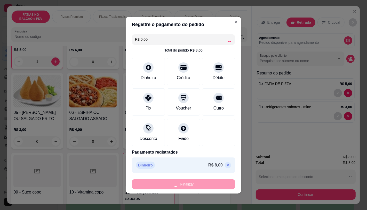
type input "0"
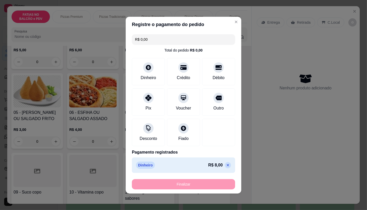
type input "-R$ 8,00"
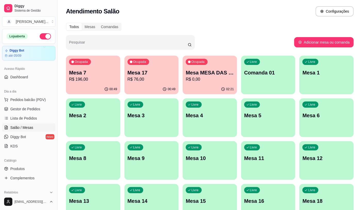
click at [144, 62] on p "Ocupada" at bounding box center [139, 62] width 13 height 4
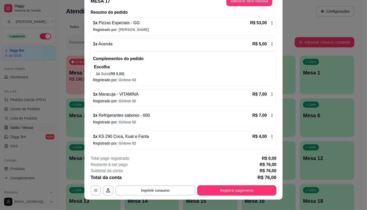
scroll to position [15, 0]
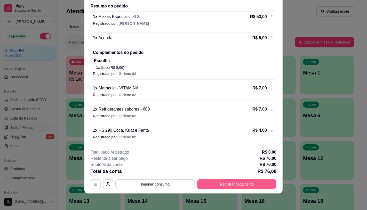
click at [226, 182] on button "Registrar pagamento" at bounding box center [236, 184] width 79 height 10
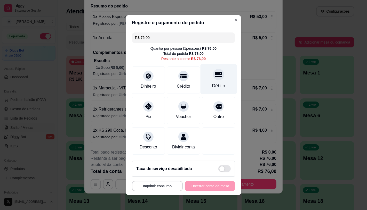
click at [213, 83] on div "Débito" at bounding box center [218, 86] width 13 height 7
type input "R$ 0,00"
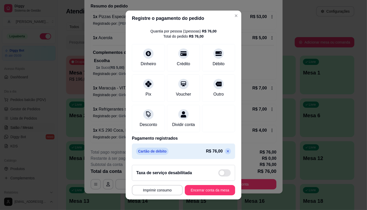
scroll to position [19, 0]
click at [205, 186] on button "Encerrar conta da mesa" at bounding box center [209, 190] width 49 height 10
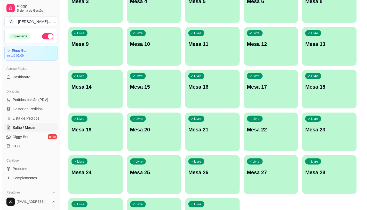
scroll to position [143, 0]
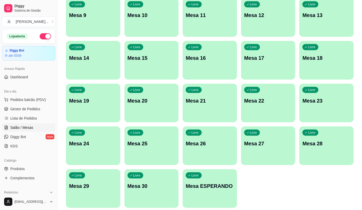
click at [212, 169] on div "Ocupada Mesa 7 R$ 196,00 01:00 Ocupada Mesa MESA DAS COMANDAS R$ 0,00 02:32 Liv…" at bounding box center [210, 61] width 288 height 296
click at [225, 171] on div "Livre Mesa ESPERANDO" at bounding box center [210, 185] width 54 height 33
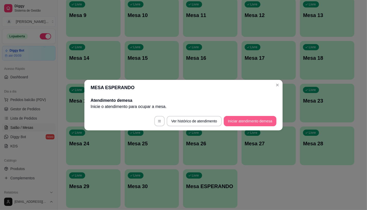
click at [250, 116] on footer "Ver histórico de atendimento Iniciar atendimento de mesa" at bounding box center [183, 121] width 198 height 19
click at [243, 123] on button "Iniciar atendimento de mesa" at bounding box center [250, 121] width 53 height 10
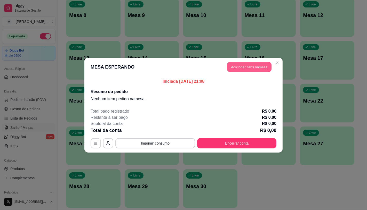
click at [240, 68] on button "Adicionar itens na mesa" at bounding box center [249, 67] width 44 height 10
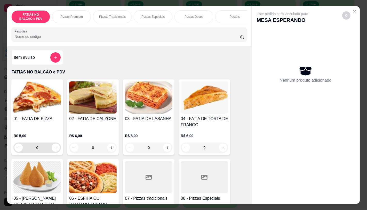
click at [42, 149] on input "0" at bounding box center [37, 148] width 29 height 10
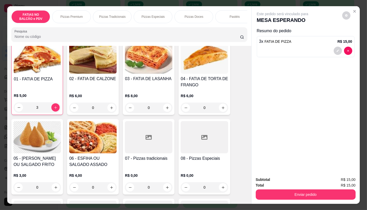
scroll to position [86, 0]
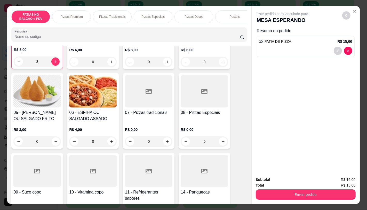
type input "3"
click at [71, 169] on div at bounding box center [92, 171] width 47 height 32
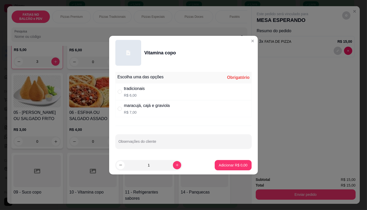
click at [164, 107] on div "maracujá, cajá e graviola" at bounding box center [147, 106] width 46 height 6
radio input "true"
click at [231, 164] on p "Adicionar R$ 7,00" at bounding box center [233, 165] width 29 height 5
type input "1"
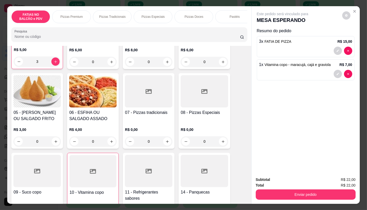
scroll to position [0, 537]
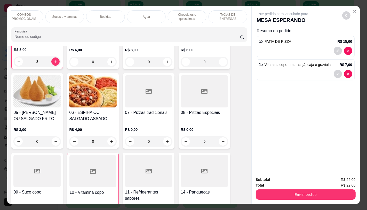
click at [233, 15] on p "TAXAS DE ENTREGAS" at bounding box center [228, 17] width 30 height 8
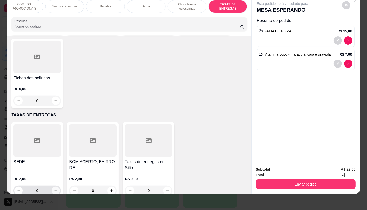
click at [54, 189] on icon "increase-product-quantity" at bounding box center [56, 191] width 4 height 4
type input "1"
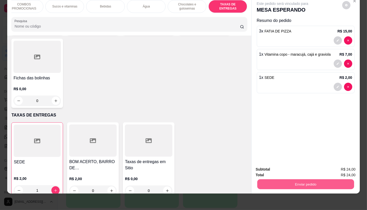
click at [321, 179] on button "Enviar pedido" at bounding box center [305, 184] width 97 height 10
click at [305, 166] on button "Não registrar e enviar pedido" at bounding box center [288, 168] width 54 height 10
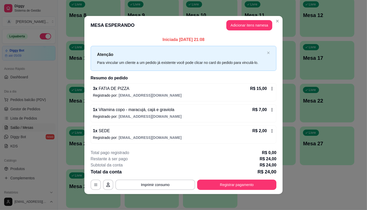
click at [256, 184] on button "Registrar pagamento" at bounding box center [236, 185] width 79 height 10
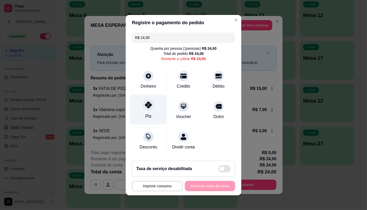
click at [152, 99] on div "Pix" at bounding box center [148, 109] width 36 height 30
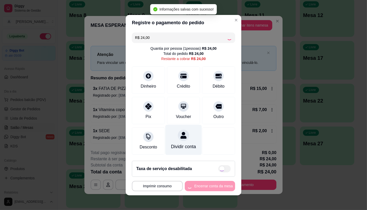
type input "R$ 0,00"
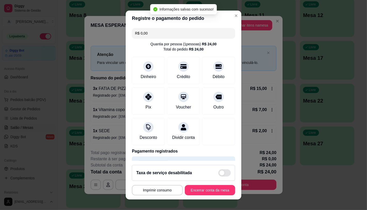
scroll to position [19, 0]
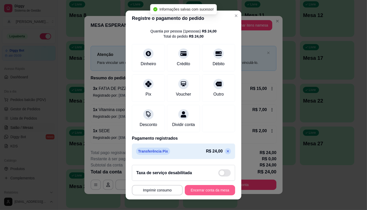
click at [206, 195] on button "Encerrar conta da mesa" at bounding box center [210, 190] width 50 height 10
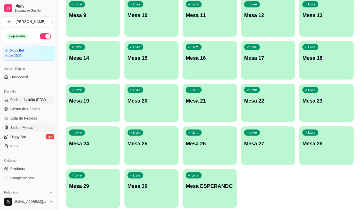
click at [40, 97] on button "Pedidos balcão (PDV)" at bounding box center [28, 100] width 53 height 8
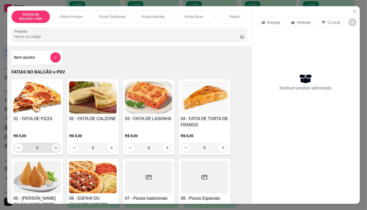
click at [56, 150] on button "increase-product-quantity" at bounding box center [56, 148] width 8 height 8
type input "2"
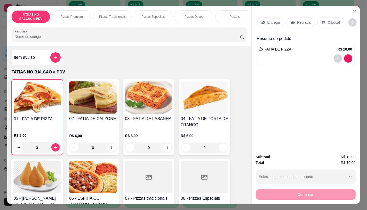
click at [297, 21] on p "Retirada" at bounding box center [304, 22] width 14 height 5
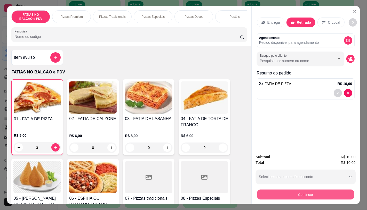
click at [314, 190] on button "Continuar" at bounding box center [305, 195] width 97 height 10
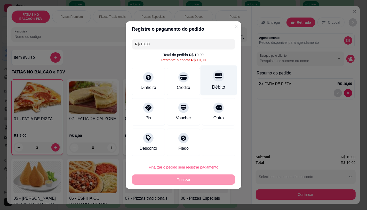
click at [215, 79] on icon at bounding box center [218, 75] width 7 height 7
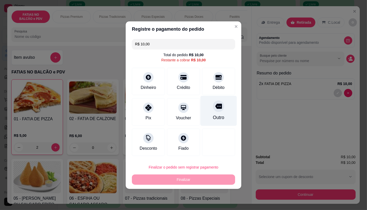
type input "R$ 0,00"
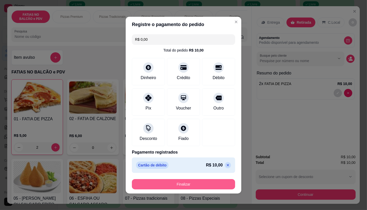
click at [198, 187] on button "Finalizar" at bounding box center [183, 184] width 103 height 10
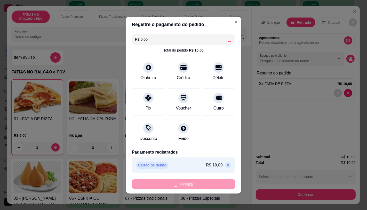
type input "0"
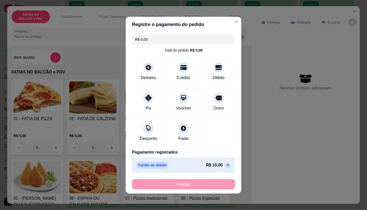
type input "-R$ 10,00"
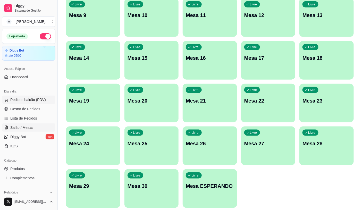
click at [43, 97] on span "Pedidos balcão (PDV)" at bounding box center [28, 99] width 36 height 5
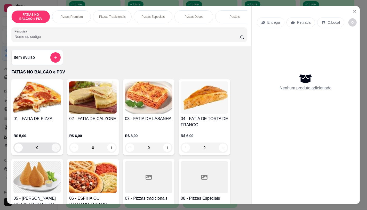
click at [55, 150] on icon "increase-product-quantity" at bounding box center [56, 148] width 4 height 4
click at [55, 151] on button "increase-product-quantity" at bounding box center [56, 148] width 8 height 8
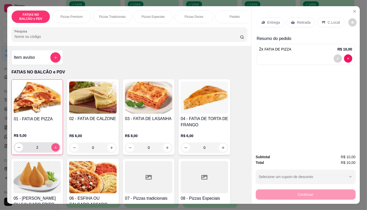
type input "2"
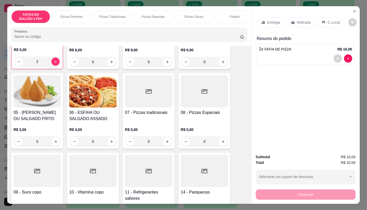
click at [52, 165] on div at bounding box center [36, 171] width 47 height 32
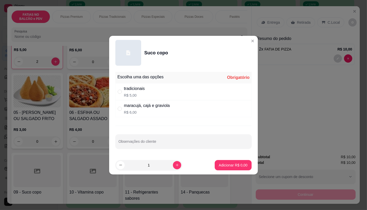
click at [153, 110] on p "R$ 6,00" at bounding box center [147, 112] width 46 height 5
radio input "true"
click at [236, 168] on button "Adicionar R$ 6,00" at bounding box center [233, 165] width 36 height 10
type input "1"
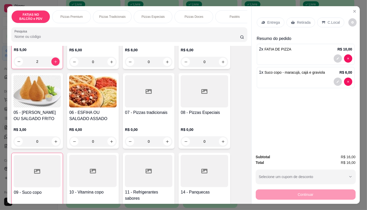
click at [297, 20] on p "Retirada" at bounding box center [304, 22] width 14 height 5
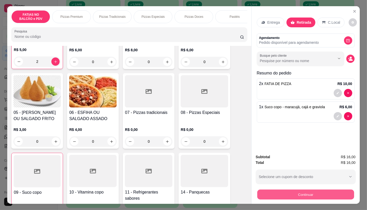
click at [336, 194] on button "Continuar" at bounding box center [305, 195] width 97 height 10
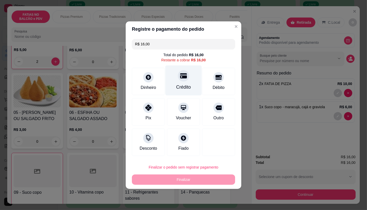
click at [185, 85] on div "Crédito" at bounding box center [183, 87] width 15 height 7
type input "R$ 0,00"
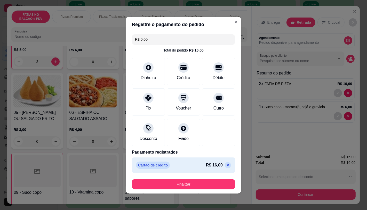
drag, startPoint x: 204, startPoint y: 190, endPoint x: 203, endPoint y: 186, distance: 4.7
click at [204, 190] on footer "Finalizar" at bounding box center [184, 184] width 116 height 19
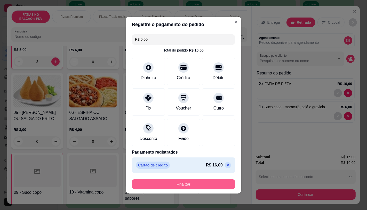
click at [203, 186] on button "Finalizar" at bounding box center [183, 184] width 103 height 10
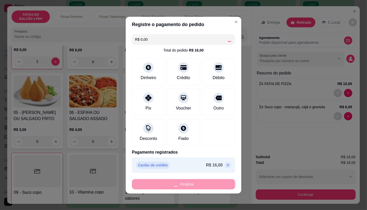
type input "0"
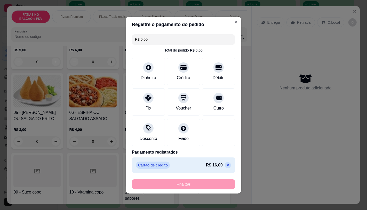
type input "-R$ 16,00"
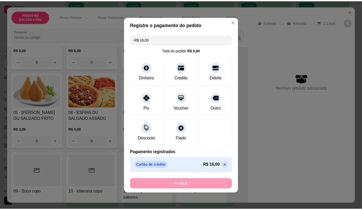
scroll to position [86, 0]
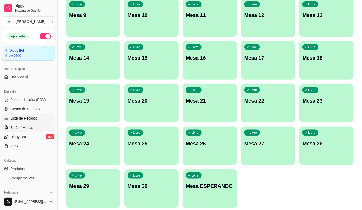
click at [32, 115] on link "Lista de Pedidos" at bounding box center [28, 118] width 53 height 8
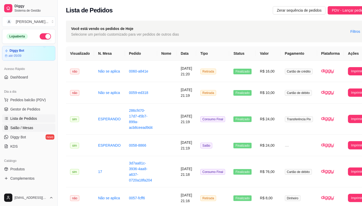
click at [33, 130] on link "Salão / Mesas" at bounding box center [28, 128] width 53 height 8
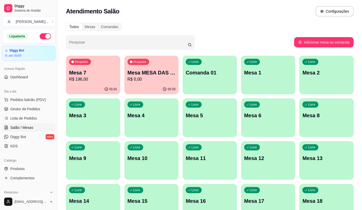
click at [101, 77] on p "R$ 196,00" at bounding box center [93, 79] width 48 height 6
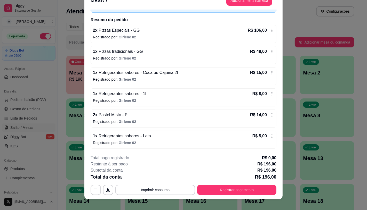
scroll to position [15, 0]
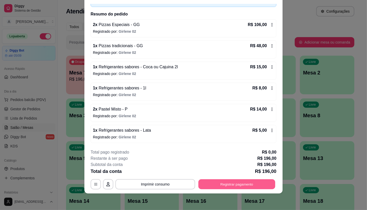
click at [242, 181] on button "Registrar pagamento" at bounding box center [236, 185] width 77 height 10
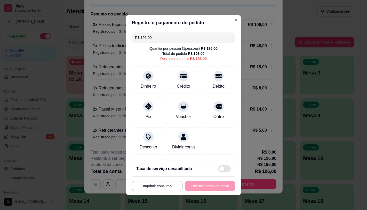
click at [158, 36] on input "R$ 196,00" at bounding box center [183, 38] width 97 height 10
click at [146, 105] on div at bounding box center [148, 104] width 11 height 11
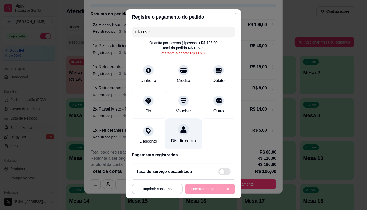
scroll to position [0, 0]
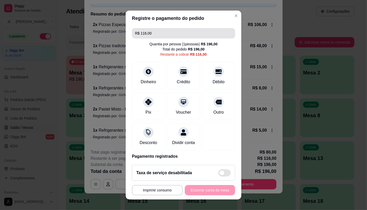
click at [157, 35] on input "R$ 116,00" at bounding box center [183, 33] width 97 height 10
click at [156, 34] on input "R$ 0,00" at bounding box center [183, 33] width 97 height 10
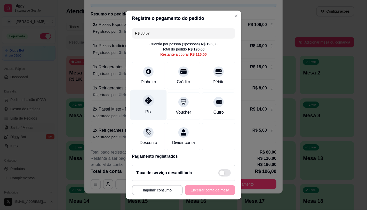
click at [155, 102] on div "Pix" at bounding box center [148, 105] width 36 height 30
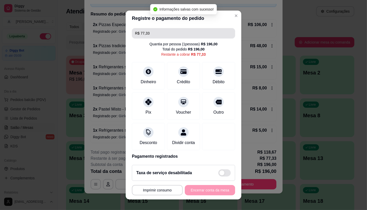
click at [152, 34] on input "R$ 77,33" at bounding box center [183, 33] width 97 height 10
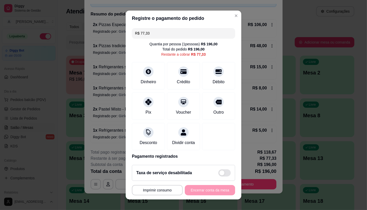
click at [152, 34] on input "R$ 77,33" at bounding box center [183, 33] width 97 height 10
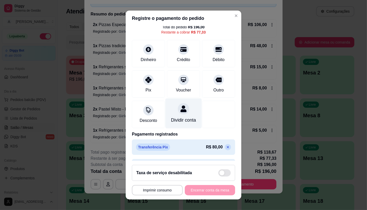
scroll to position [44, 0]
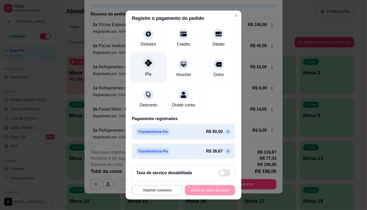
click at [142, 71] on div "Pix" at bounding box center [148, 67] width 36 height 30
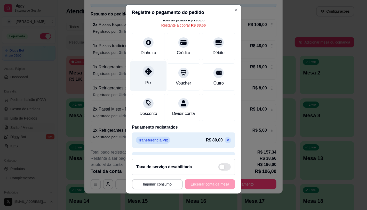
scroll to position [0, 0]
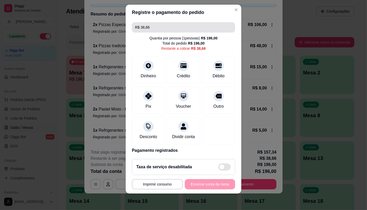
click at [147, 31] on input "R$ 38,66" at bounding box center [183, 27] width 97 height 10
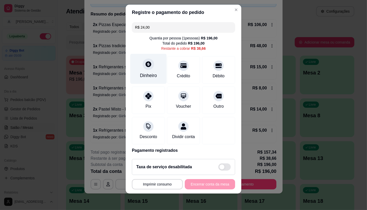
click at [139, 60] on div "Dinheiro" at bounding box center [148, 69] width 36 height 30
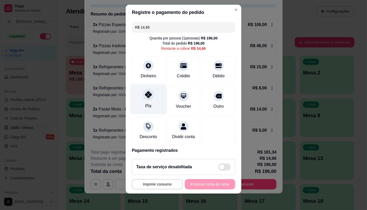
click at [150, 106] on div "Pix" at bounding box center [148, 99] width 36 height 30
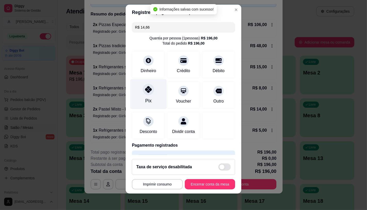
type input "R$ 0,00"
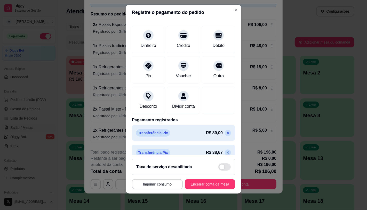
scroll to position [86, 0]
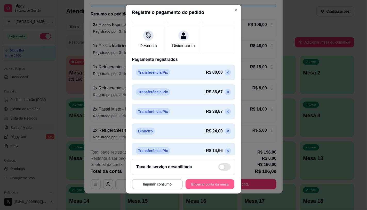
click at [212, 184] on button "Encerrar conta da mesa" at bounding box center [209, 185] width 49 height 10
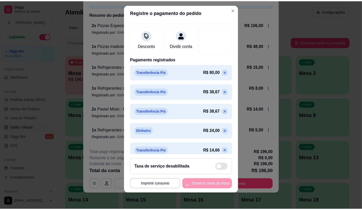
scroll to position [0, 0]
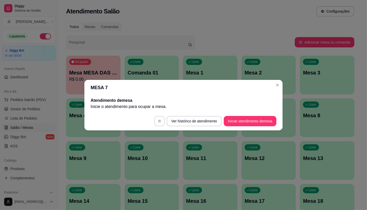
click at [109, 115] on footer "Ver histórico de atendimento Iniciar atendimento de mesa" at bounding box center [183, 121] width 198 height 19
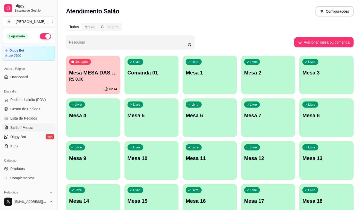
click at [93, 80] on p "R$ 0,00" at bounding box center [93, 79] width 48 height 6
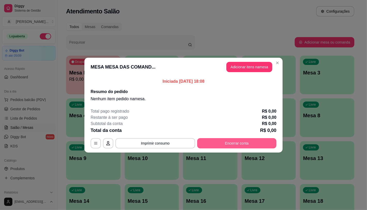
click at [247, 141] on button "Encerrar conta" at bounding box center [236, 143] width 79 height 10
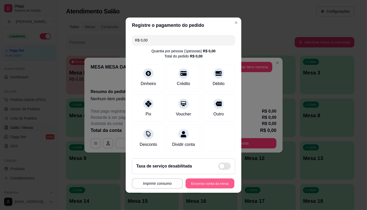
click at [214, 184] on button "Encerrar conta da mesa" at bounding box center [209, 184] width 49 height 10
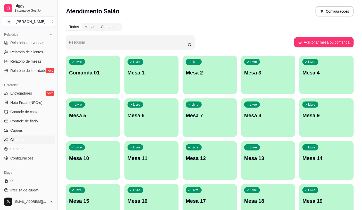
scroll to position [161, 0]
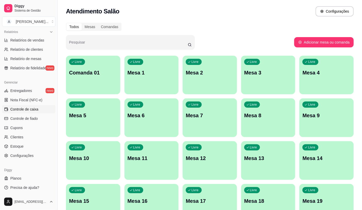
click at [34, 112] on span "Controle de caixa" at bounding box center [24, 109] width 28 height 5
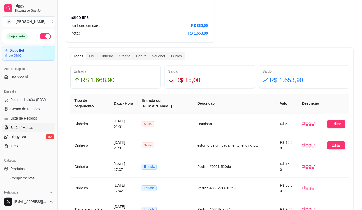
click at [18, 127] on span "Salão / Mesas" at bounding box center [21, 127] width 23 height 5
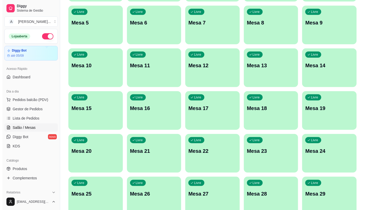
scroll to position [143, 0]
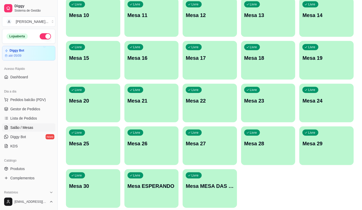
click at [215, 175] on div "Livre Mesa MESA DAS COMANDAS" at bounding box center [210, 185] width 54 height 33
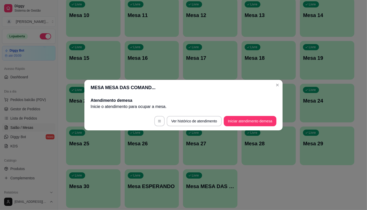
click at [234, 113] on footer "Ver histórico de atendimento Iniciar atendimento de mesa" at bounding box center [183, 121] width 198 height 19
click at [247, 122] on button "Iniciar atendimento de mesa" at bounding box center [250, 121] width 53 height 10
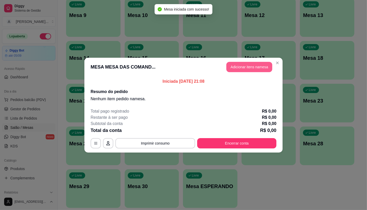
click at [242, 66] on button "Adicionar itens na mesa" at bounding box center [249, 67] width 46 height 10
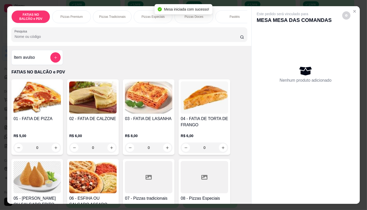
click at [42, 147] on input "0" at bounding box center [37, 148] width 29 height 10
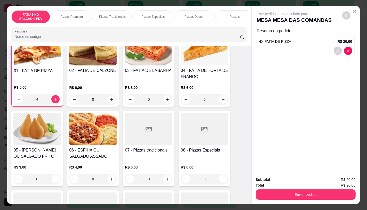
scroll to position [57, 0]
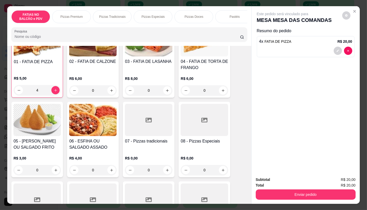
click at [40, 165] on div "R$ 3,00 0" at bounding box center [36, 166] width 47 height 20
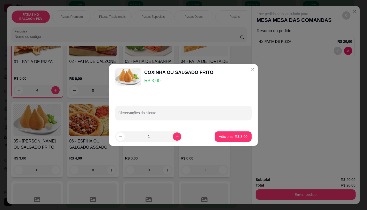
click at [42, 172] on input "0" at bounding box center [37, 170] width 29 height 10
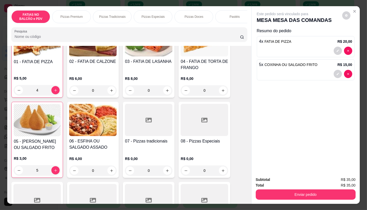
scroll to position [0, 537]
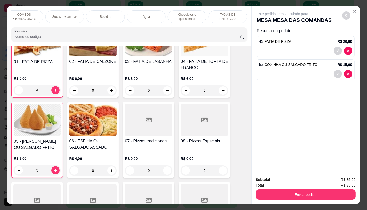
click at [228, 14] on p "TAXAS DE ENTREGAS" at bounding box center [228, 17] width 30 height 8
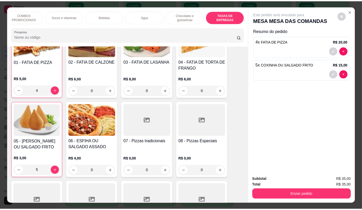
scroll to position [12, 0]
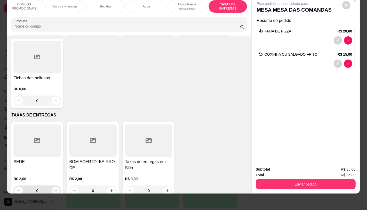
click at [54, 189] on icon "increase-product-quantity" at bounding box center [56, 191] width 4 height 4
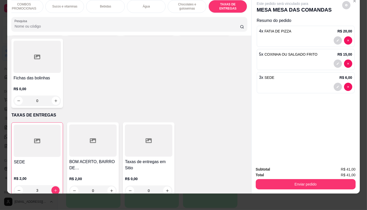
click at [153, 108] on div "Item avulso FATIAS NO BALCÃO e PDV 01 - FATIA DE PIZZA R$ 5,00 4 02 - FATIA DE …" at bounding box center [129, 115] width 244 height 158
click at [23, 185] on input "3" at bounding box center [37, 190] width 28 height 10
click at [17, 189] on icon "decrease-product-quantity" at bounding box center [19, 191] width 4 height 4
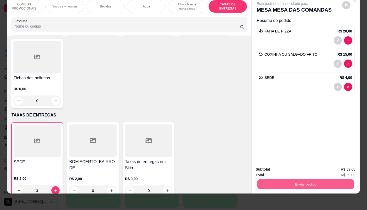
click at [339, 179] on button "Enviar pedido" at bounding box center [305, 184] width 97 height 10
click at [295, 164] on button "Não registrar e enviar pedido" at bounding box center [288, 168] width 52 height 10
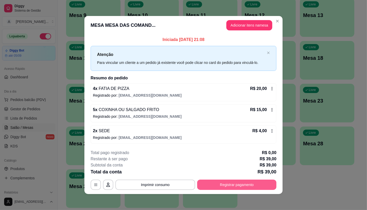
click at [238, 187] on button "Registrar pagamento" at bounding box center [236, 185] width 79 height 10
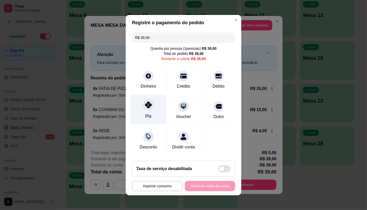
click at [136, 115] on div "Pix" at bounding box center [148, 109] width 36 height 30
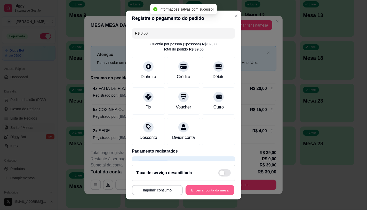
click at [202, 188] on button "Encerrar conta da mesa" at bounding box center [209, 190] width 49 height 10
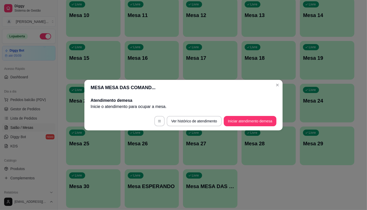
click at [178, 90] on header "MESA MESA DAS COMAND..." at bounding box center [183, 87] width 198 height 15
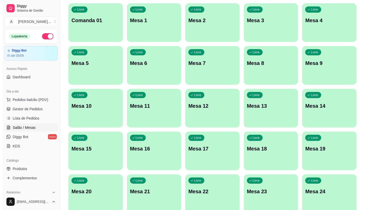
scroll to position [29, 0]
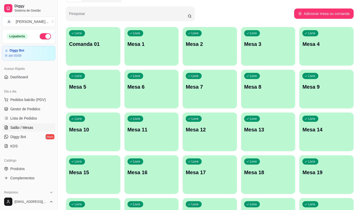
click at [150, 170] on p "Mesa 16" at bounding box center [152, 172] width 48 height 7
click at [89, 167] on div "Livre Mesa 15" at bounding box center [93, 171] width 53 height 31
click at [36, 101] on span "Pedidos balcão (PDV)" at bounding box center [28, 99] width 36 height 5
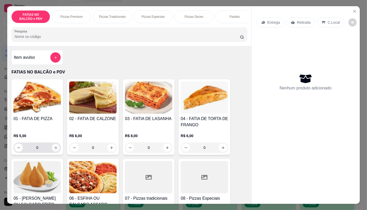
click at [54, 150] on icon "increase-product-quantity" at bounding box center [56, 148] width 4 height 4
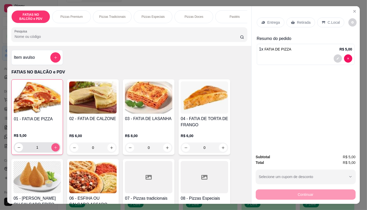
click at [54, 152] on button "increase-product-quantity" at bounding box center [55, 147] width 8 height 8
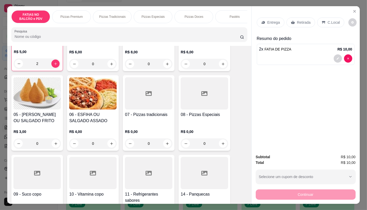
scroll to position [86, 0]
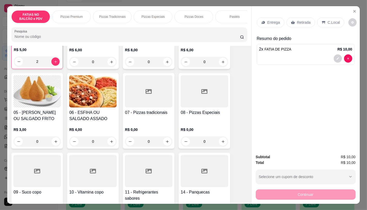
click at [151, 163] on div at bounding box center [148, 171] width 47 height 32
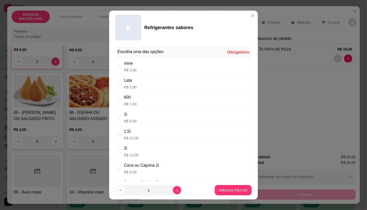
click at [131, 103] on p "R$ 7,00" at bounding box center [130, 104] width 13 height 5
click at [226, 189] on p "Adicionar R$ 7,00" at bounding box center [233, 190] width 28 height 5
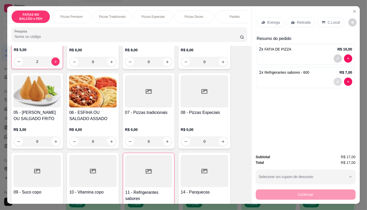
click at [337, 83] on button "decrease-product-quantity" at bounding box center [338, 82] width 8 height 8
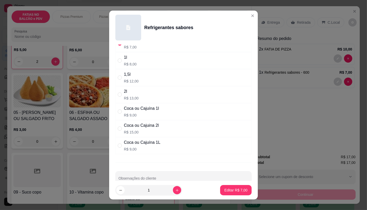
scroll to position [57, 0]
click at [138, 111] on div "Coca ou Cajuína 1l" at bounding box center [141, 108] width 35 height 6
click at [233, 195] on button "Editar R$ 9,00" at bounding box center [236, 190] width 30 height 10
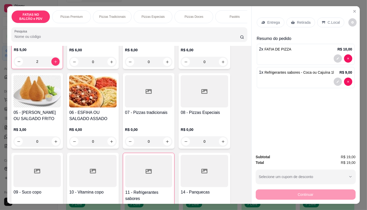
click at [303, 22] on p "Retirada" at bounding box center [304, 22] width 14 height 5
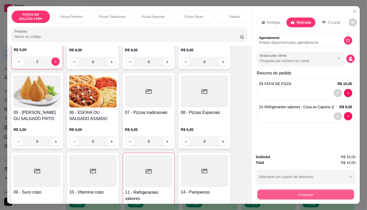
click at [333, 195] on button "Continuar" at bounding box center [305, 195] width 97 height 10
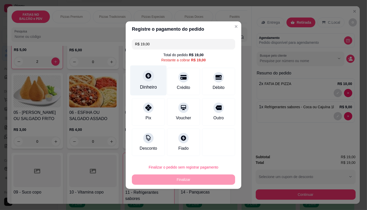
click at [147, 84] on div "Dinheiro" at bounding box center [148, 87] width 17 height 7
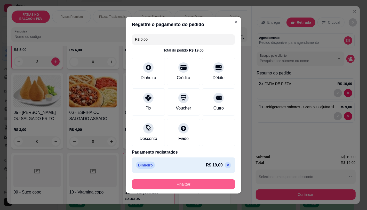
click at [198, 182] on button "Finalizar" at bounding box center [183, 184] width 103 height 10
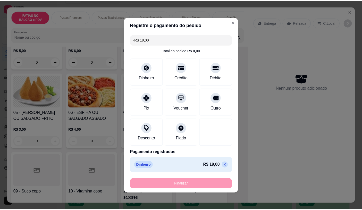
scroll to position [86, 0]
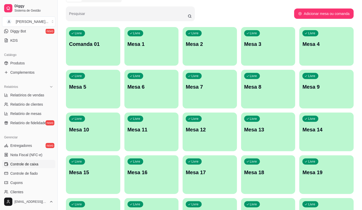
scroll to position [143, 0]
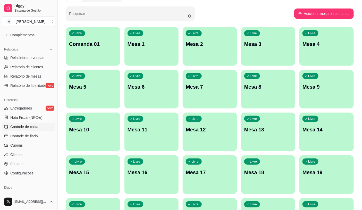
click at [35, 130] on link "Controle de caixa" at bounding box center [28, 127] width 53 height 8
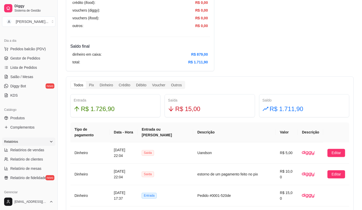
scroll to position [29, 0]
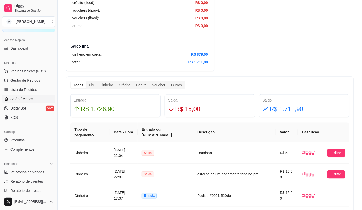
click at [27, 100] on span "Salão / Mesas" at bounding box center [21, 98] width 23 height 5
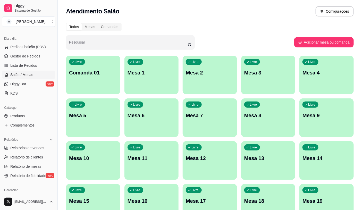
scroll to position [86, 0]
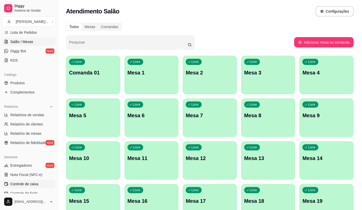
click at [38, 183] on link "Controle de caixa" at bounding box center [28, 184] width 53 height 8
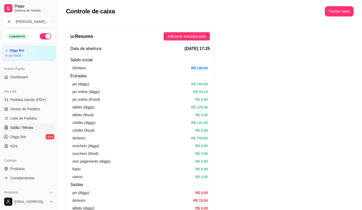
click at [37, 131] on link "Salão / Mesas" at bounding box center [28, 128] width 53 height 8
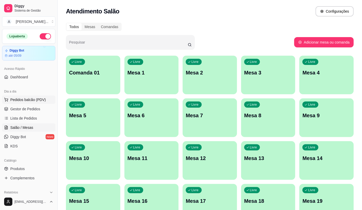
click at [37, 102] on button "Pedidos balcão (PDV)" at bounding box center [28, 100] width 53 height 8
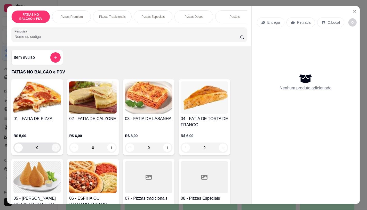
click at [54, 148] on icon "increase-product-quantity" at bounding box center [56, 148] width 4 height 4
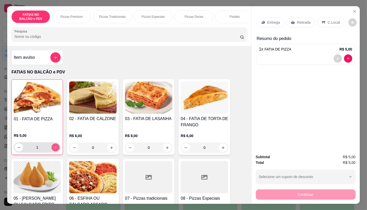
click at [54, 148] on icon "increase-product-quantity" at bounding box center [56, 148] width 4 height 4
click at [52, 152] on button "increase-product-quantity" at bounding box center [55, 147] width 8 height 8
click at [54, 150] on icon "increase-product-quantity" at bounding box center [56, 148] width 4 height 4
click at [296, 18] on div "Retirada" at bounding box center [300, 23] width 29 height 10
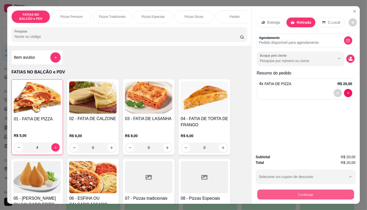
click at [336, 193] on button "Continuar" at bounding box center [305, 195] width 97 height 10
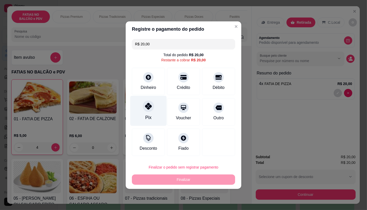
click at [141, 109] on div "Pix" at bounding box center [148, 111] width 36 height 30
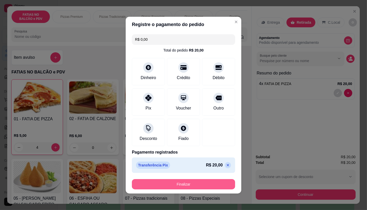
click at [185, 185] on button "Finalizar" at bounding box center [183, 184] width 103 height 10
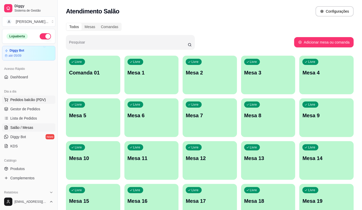
click at [43, 100] on span "Pedidos balcão (PDV)" at bounding box center [28, 99] width 36 height 5
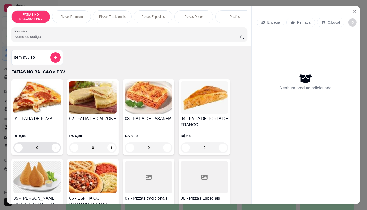
click at [47, 149] on input "0" at bounding box center [37, 148] width 29 height 10
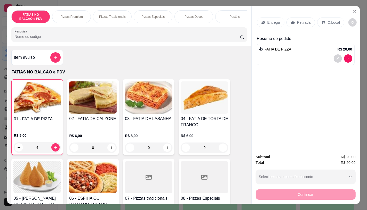
click at [300, 21] on p "Retirada" at bounding box center [304, 22] width 14 height 5
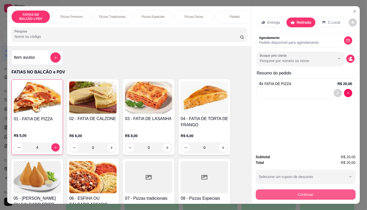
click at [311, 195] on button "Continuar" at bounding box center [306, 195] width 100 height 10
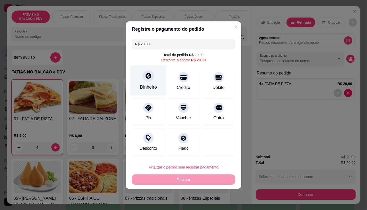
click at [149, 74] on icon at bounding box center [148, 76] width 6 height 6
click at [150, 94] on div "Quantia recebida 0,00 Quantia à ser cobrada R$ 20,00" at bounding box center [184, 100] width 116 height 29
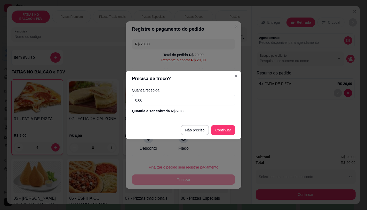
click at [150, 95] on input "0,00" at bounding box center [183, 100] width 103 height 10
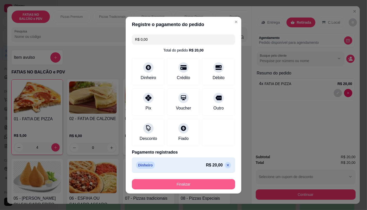
click at [190, 186] on button "Finalizar" at bounding box center [183, 184] width 103 height 10
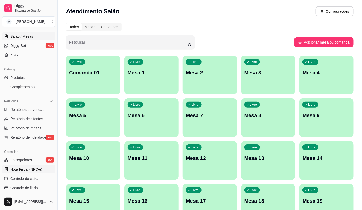
scroll to position [143, 0]
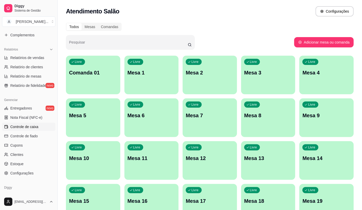
click at [41, 126] on link "Controle de caixa" at bounding box center [28, 127] width 53 height 8
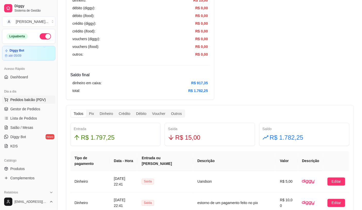
click at [47, 103] on button "Pedidos balcão (PDV)" at bounding box center [28, 100] width 53 height 8
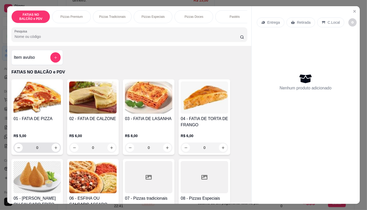
click at [54, 150] on icon "increase-product-quantity" at bounding box center [56, 148] width 4 height 4
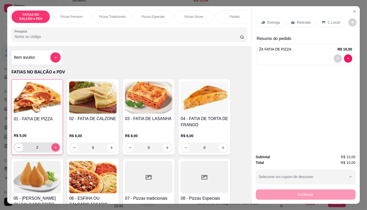
click at [54, 150] on icon "increase-product-quantity" at bounding box center [56, 148] width 4 height 4
click at [304, 20] on p "Retirada" at bounding box center [304, 22] width 14 height 5
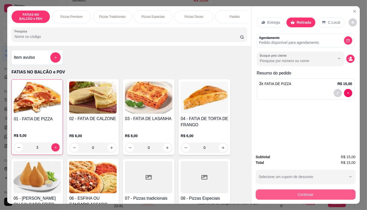
click at [326, 191] on button "Continuar" at bounding box center [306, 195] width 100 height 10
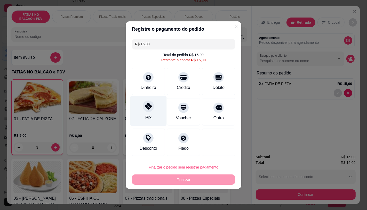
click at [157, 102] on div "Pix" at bounding box center [148, 111] width 36 height 30
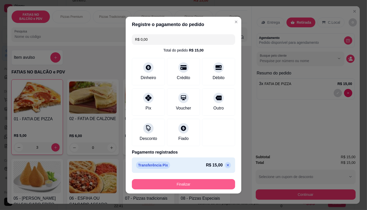
click at [182, 179] on button "Finalizar" at bounding box center [183, 184] width 103 height 10
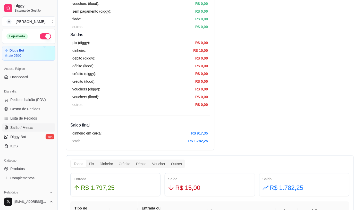
scroll to position [143, 0]
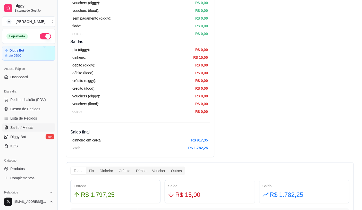
click at [28, 127] on span "Salão / Mesas" at bounding box center [21, 127] width 23 height 5
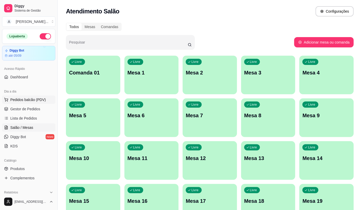
click at [43, 99] on span "Pedidos balcão (PDV)" at bounding box center [28, 99] width 36 height 5
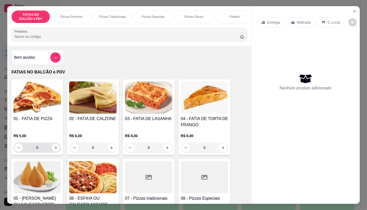
click at [55, 150] on icon "increase-product-quantity" at bounding box center [56, 148] width 4 height 4
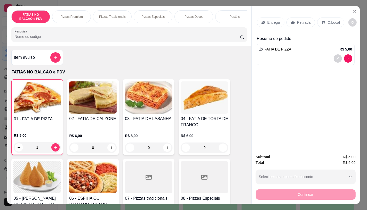
scroll to position [86, 0]
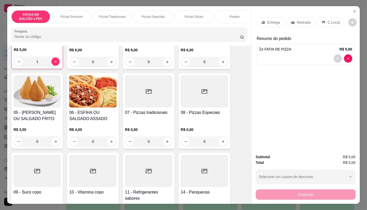
click at [155, 172] on div at bounding box center [148, 171] width 47 height 32
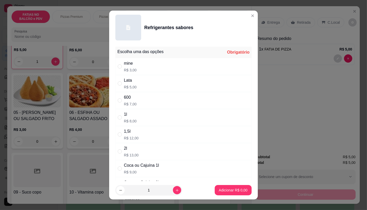
click at [137, 88] on div "Lata R$ 5,00" at bounding box center [183, 83] width 136 height 17
click at [221, 184] on footer "1 Adicionar R$ 5,00" at bounding box center [183, 190] width 149 height 19
click at [233, 188] on button "Adicionar R$ 5,00" at bounding box center [233, 190] width 36 height 10
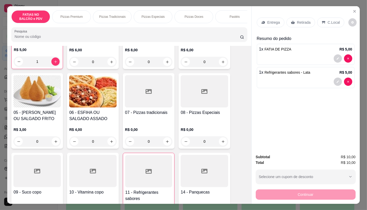
click at [297, 20] on p "Retirada" at bounding box center [304, 22] width 14 height 5
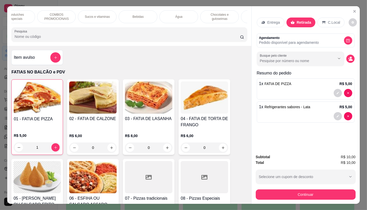
scroll to position [0, 510]
click at [207, 16] on p "Chocolates e guloseimas" at bounding box center [214, 17] width 30 height 8
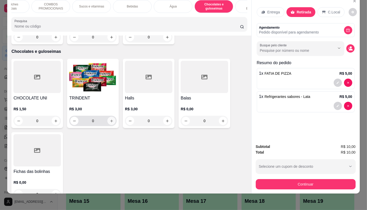
click at [111, 117] on button "increase-product-quantity" at bounding box center [111, 121] width 8 height 8
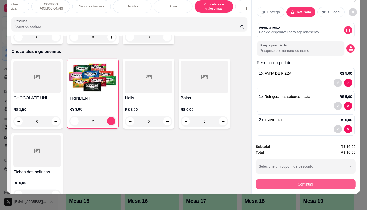
click at [292, 181] on button "Continuar" at bounding box center [306, 184] width 100 height 10
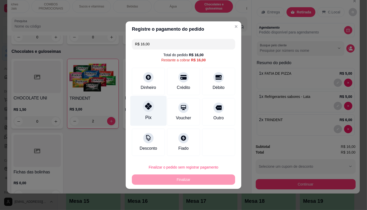
click at [142, 111] on div "Pix" at bounding box center [148, 111] width 36 height 30
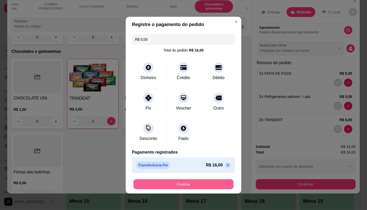
click at [211, 181] on button "Finalizar" at bounding box center [183, 184] width 100 height 10
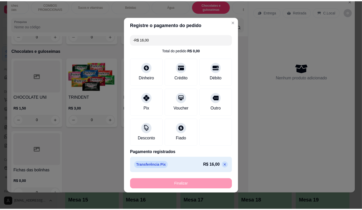
scroll to position [3356, 0]
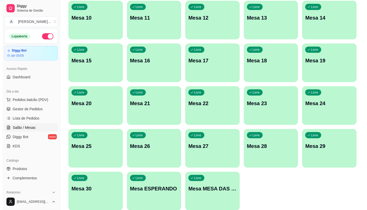
scroll to position [143, 0]
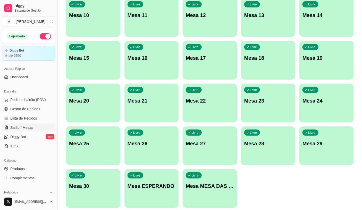
click at [201, 176] on div "Livre Mesa MESA DAS COMANDAS" at bounding box center [210, 185] width 54 height 33
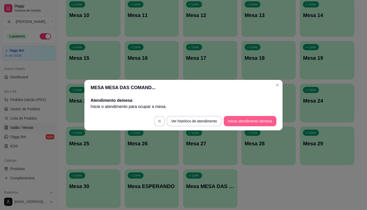
click at [260, 116] on button "Iniciar atendimento de mesa" at bounding box center [250, 121] width 53 height 10
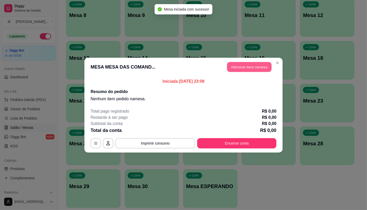
click at [242, 65] on button "Adicionar itens na mesa" at bounding box center [249, 67] width 44 height 10
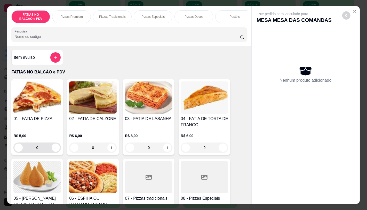
click at [47, 150] on input "0" at bounding box center [37, 148] width 29 height 10
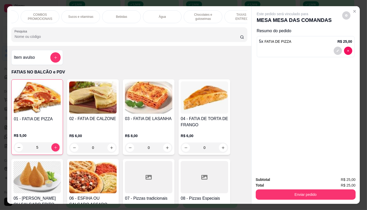
scroll to position [0, 537]
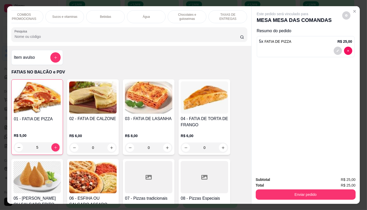
drag, startPoint x: 231, startPoint y: 13, endPoint x: 161, endPoint y: 209, distance: 208.1
click at [230, 13] on p "TAXAS DE ENTREGAS" at bounding box center [228, 17] width 30 height 8
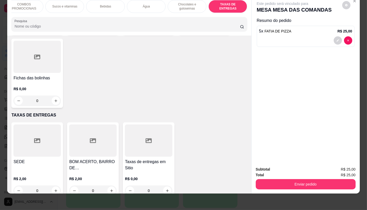
click at [153, 143] on div at bounding box center [148, 141] width 47 height 32
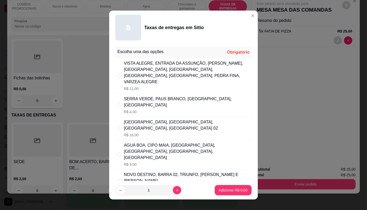
click at [145, 102] on div "SERRA VERDE, PAUS BRANCO, [GEOGRAPHIC_DATA], [GEOGRAPHIC_DATA]" at bounding box center [186, 102] width 125 height 12
click at [230, 188] on p "Adicionar R$ 4,00" at bounding box center [233, 190] width 29 height 5
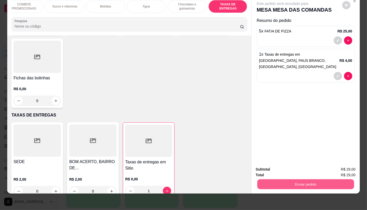
click at [286, 183] on button "Enviar pedido" at bounding box center [305, 184] width 97 height 10
click at [264, 165] on button "Não registrar e enviar pedido" at bounding box center [288, 168] width 54 height 10
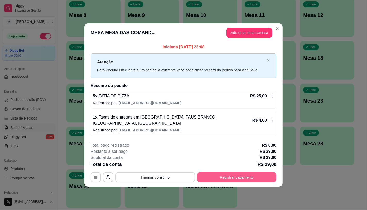
click at [239, 173] on button "Registrar pagamento" at bounding box center [236, 177] width 79 height 10
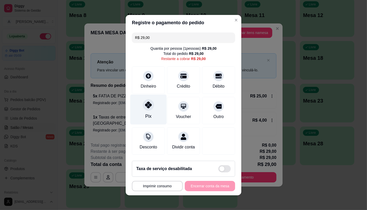
click at [151, 104] on div "Pix" at bounding box center [148, 109] width 36 height 30
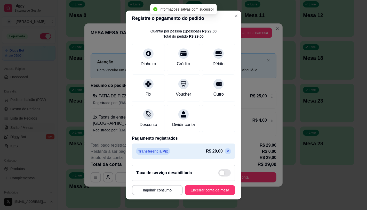
scroll to position [19, 0]
click at [203, 190] on button "Encerrar conta da mesa" at bounding box center [210, 190] width 50 height 10
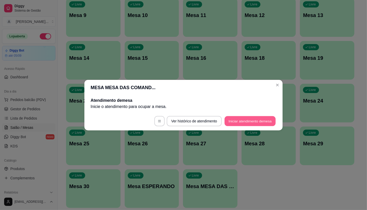
click at [248, 116] on button "Iniciar atendimento de mesa" at bounding box center [249, 121] width 51 height 10
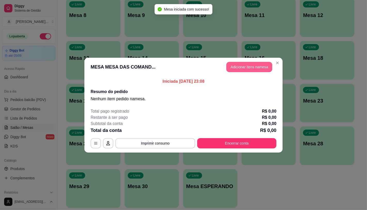
click at [251, 71] on button "Adicionar itens na mesa" at bounding box center [249, 67] width 46 height 10
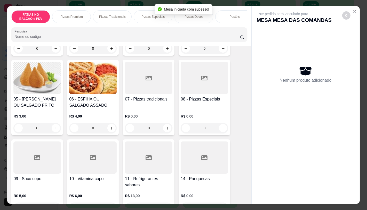
scroll to position [115, 0]
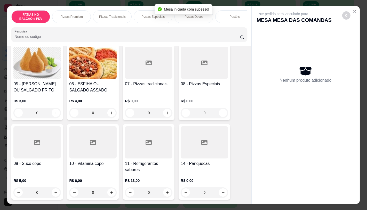
click at [192, 147] on div at bounding box center [204, 142] width 47 height 32
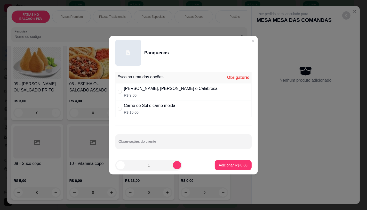
click at [167, 86] on div "[PERSON_NAME], [PERSON_NAME] e Calabresa." at bounding box center [171, 89] width 95 height 6
click at [174, 162] on button "increase-product-quantity" at bounding box center [177, 165] width 8 height 8
click at [231, 163] on p "Adicionar R$ 18,00" at bounding box center [232, 165] width 30 height 5
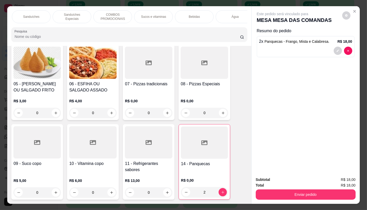
scroll to position [0, 513]
click at [232, 17] on div "TAXAS DE ENTREGAS" at bounding box center [251, 16] width 39 height 13
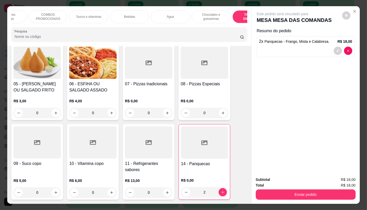
scroll to position [12, 0]
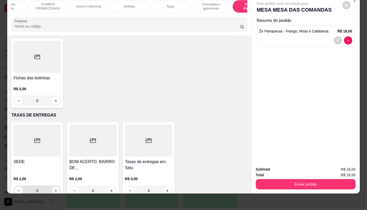
click at [55, 189] on icon "increase-product-quantity" at bounding box center [56, 191] width 4 height 4
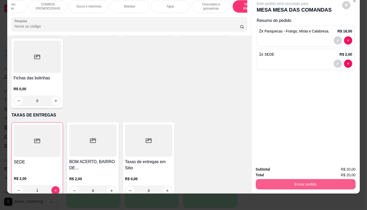
click at [293, 185] on button "Enviar pedido" at bounding box center [306, 184] width 100 height 10
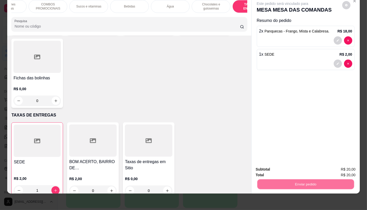
click at [277, 168] on button "Não registrar e enviar pedido" at bounding box center [288, 168] width 54 height 10
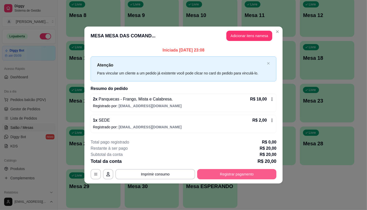
click at [233, 174] on button "Registrar pagamento" at bounding box center [236, 174] width 79 height 10
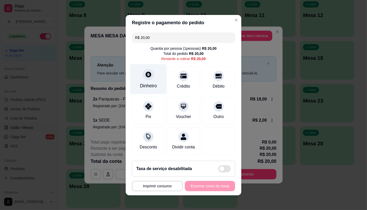
click at [143, 71] on div at bounding box center [148, 74] width 11 height 11
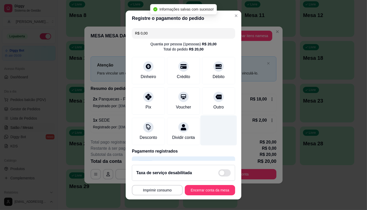
scroll to position [19, 0]
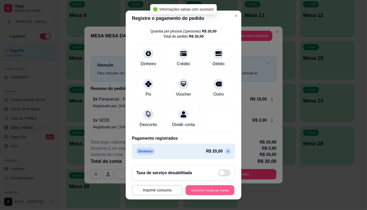
click at [204, 195] on button "Encerrar conta da mesa" at bounding box center [209, 190] width 49 height 10
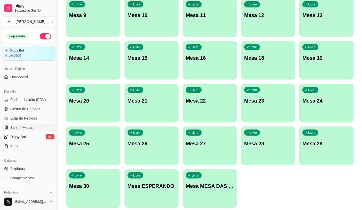
click at [28, 99] on span "Pedidos balcão (PDV)" at bounding box center [28, 99] width 36 height 5
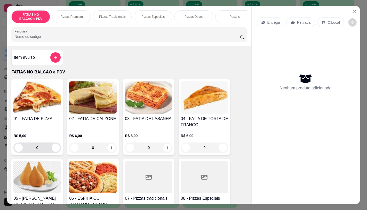
click at [42, 150] on input "0" at bounding box center [37, 148] width 29 height 10
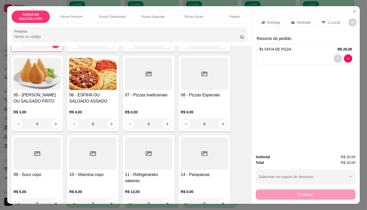
scroll to position [115, 0]
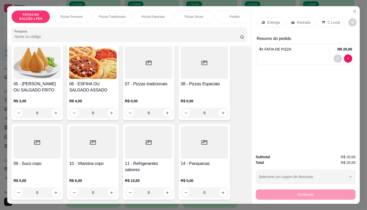
click at [152, 168] on h4 "11 - Refrigerantes sabores" at bounding box center [148, 167] width 47 height 12
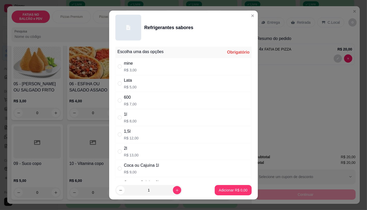
click at [125, 80] on div "Lata" at bounding box center [130, 80] width 13 height 6
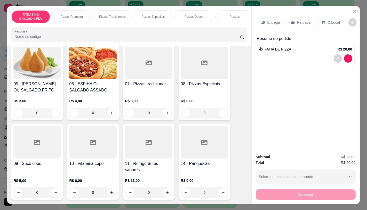
click at [145, 163] on h4 "11 - Refrigerantes sabores" at bounding box center [148, 167] width 47 height 12
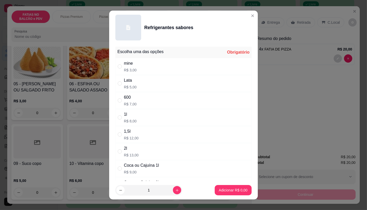
click at [131, 89] on p "R$ 5,00" at bounding box center [130, 87] width 13 height 5
click at [221, 187] on button "Adicionar R$ 5,00" at bounding box center [233, 190] width 36 height 10
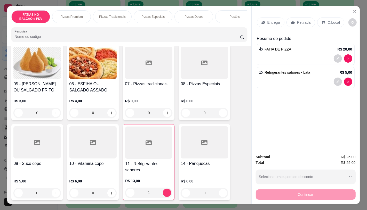
scroll to position [0, 0]
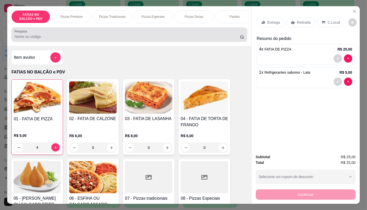
click at [79, 37] on input "Pesquisa" at bounding box center [126, 36] width 225 height 5
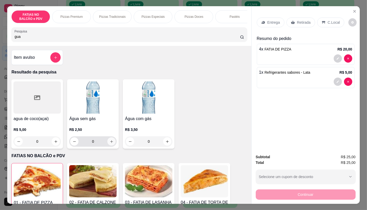
click at [111, 142] on icon "increase-product-quantity" at bounding box center [112, 142] width 4 height 4
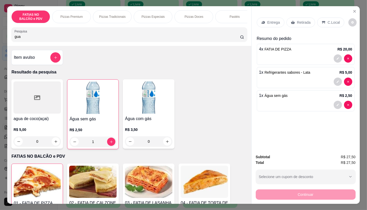
click at [299, 21] on p "Retirada" at bounding box center [304, 22] width 14 height 5
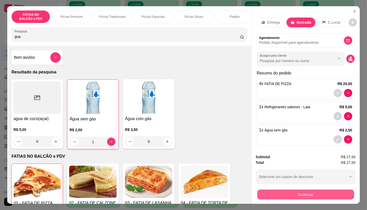
click at [303, 191] on button "Continuar" at bounding box center [305, 195] width 97 height 10
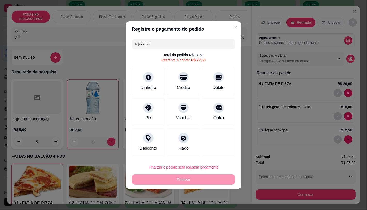
click at [200, 46] on input "R$ 27,50" at bounding box center [183, 44] width 97 height 10
click at [142, 113] on div "Pix" at bounding box center [148, 111] width 36 height 30
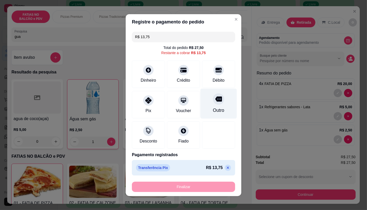
scroll to position [2, 0]
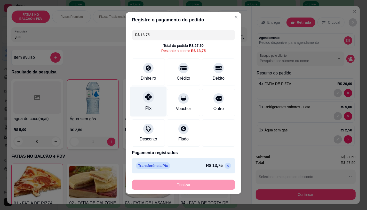
click at [145, 98] on icon at bounding box center [148, 97] width 7 height 7
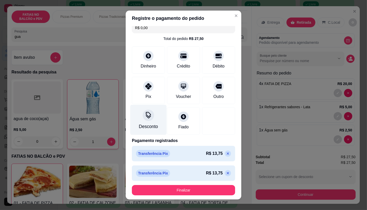
scroll to position [7, 0]
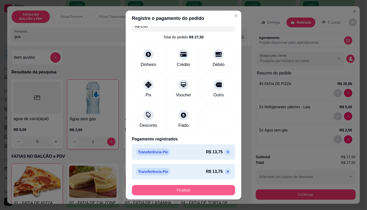
click at [191, 193] on button "Finalizar" at bounding box center [183, 190] width 103 height 10
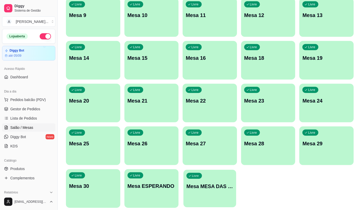
click at [216, 174] on div "Livre Mesa MESA DAS COMANDAS" at bounding box center [210, 185] width 53 height 31
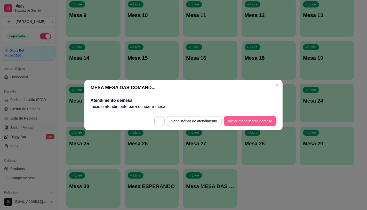
click at [243, 119] on button "Iniciar atendimento de mesa" at bounding box center [250, 121] width 53 height 10
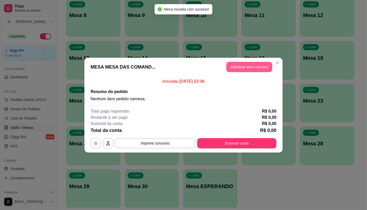
click at [257, 64] on button "Adicionar itens na mesa" at bounding box center [249, 67] width 46 height 10
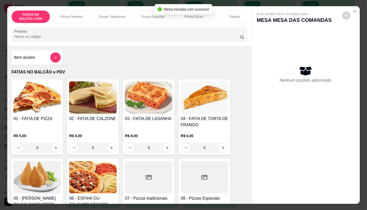
click at [204, 183] on div at bounding box center [204, 177] width 47 height 32
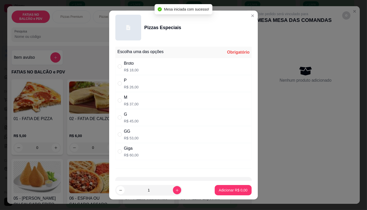
click at [137, 98] on div "M R$ 37,00" at bounding box center [183, 100] width 136 height 17
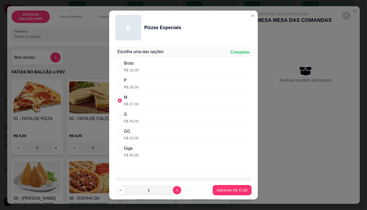
click at [224, 196] on footer "1 Adicionar R$ 37,00" at bounding box center [183, 190] width 149 height 19
click at [224, 188] on p "Adicionar R$ 37,00" at bounding box center [232, 190] width 30 height 5
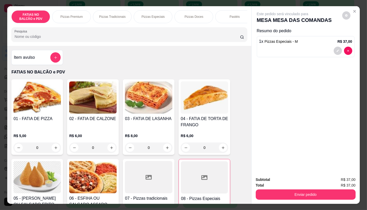
scroll to position [0, 537]
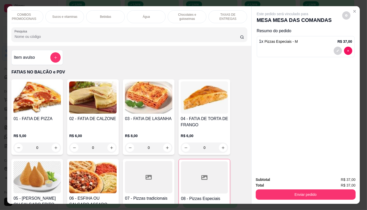
click at [233, 12] on div "TAXAS DE ENTREGAS" at bounding box center [227, 16] width 39 height 13
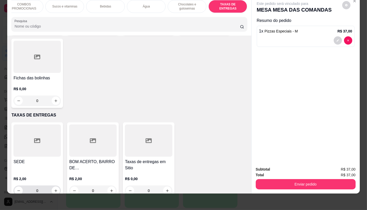
click at [58, 186] on div "0" at bounding box center [36, 191] width 47 height 10
click at [57, 187] on button "increase-product-quantity" at bounding box center [56, 191] width 8 height 8
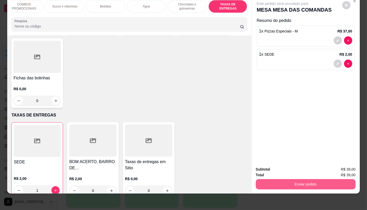
click at [317, 179] on button "Enviar pedido" at bounding box center [306, 184] width 100 height 10
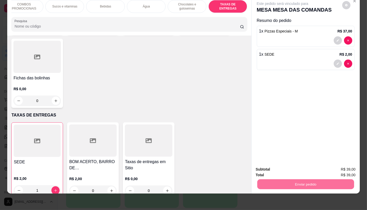
click at [297, 163] on button "Não registrar e enviar pedido" at bounding box center [288, 168] width 54 height 10
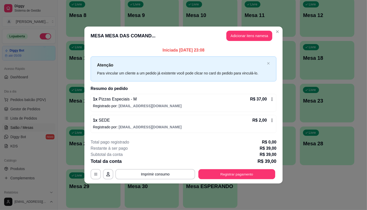
click at [259, 170] on button "Registrar pagamento" at bounding box center [236, 174] width 77 height 10
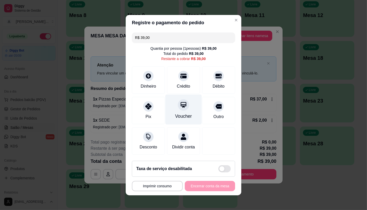
click at [165, 118] on div "Voucher" at bounding box center [183, 109] width 36 height 30
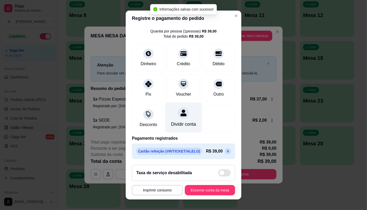
scroll to position [19, 0]
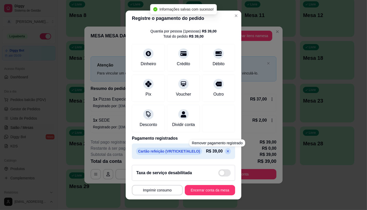
click at [213, 148] on div "R$ 39,00" at bounding box center [218, 151] width 25 height 6
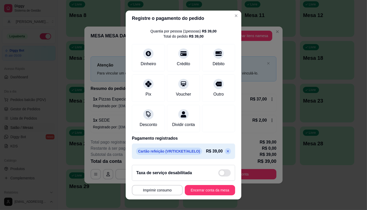
click at [225, 150] on p at bounding box center [228, 151] width 6 height 6
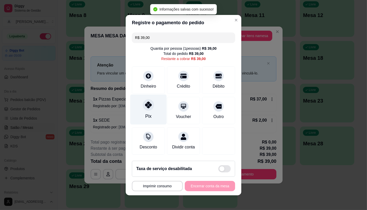
scroll to position [0, 0]
click at [153, 106] on div "Pix" at bounding box center [148, 109] width 36 height 30
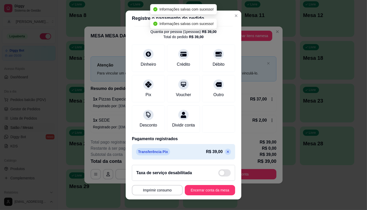
scroll to position [19, 0]
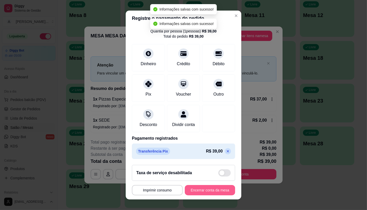
click at [211, 189] on button "Encerrar conta da mesa" at bounding box center [210, 190] width 50 height 10
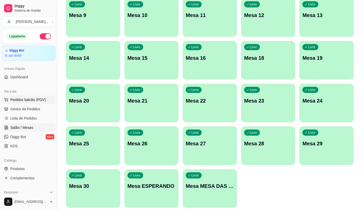
click at [17, 101] on span "Pedidos balcão (PDV)" at bounding box center [28, 99] width 36 height 5
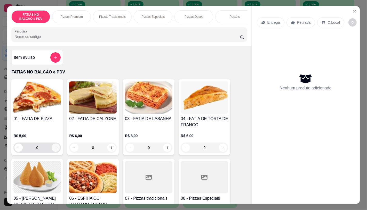
click at [54, 149] on icon "increase-product-quantity" at bounding box center [56, 148] width 4 height 4
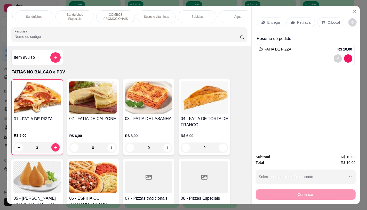
scroll to position [0, 466]
click at [181, 15] on div "Bebidas" at bounding box center [176, 16] width 39 height 13
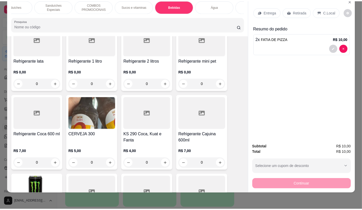
scroll to position [3013, 0]
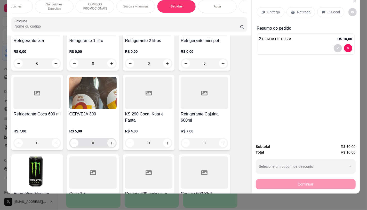
click at [107, 139] on button "increase-product-quantity" at bounding box center [111, 143] width 8 height 8
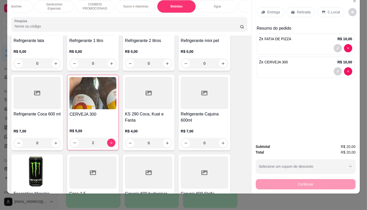
click at [305, 7] on div "Retirada" at bounding box center [300, 12] width 29 height 10
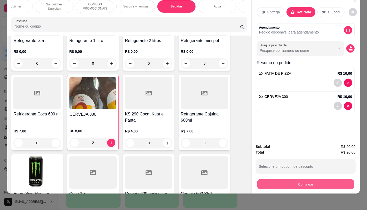
click at [308, 179] on button "Continuar" at bounding box center [305, 184] width 97 height 10
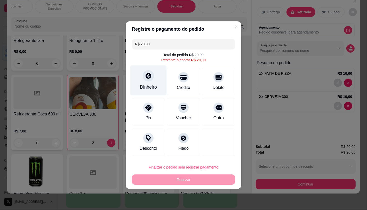
click at [158, 92] on div "Dinheiro" at bounding box center [148, 80] width 36 height 30
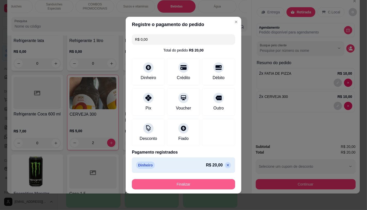
click at [191, 185] on button "Finalizar" at bounding box center [183, 184] width 103 height 10
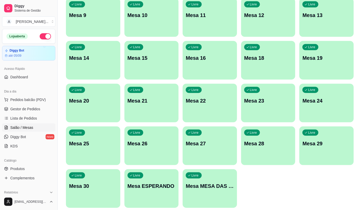
click at [212, 38] on div "Ocupada Mesa 17 R$ 48,00 00:13 Livre Comanda 01 Livre Mesa 1 Livre Mesa 2 Livre…" at bounding box center [210, 61] width 288 height 296
click at [213, 36] on div "button" at bounding box center [210, 34] width 54 height 6
click at [274, 18] on p "Mesa 12" at bounding box center [268, 15] width 47 height 7
click at [308, 24] on div "Livre Mesa 13" at bounding box center [327, 14] width 54 height 33
click at [208, 20] on div "Livre Mesa 11" at bounding box center [210, 14] width 54 height 33
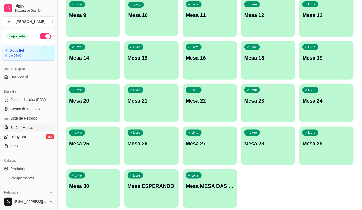
click at [142, 21] on div "Livre Mesa 10" at bounding box center [151, 14] width 53 height 31
click at [107, 63] on div "Livre Mesa 14" at bounding box center [93, 57] width 53 height 31
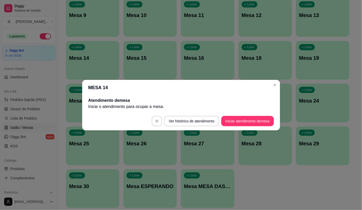
click at [151, 61] on div "Livre Mesa 15" at bounding box center [150, 57] width 53 height 33
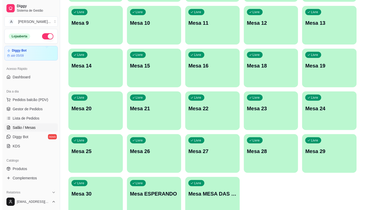
scroll to position [29, 0]
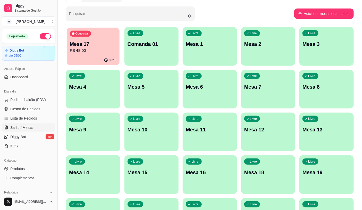
click at [114, 48] on p "R$ 48,00" at bounding box center [93, 51] width 47 height 6
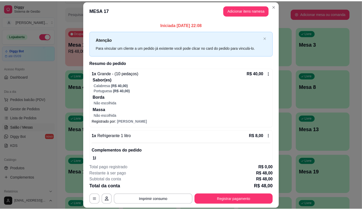
scroll to position [19, 0]
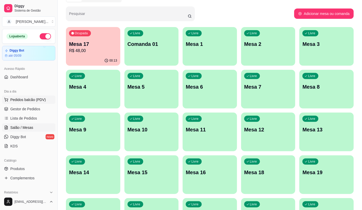
click at [40, 99] on span "Pedidos balcão (PDV)" at bounding box center [28, 99] width 36 height 5
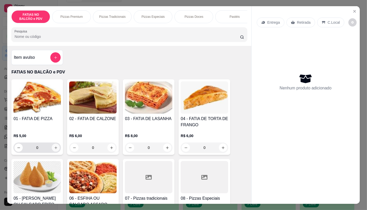
click at [54, 149] on icon "increase-product-quantity" at bounding box center [56, 148] width 4 height 4
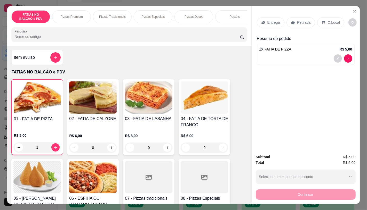
click at [295, 24] on div "Retirada" at bounding box center [300, 23] width 29 height 10
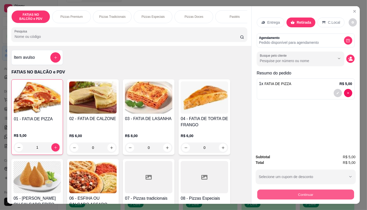
click at [312, 193] on button "Continuar" at bounding box center [305, 195] width 97 height 10
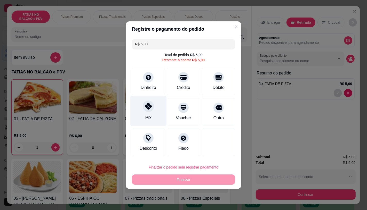
click at [144, 111] on div at bounding box center [148, 106] width 11 height 11
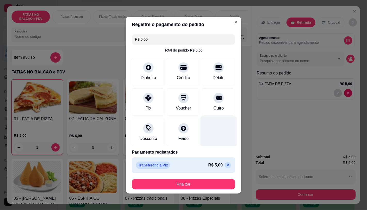
drag, startPoint x: 237, startPoint y: 137, endPoint x: 207, endPoint y: 123, distance: 32.6
click at [207, 123] on div "R$ 0,00 Total do pedido R$ 5,00 Dinheiro Crédito Débito Pix Voucher Outro Desco…" at bounding box center [184, 103] width 116 height 143
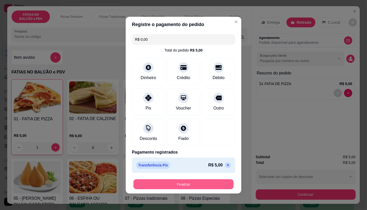
click at [210, 187] on button "Finalizar" at bounding box center [183, 184] width 100 height 10
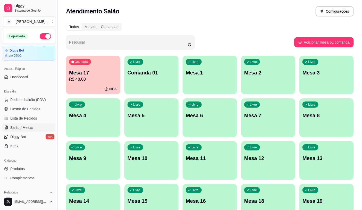
click at [333, 78] on div "Livre Mesa 3" at bounding box center [327, 72] width 54 height 33
click at [28, 100] on span "Pedidos balcão (PDV)" at bounding box center [28, 99] width 36 height 5
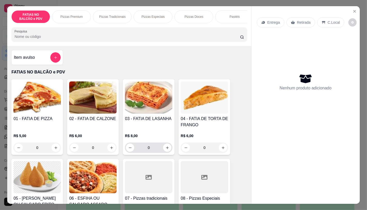
click at [169, 152] on div "0" at bounding box center [148, 148] width 45 height 10
click at [169, 152] on button "increase-product-quantity" at bounding box center [167, 148] width 8 height 8
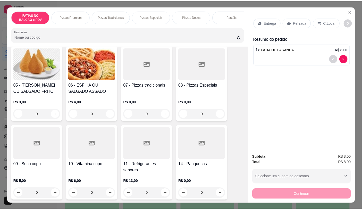
scroll to position [115, 0]
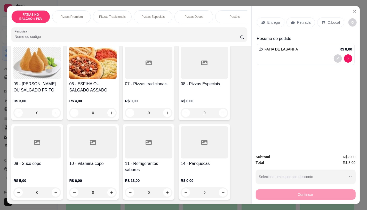
click at [205, 136] on div at bounding box center [204, 142] width 47 height 32
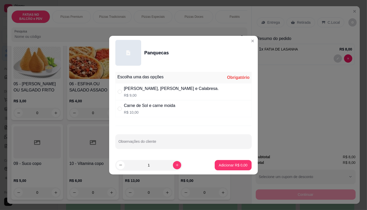
click at [167, 85] on div "[PERSON_NAME], [PERSON_NAME] e Calabresa. R$ 9,00" at bounding box center [183, 91] width 136 height 17
click at [224, 169] on button "Adicionar R$ 9,00" at bounding box center [233, 165] width 36 height 10
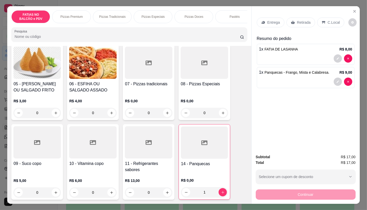
click at [194, 153] on div at bounding box center [204, 143] width 47 height 32
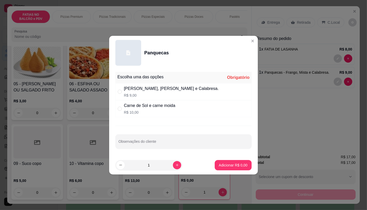
click at [148, 107] on div "Carne de Sol e carne moida" at bounding box center [149, 106] width 51 height 6
click at [236, 168] on button "Adicionar R$ 10,00" at bounding box center [232, 165] width 39 height 10
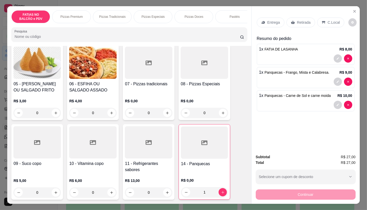
click at [145, 177] on div "R$ 13,00 0" at bounding box center [148, 185] width 47 height 25
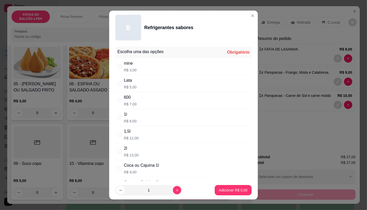
click at [130, 65] on div "mine" at bounding box center [130, 63] width 13 height 6
click at [173, 188] on button "increase-product-quantity" at bounding box center [177, 190] width 8 height 8
click at [219, 190] on p "Adicionar R$ 9,00" at bounding box center [233, 190] width 29 height 5
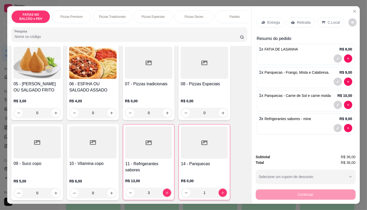
click at [291, 21] on icon at bounding box center [293, 22] width 4 height 3
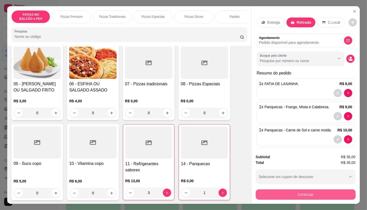
click at [308, 190] on button "Continuar" at bounding box center [306, 195] width 100 height 10
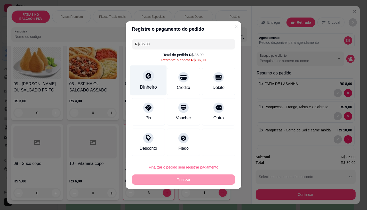
click at [145, 83] on div "Dinheiro" at bounding box center [148, 80] width 36 height 30
click at [150, 96] on input "0,00" at bounding box center [183, 100] width 103 height 10
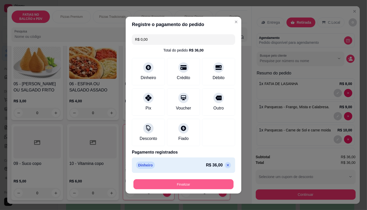
click at [185, 187] on button "Finalizar" at bounding box center [183, 184] width 100 height 10
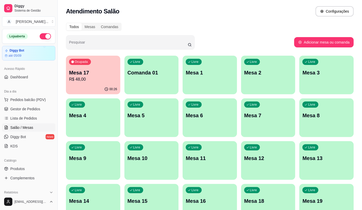
scroll to position [22, 0]
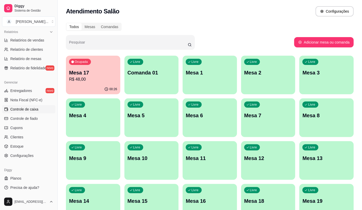
click at [39, 108] on link "Controle de caixa" at bounding box center [28, 109] width 53 height 8
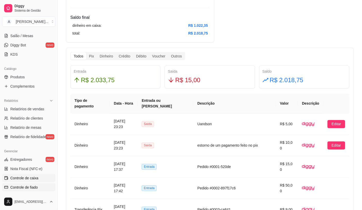
scroll to position [75, 0]
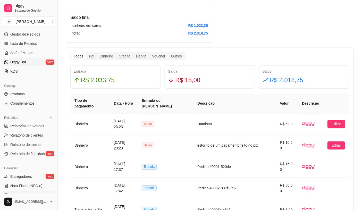
click at [27, 63] on link "Diggy Bot novo" at bounding box center [28, 62] width 53 height 8
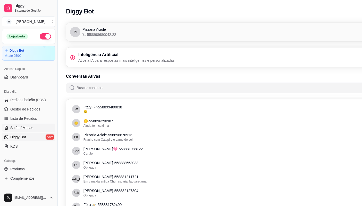
click at [32, 128] on link "Salão / Mesas" at bounding box center [28, 128] width 53 height 8
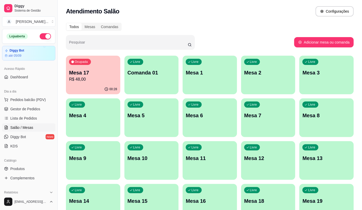
click at [80, 76] on p "R$ 48,00" at bounding box center [93, 79] width 48 height 6
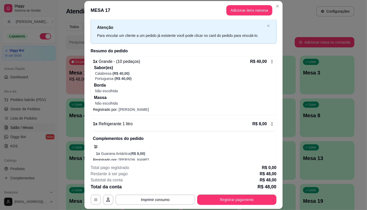
scroll to position [19, 0]
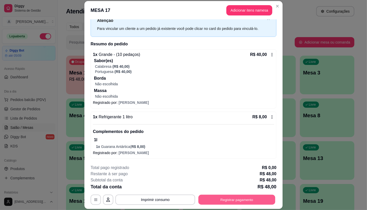
click at [269, 204] on button "Registrar pagamento" at bounding box center [236, 200] width 77 height 10
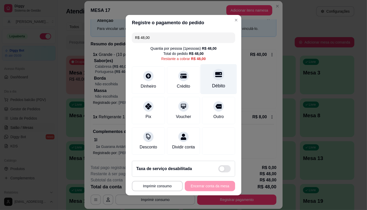
click at [212, 85] on div "Débito" at bounding box center [218, 86] width 13 height 7
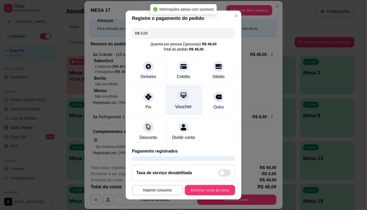
type input "R$ 0,00"
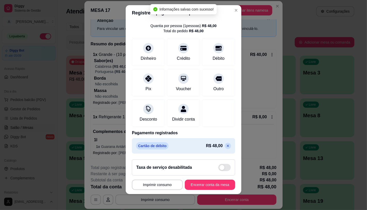
scroll to position [6, 0]
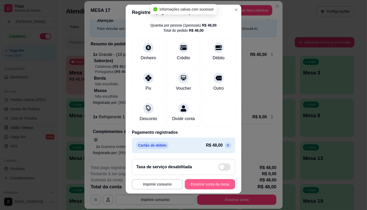
click at [209, 188] on button "Encerrar conta da mesa" at bounding box center [210, 184] width 50 height 10
